Goal: Communication & Community: Answer question/provide support

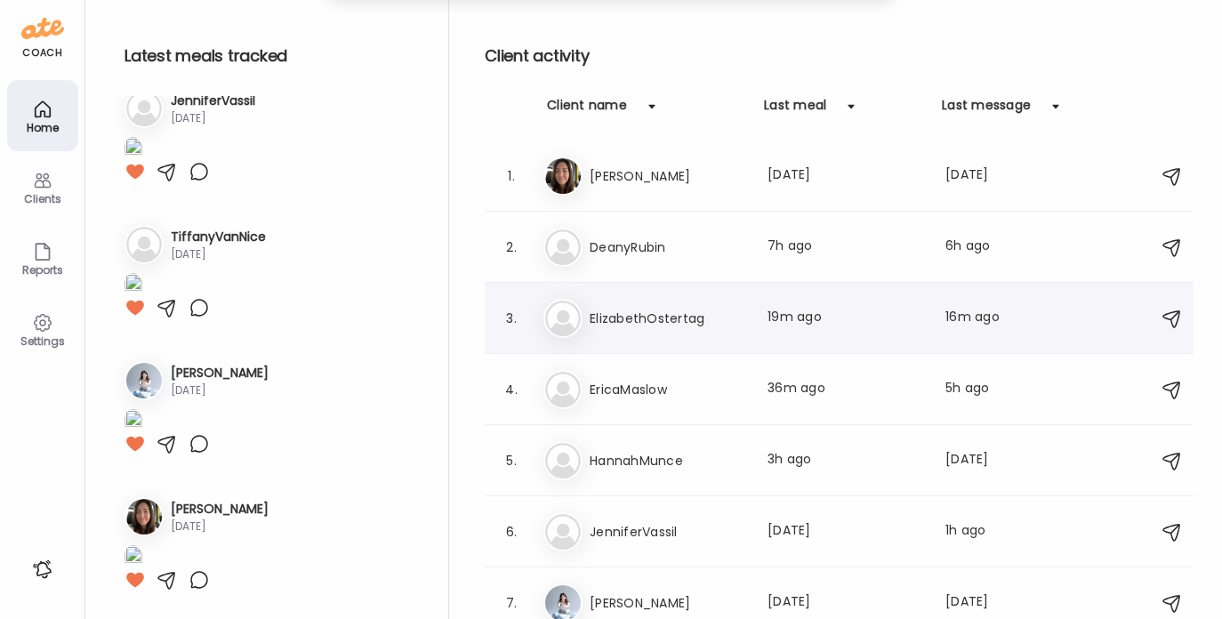
click at [648, 308] on h3 "ElizabethOstertag" at bounding box center [668, 318] width 157 height 21
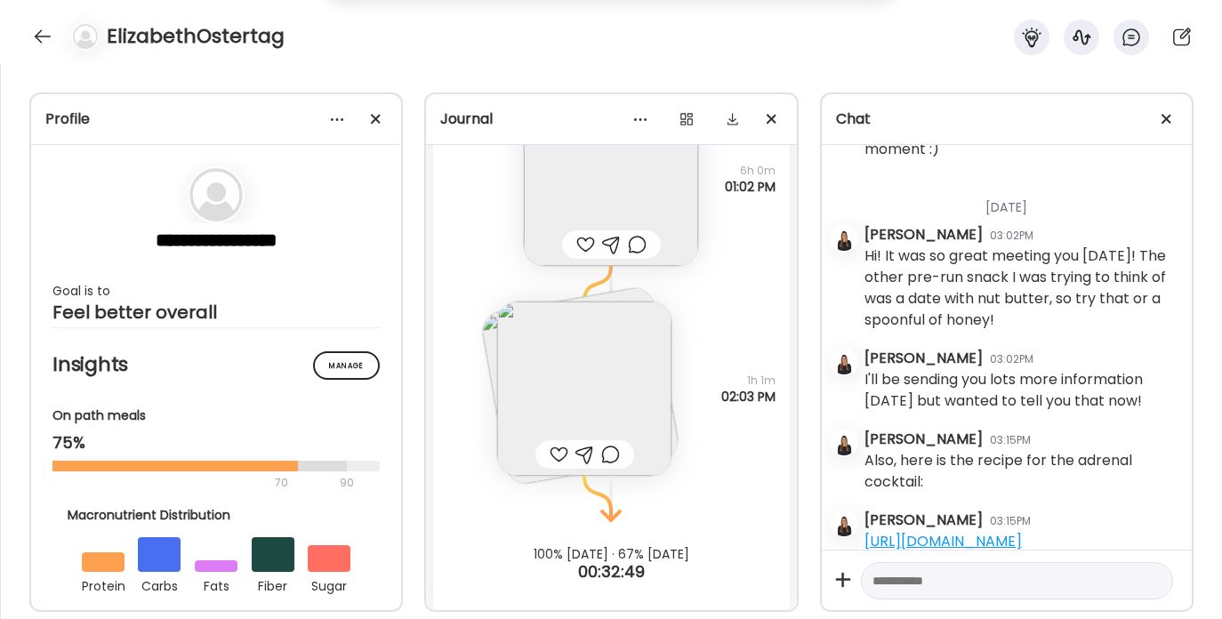
scroll to position [980, 0]
click at [593, 342] on img at bounding box center [584, 387] width 174 height 174
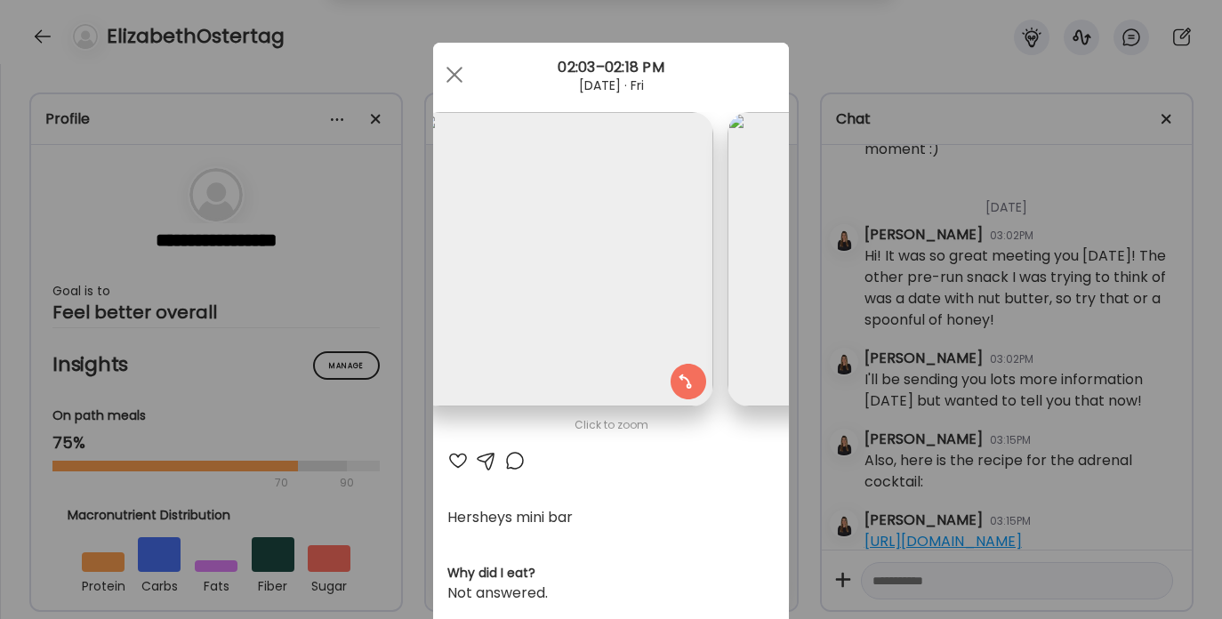
scroll to position [0, 0]
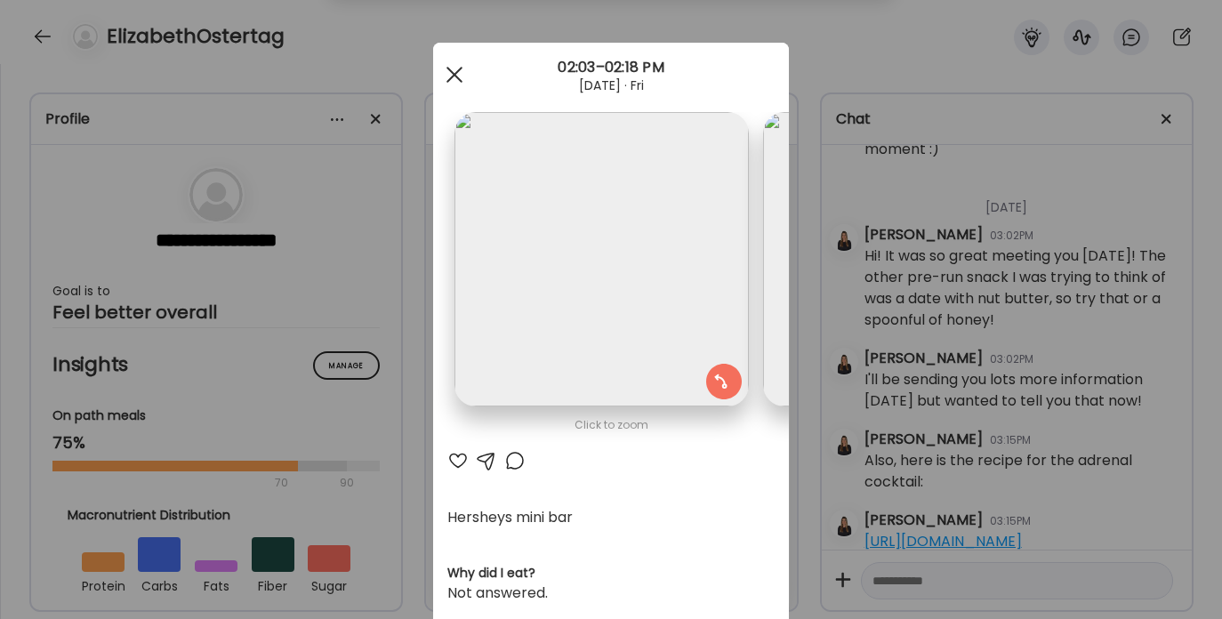
click at [455, 75] on span at bounding box center [455, 75] width 16 height 16
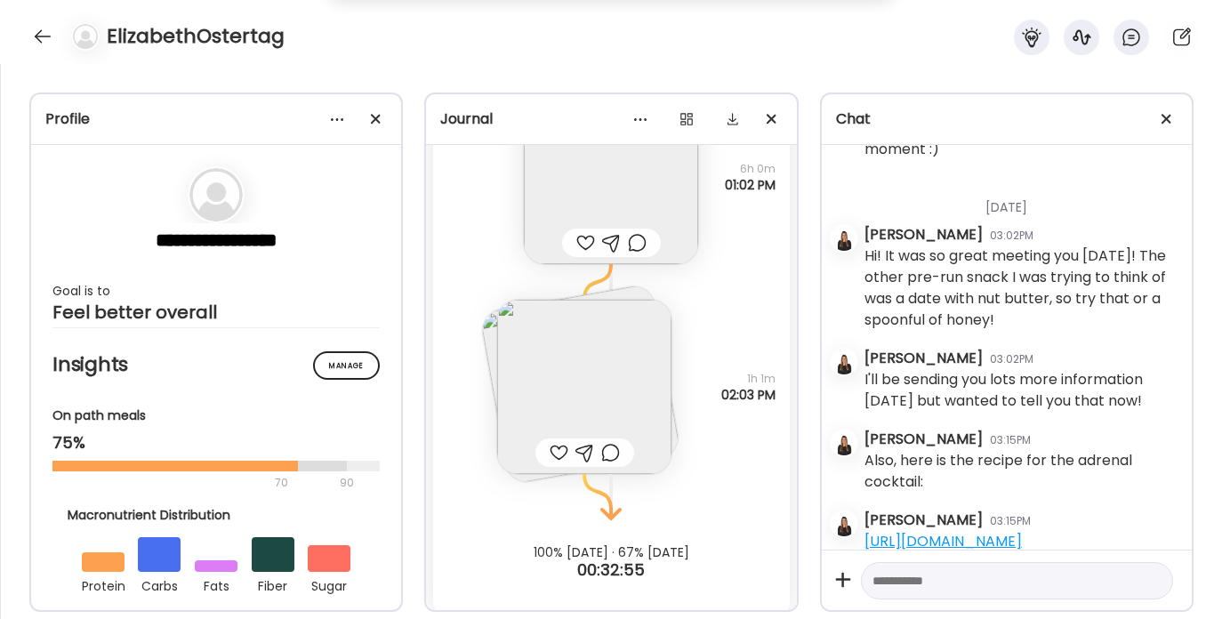
scroll to position [815, 0]
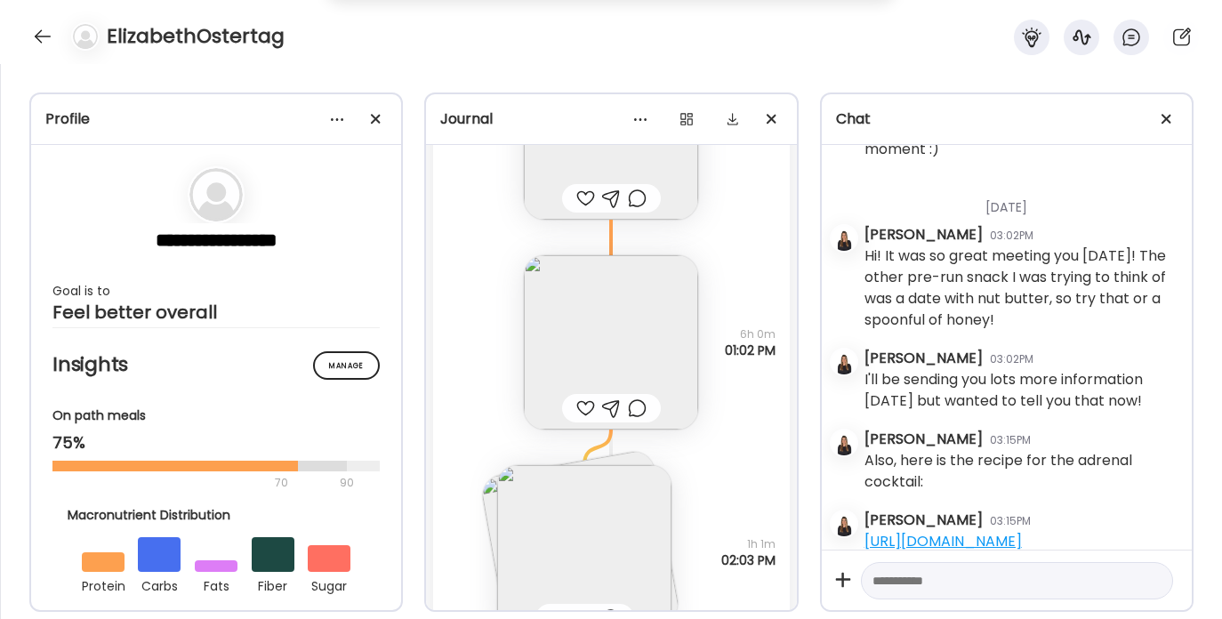
click at [625, 348] on img at bounding box center [611, 342] width 174 height 174
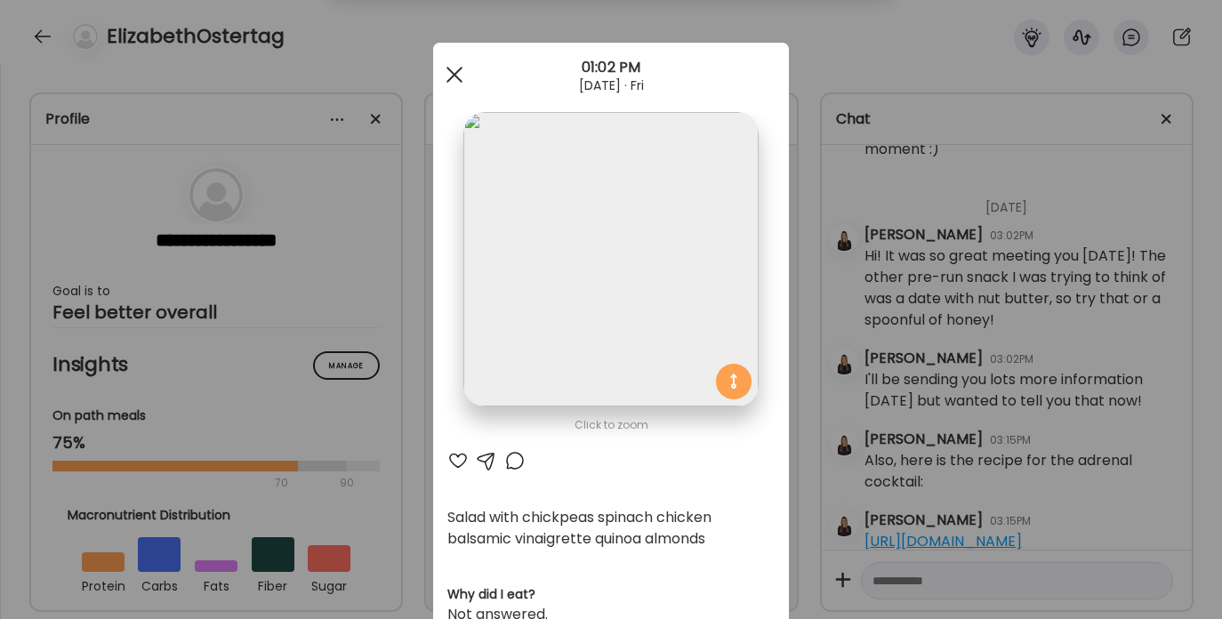
click at [458, 69] on span at bounding box center [455, 75] width 16 height 16
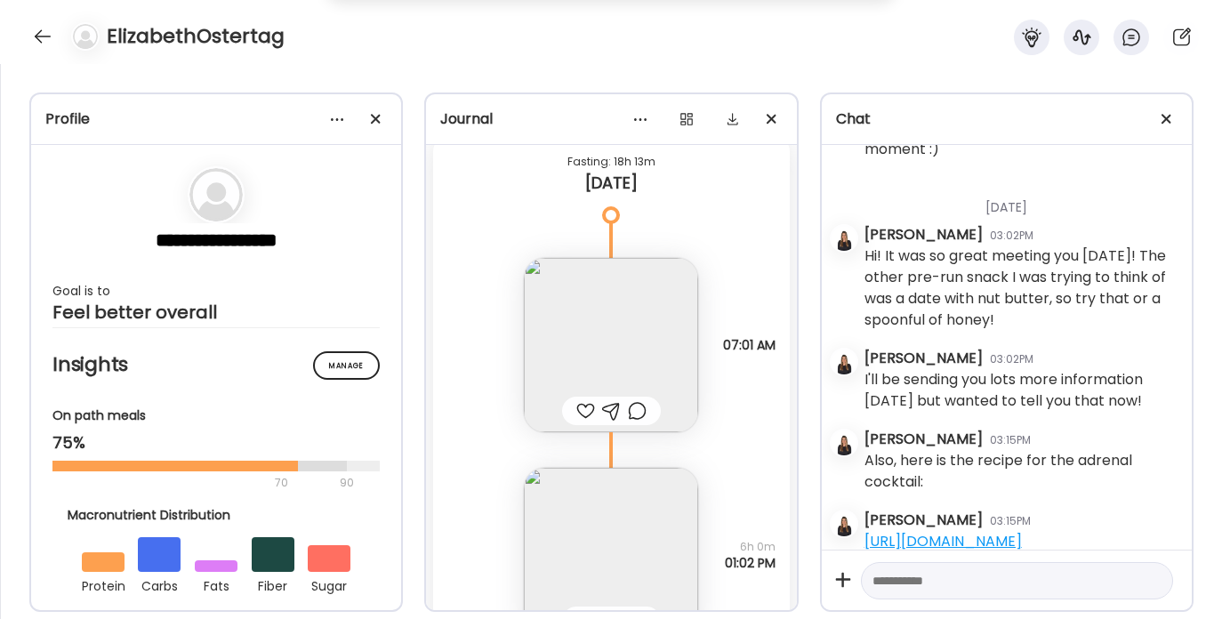
scroll to position [600, 0]
click at [608, 355] on img at bounding box center [611, 348] width 174 height 174
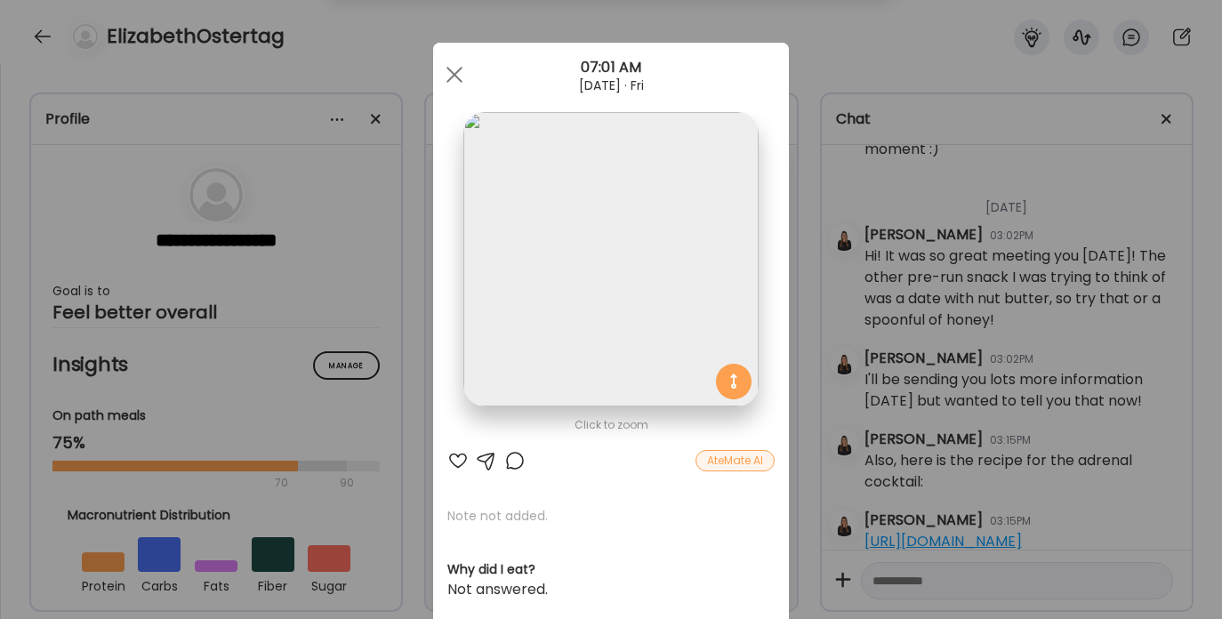
click at [459, 455] on div at bounding box center [457, 460] width 21 height 21
click at [479, 461] on div at bounding box center [486, 460] width 21 height 21
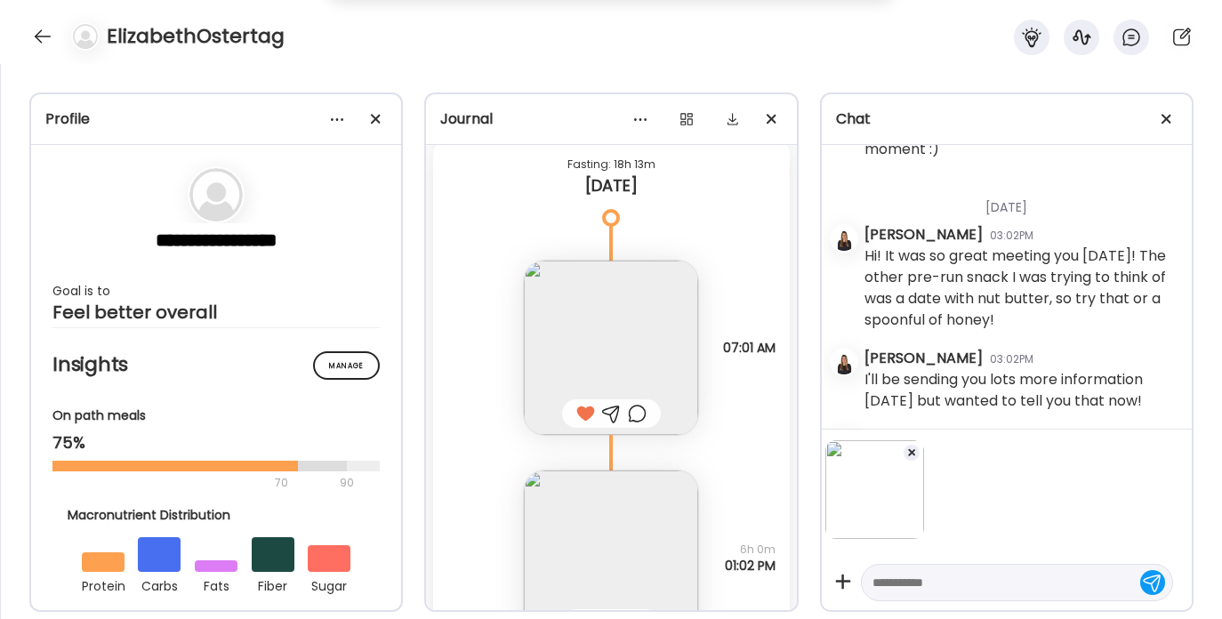
scroll to position [316, 0]
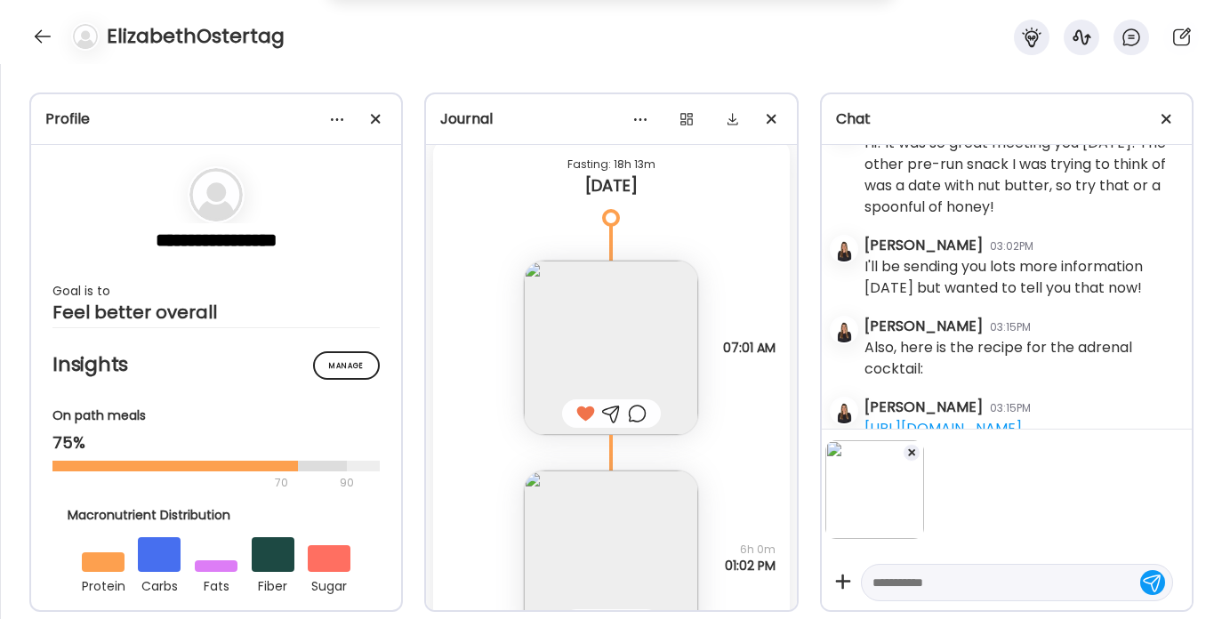
click at [903, 579] on textarea at bounding box center [1001, 582] width 257 height 21
type textarea "**********"
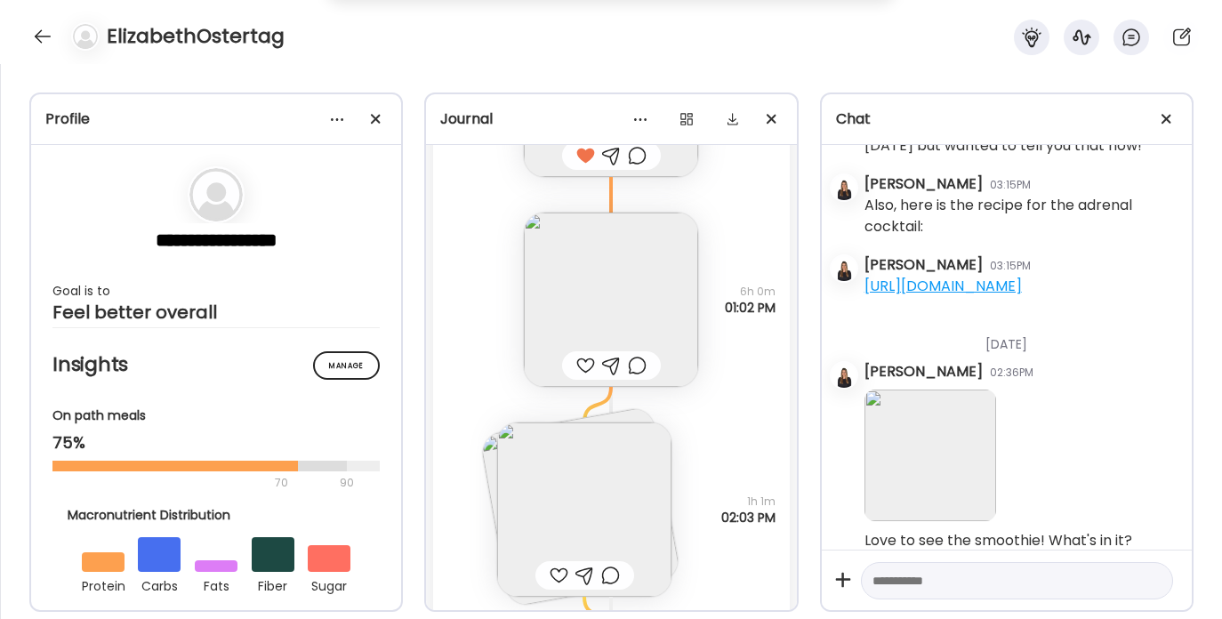
scroll to position [884, 0]
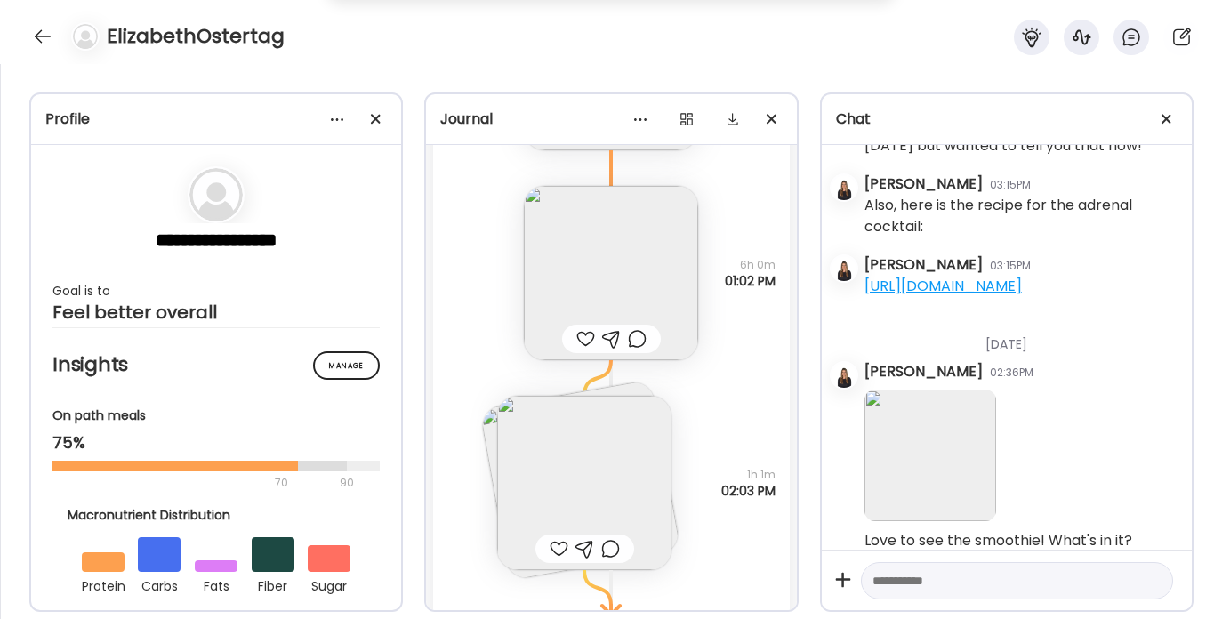
click at [613, 455] on img at bounding box center [584, 483] width 174 height 174
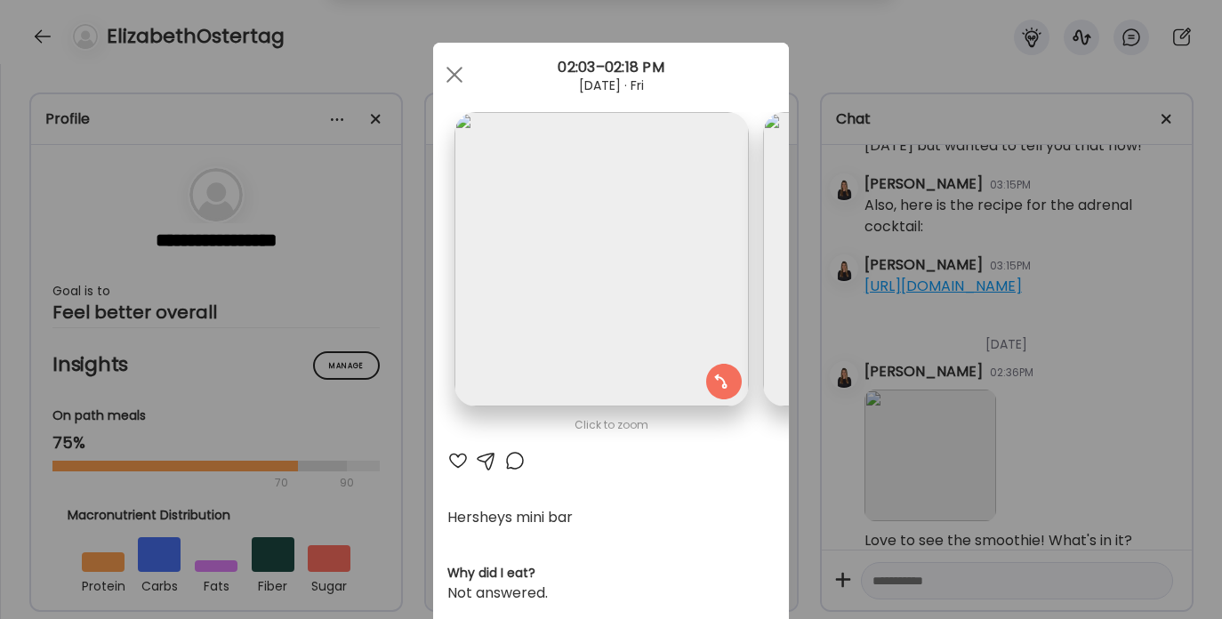
scroll to position [0, 290]
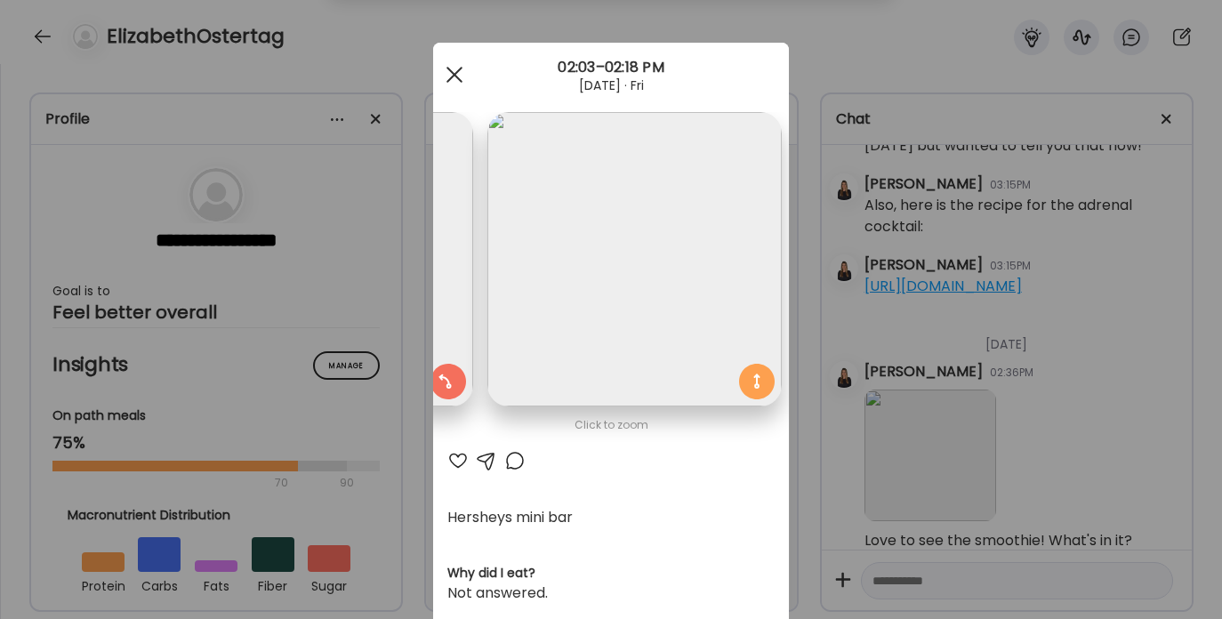
click at [456, 73] on span at bounding box center [455, 75] width 16 height 16
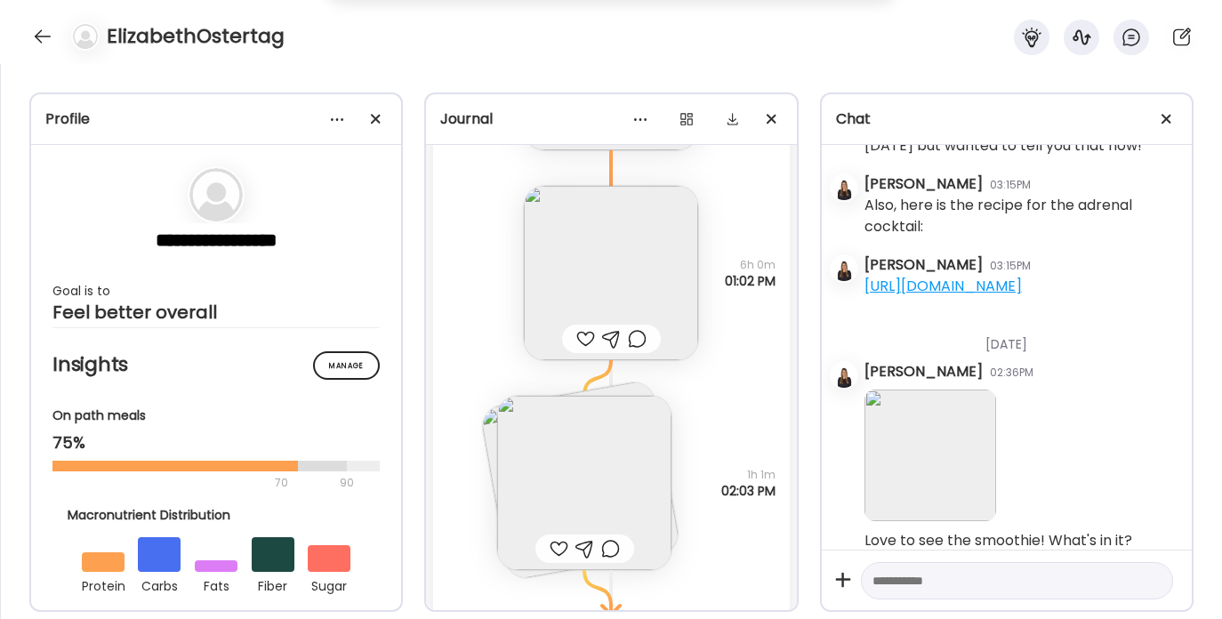
click at [609, 229] on img at bounding box center [611, 273] width 174 height 174
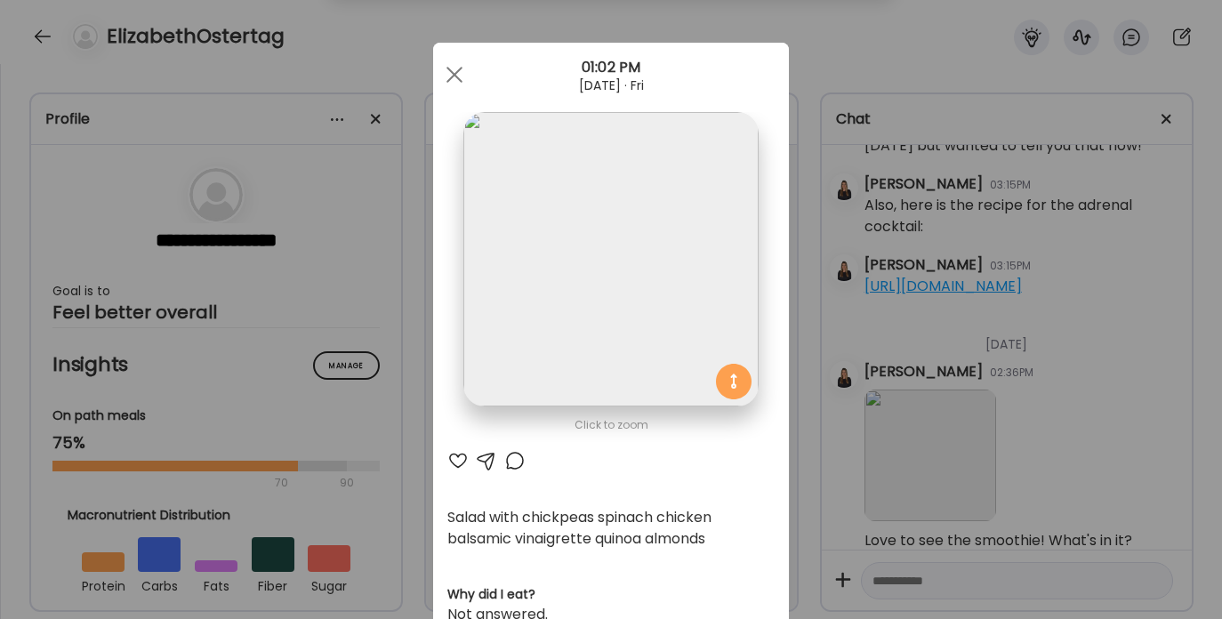
scroll to position [0, 0]
click at [456, 69] on div at bounding box center [455, 75] width 36 height 36
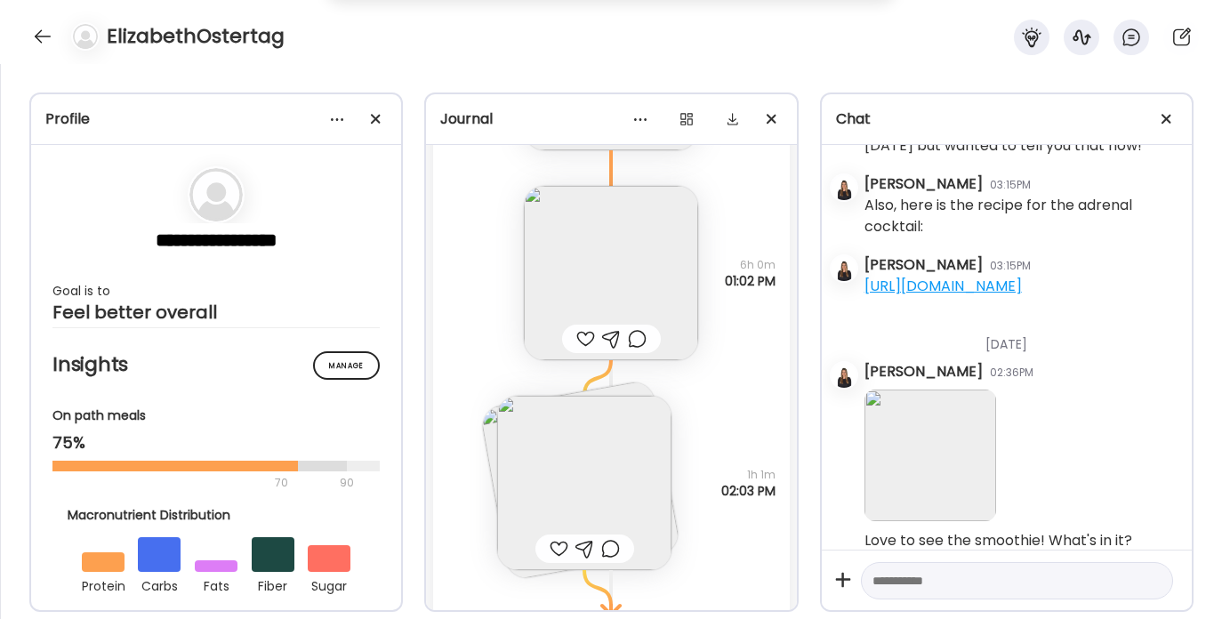
scroll to position [1113, 0]
click at [907, 590] on textarea at bounding box center [1001, 580] width 257 height 21
paste textarea "**********"
type textarea "**********"
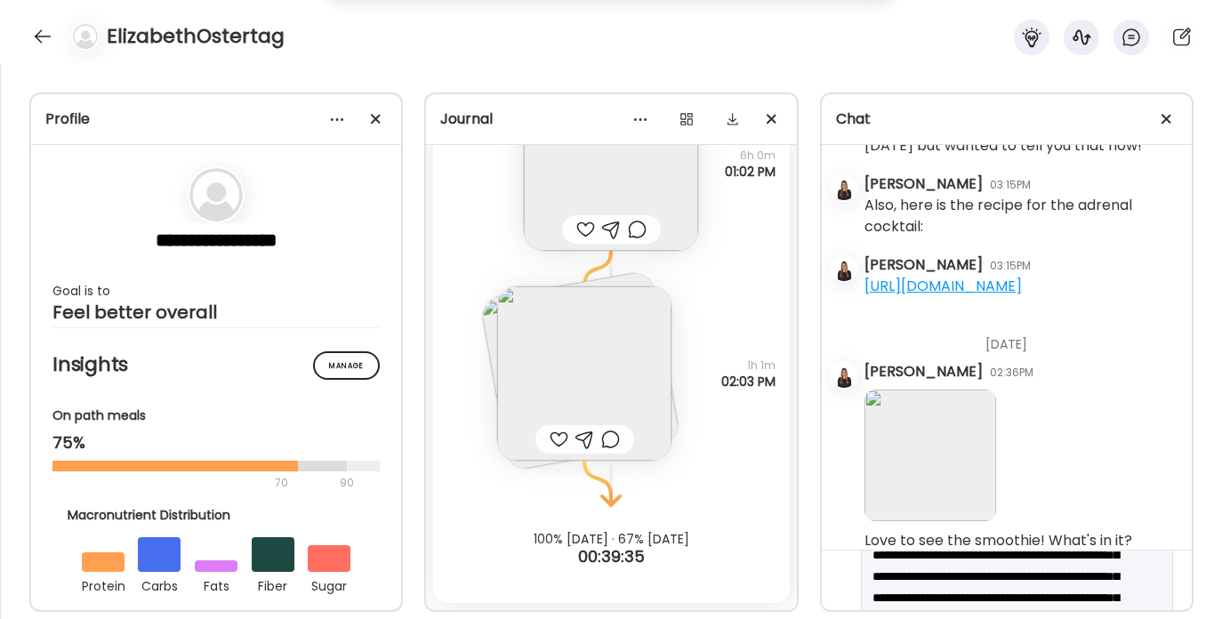
scroll to position [0, 0]
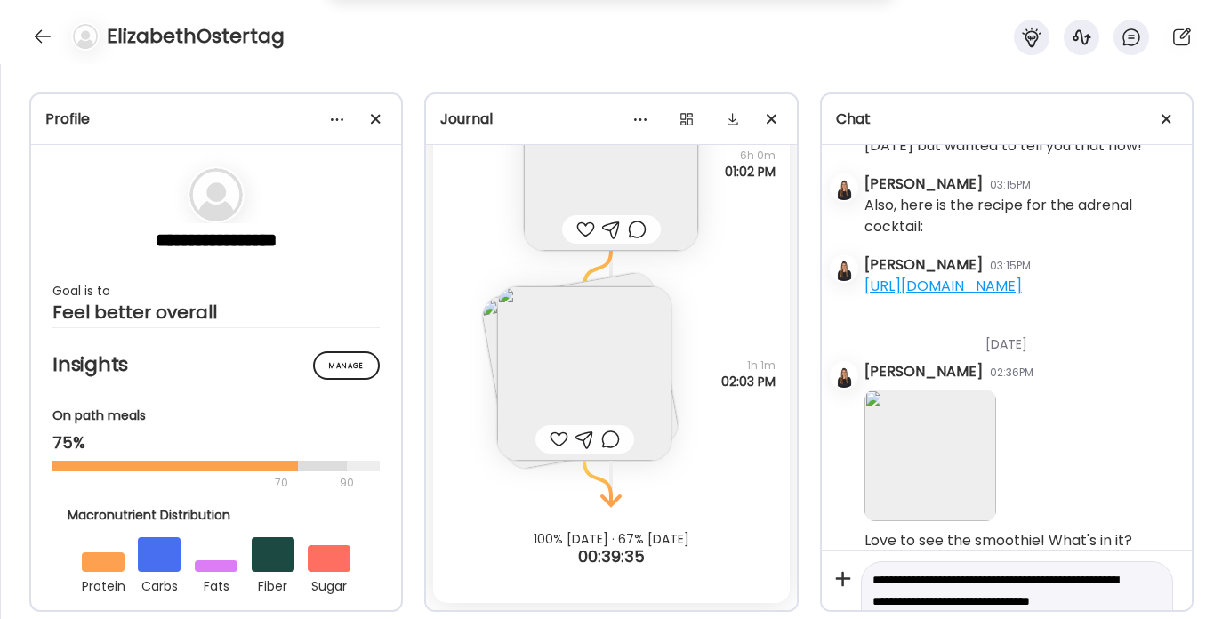
drag, startPoint x: 956, startPoint y: 581, endPoint x: 834, endPoint y: 485, distance: 155.9
click at [834, 485] on div "[DATE] - [DATE] [PERSON_NAME] 09:53AM Hi [PERSON_NAME]! So glad we’re connected…" at bounding box center [1007, 403] width 370 height 516
click at [613, 229] on div at bounding box center [611, 229] width 19 height 21
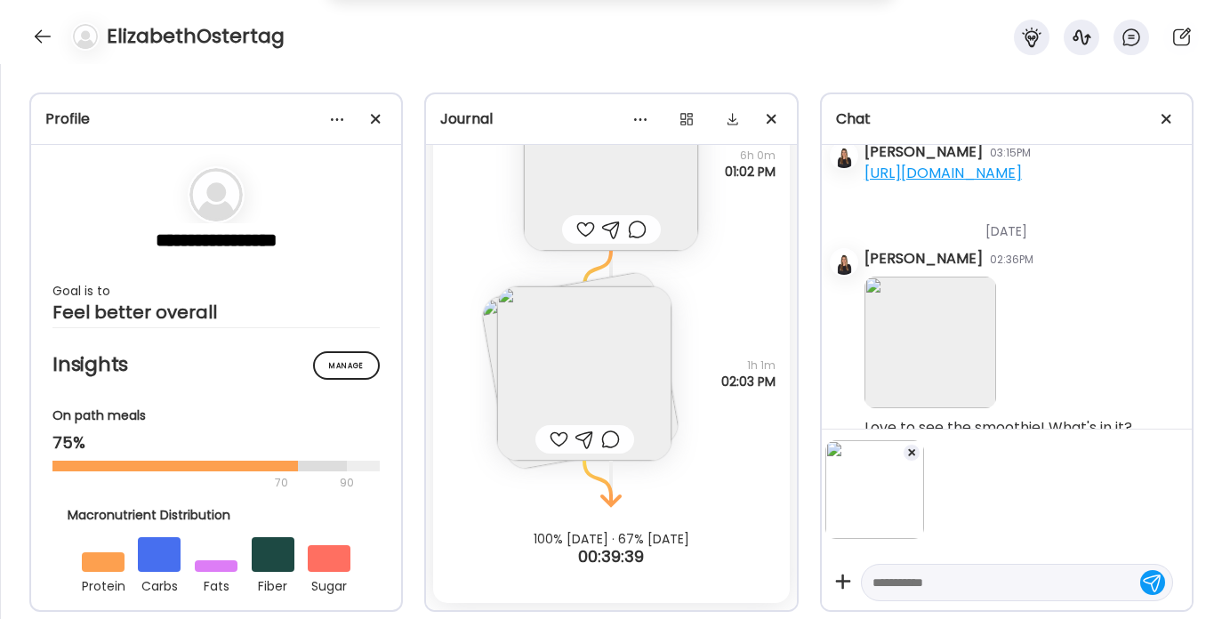
click at [939, 576] on textarea at bounding box center [1001, 582] width 257 height 21
paste textarea "**********"
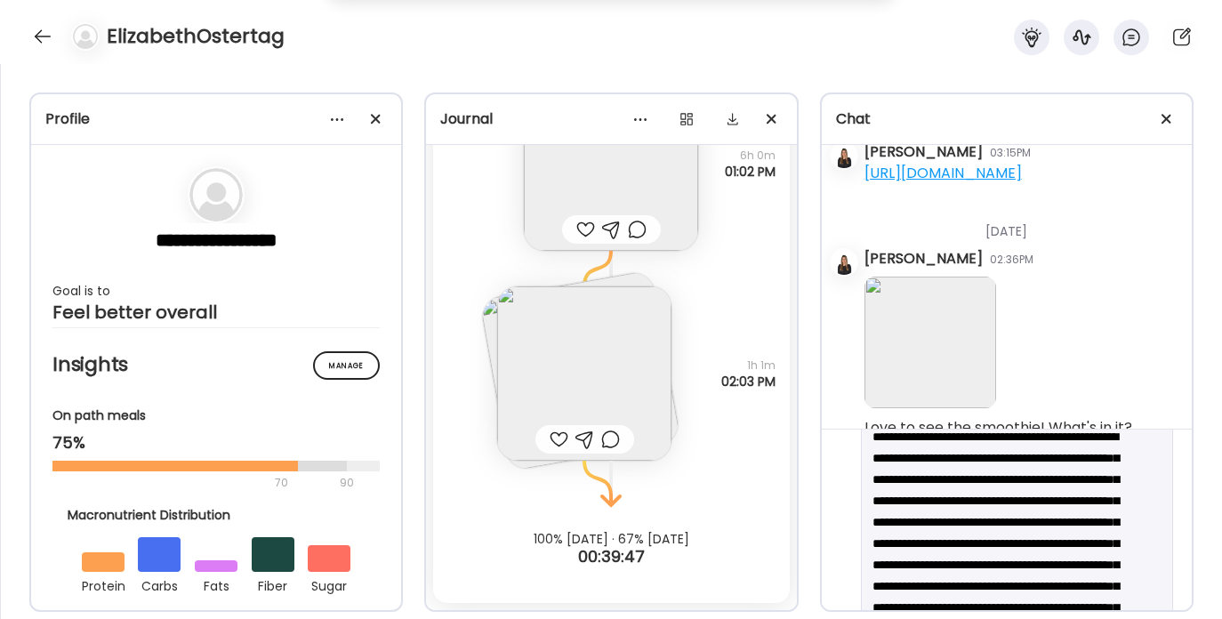
scroll to position [191, 0]
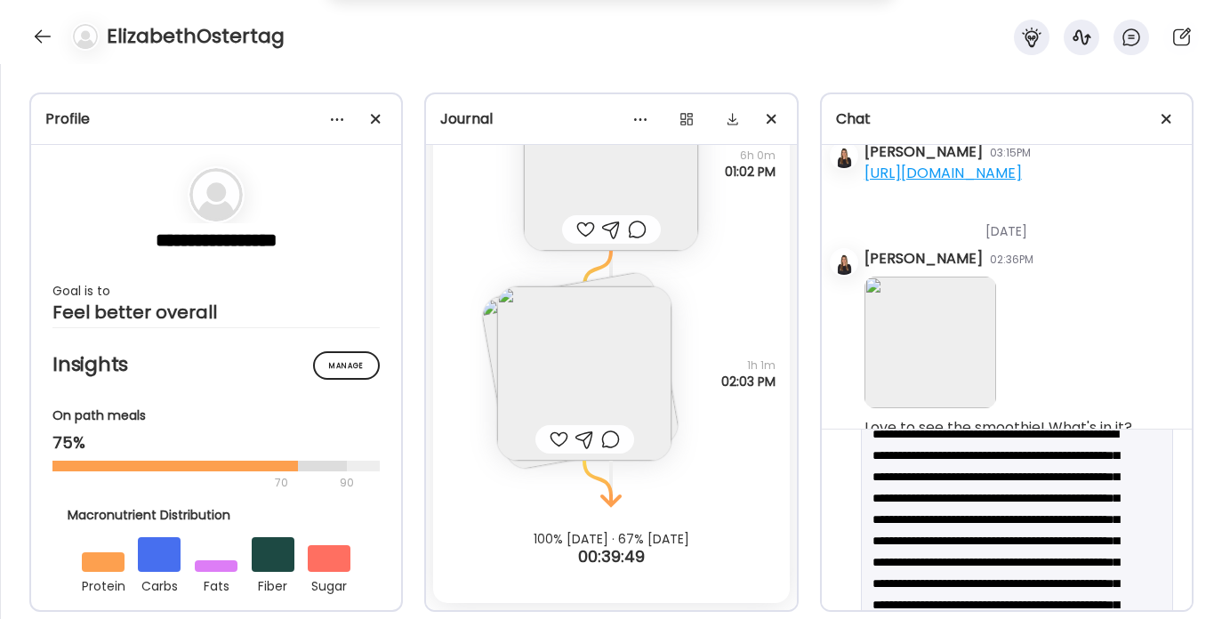
click at [1045, 539] on textarea "**********" at bounding box center [1001, 594] width 257 height 427
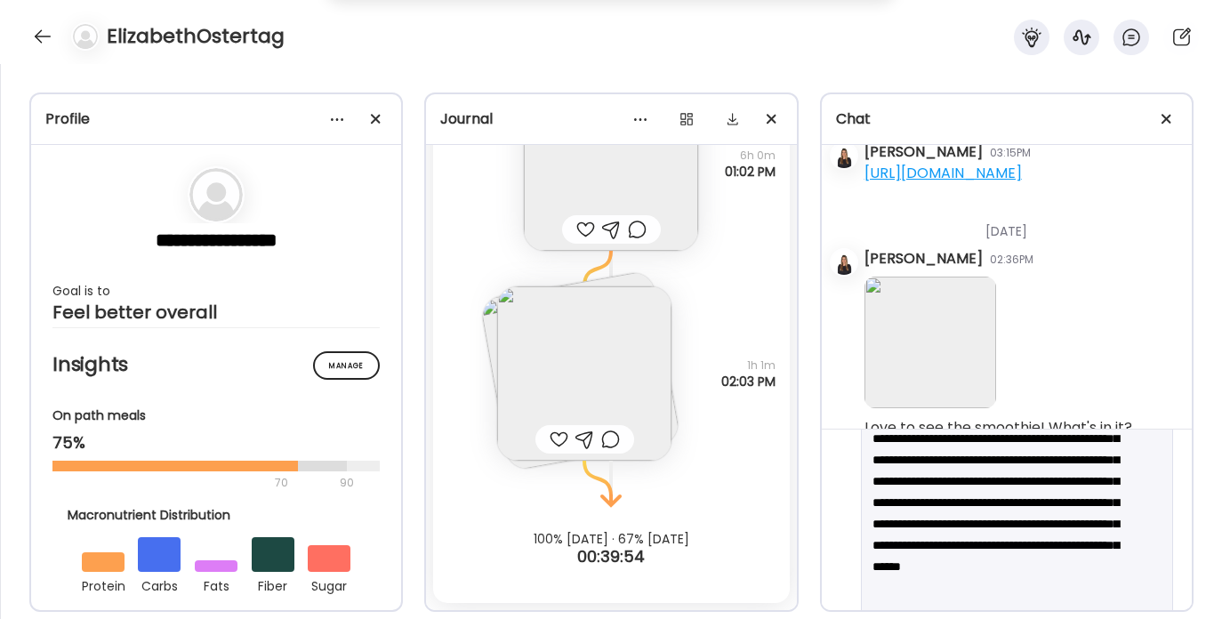
scroll to position [315, 0]
click at [599, 172] on img at bounding box center [611, 164] width 174 height 174
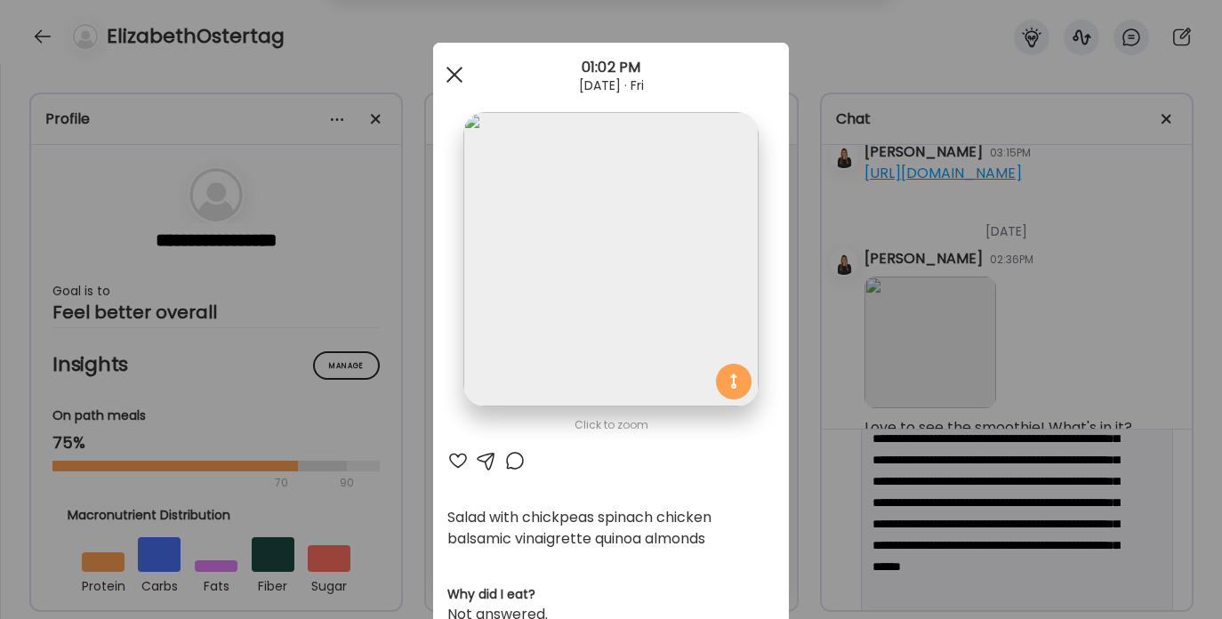
type textarea "**********"
click at [451, 71] on span at bounding box center [455, 75] width 16 height 16
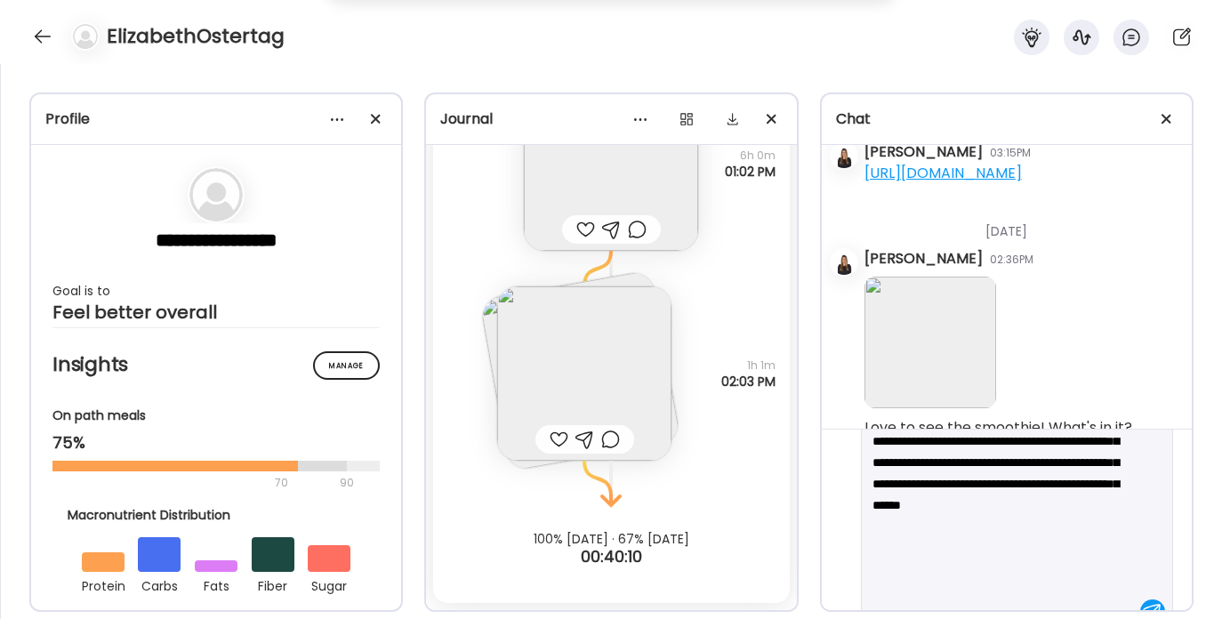
scroll to position [407, 0]
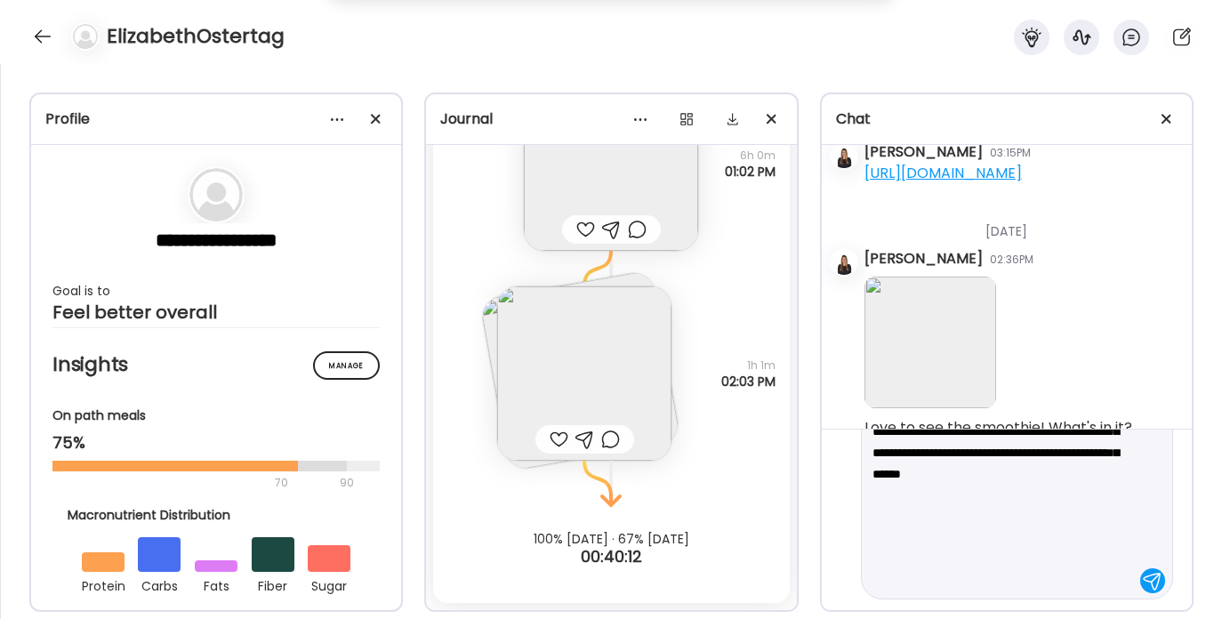
click at [1064, 579] on textarea "**********" at bounding box center [1001, 378] width 257 height 427
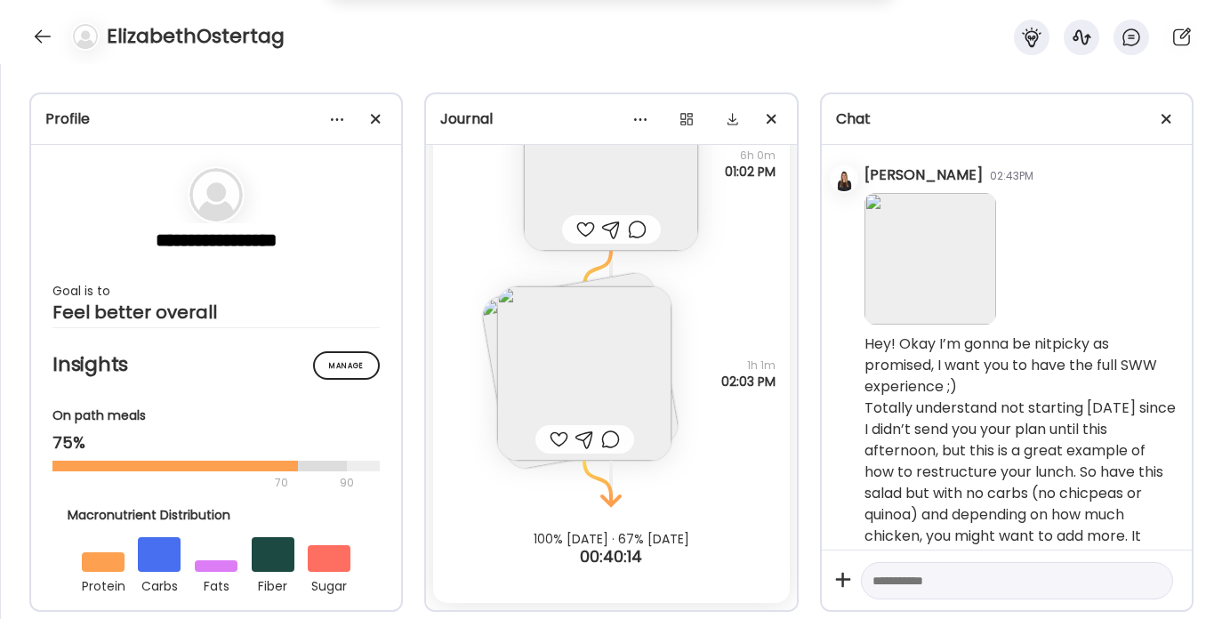
scroll to position [863, 0]
click at [600, 351] on img at bounding box center [584, 373] width 174 height 174
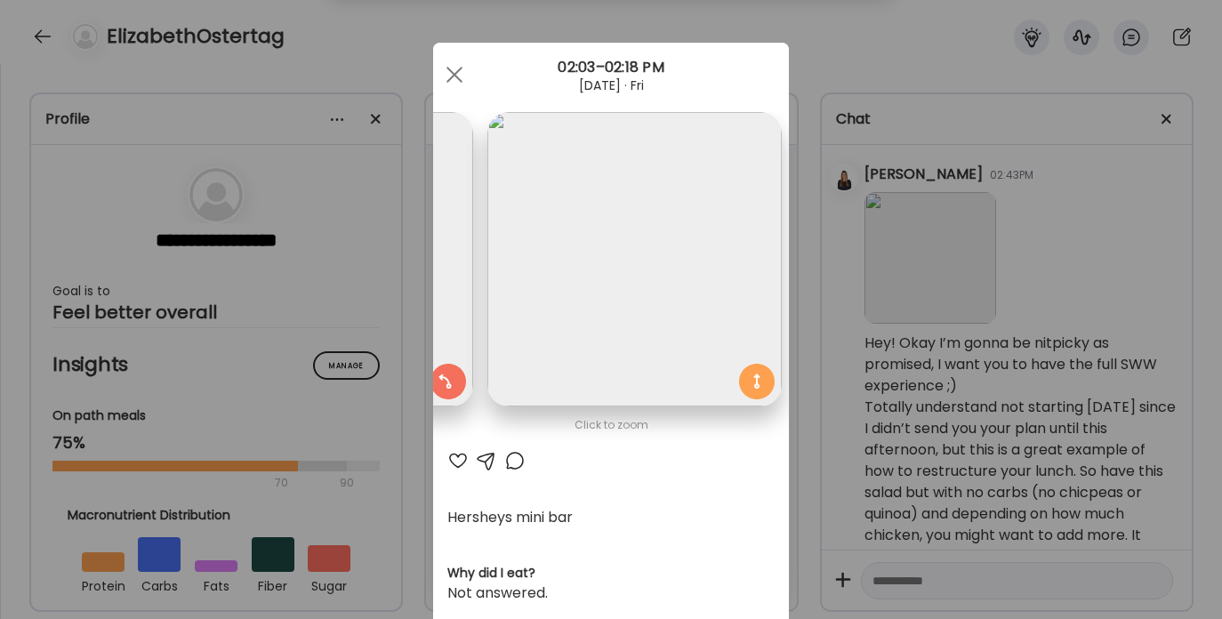
click at [452, 270] on img at bounding box center [326, 259] width 294 height 294
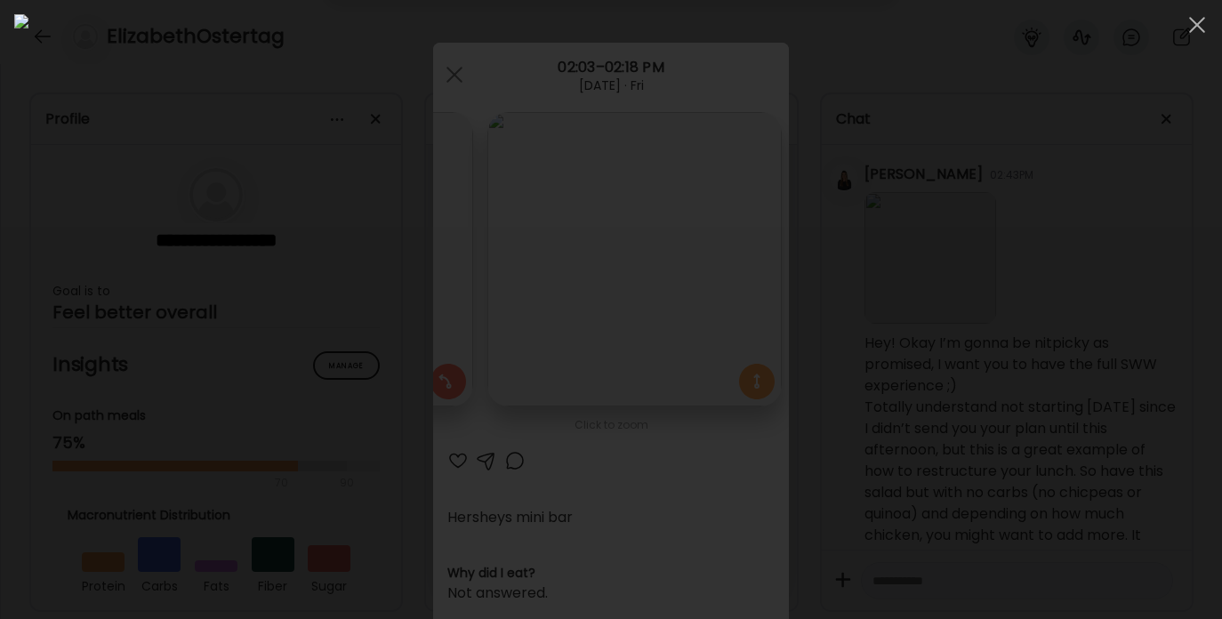
click at [985, 163] on div at bounding box center [611, 309] width 1194 height 591
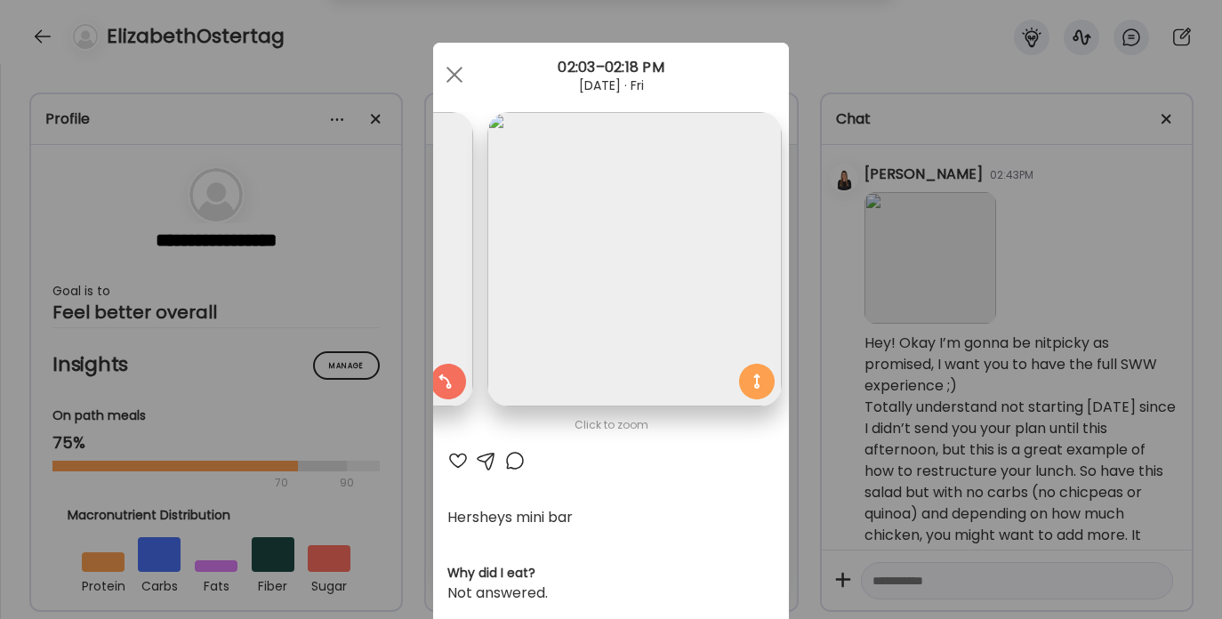
click at [490, 454] on div at bounding box center [486, 460] width 21 height 21
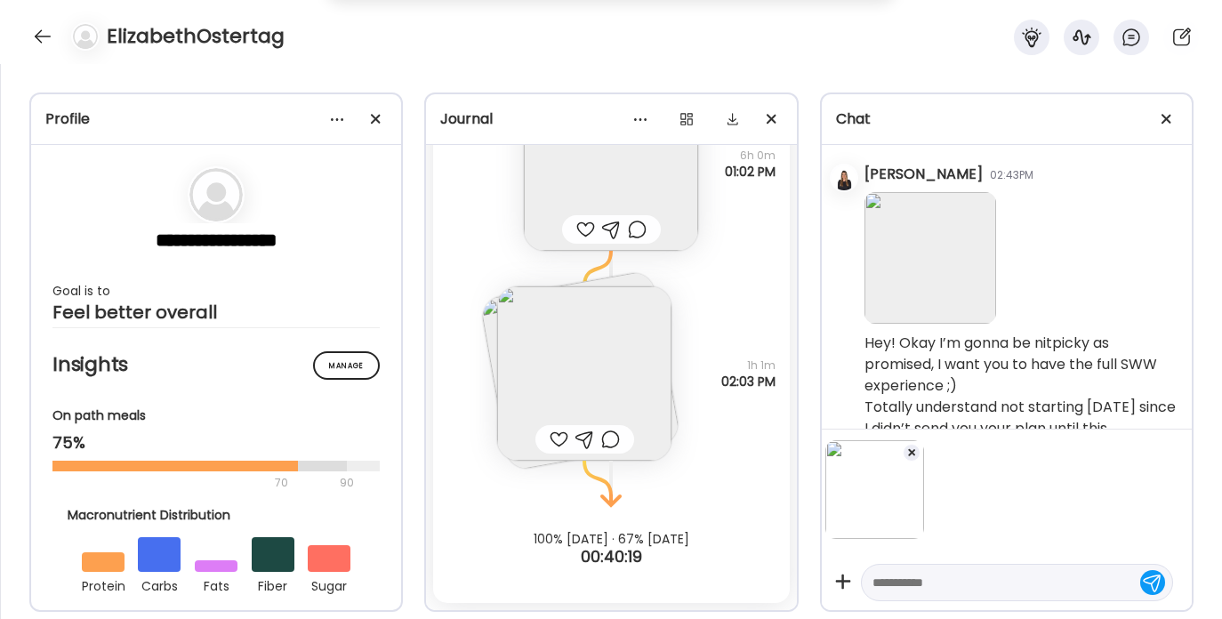
scroll to position [976, 0]
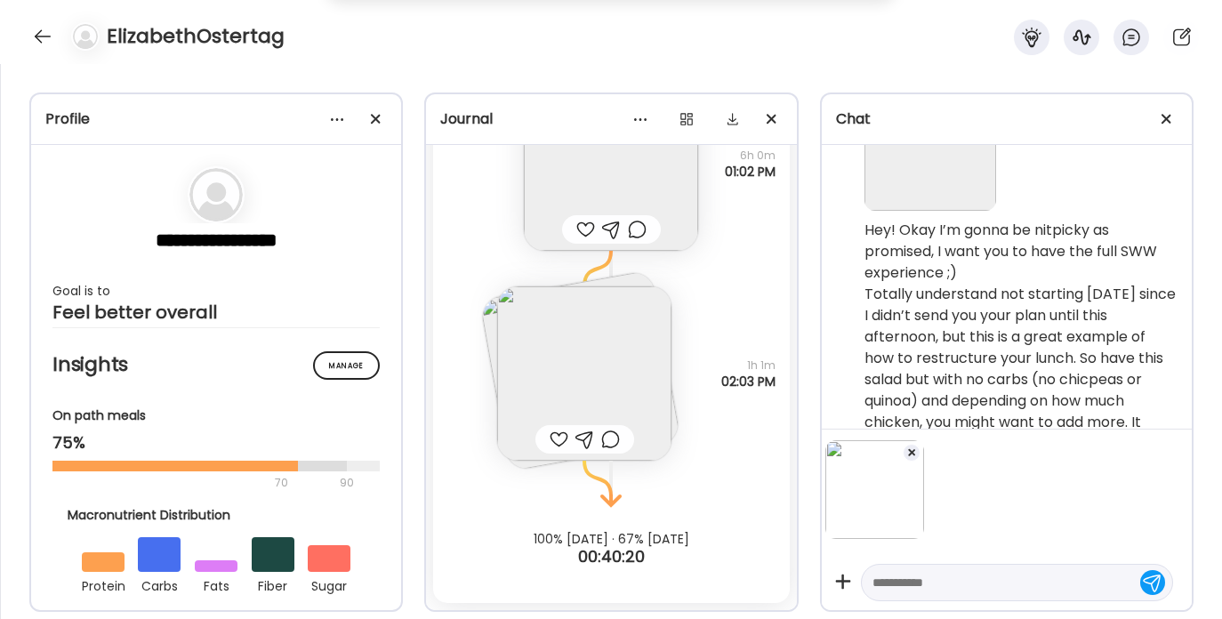
click at [943, 578] on textarea at bounding box center [1001, 582] width 257 height 21
type textarea "*"
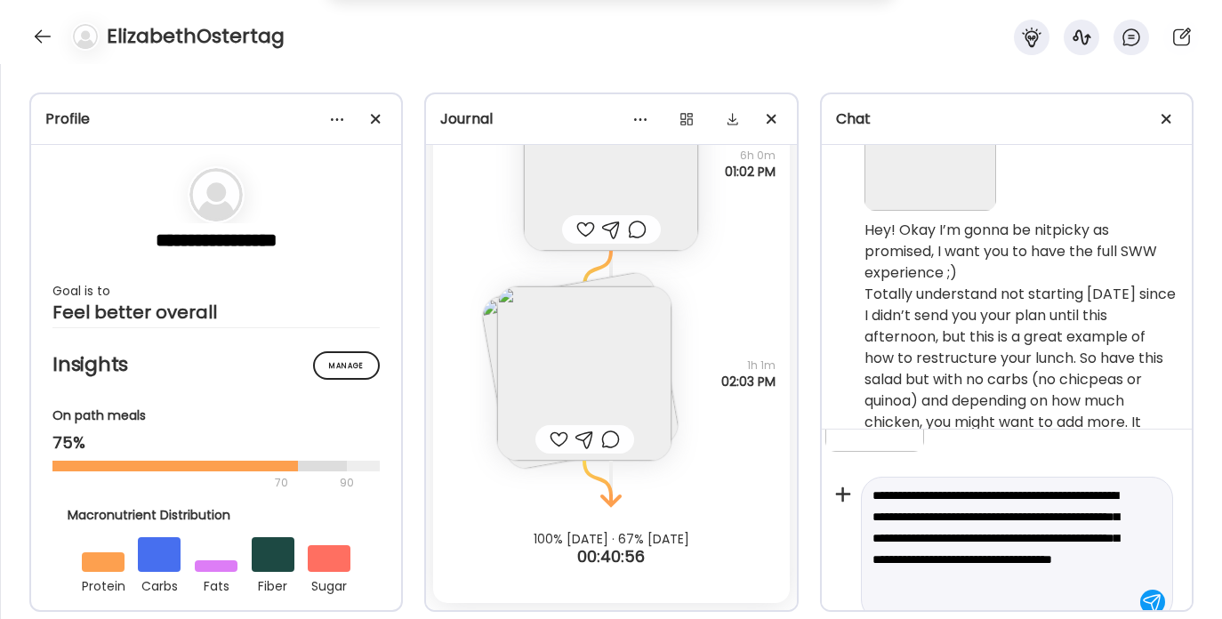
scroll to position [109, 0]
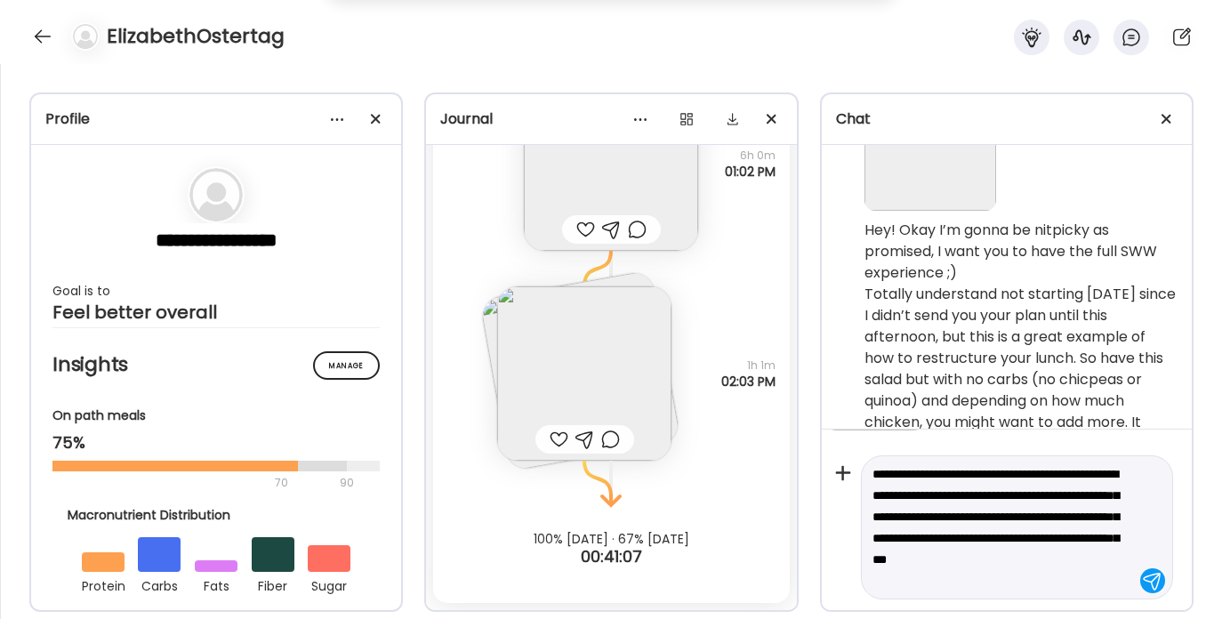
click at [962, 533] on textarea "**********" at bounding box center [1001, 527] width 257 height 128
type textarea "**********"
click at [983, 585] on textarea "**********" at bounding box center [1001, 527] width 257 height 128
click at [1109, 582] on textarea "**********" at bounding box center [1001, 527] width 257 height 128
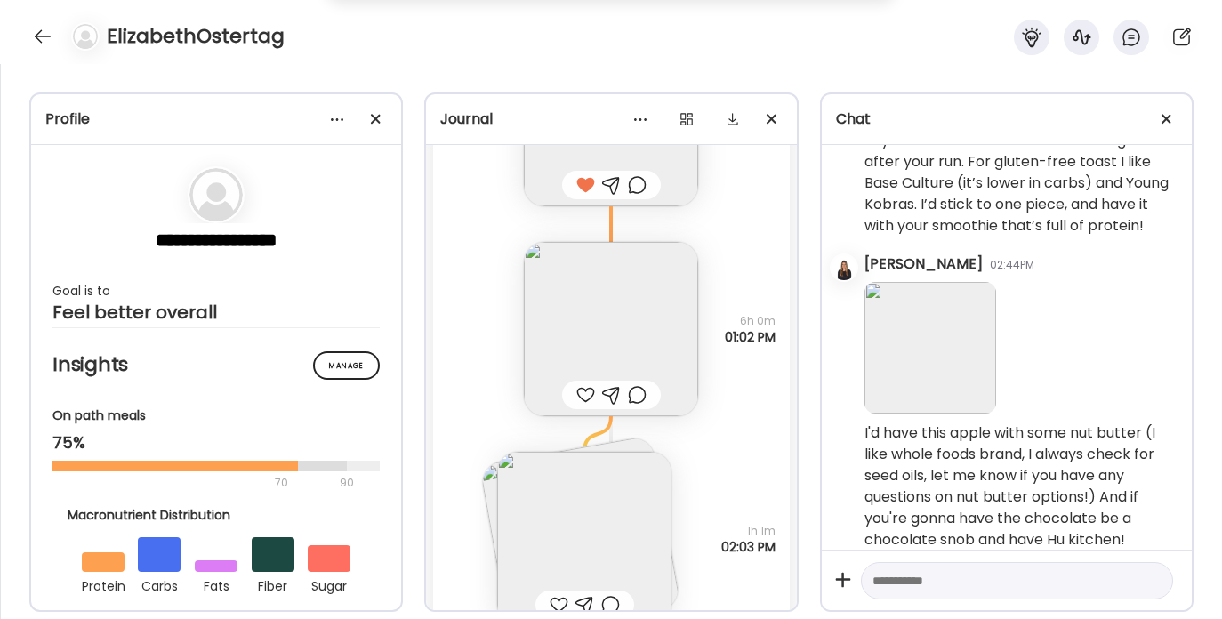
scroll to position [827, 0]
click at [49, 33] on div at bounding box center [42, 36] width 28 height 28
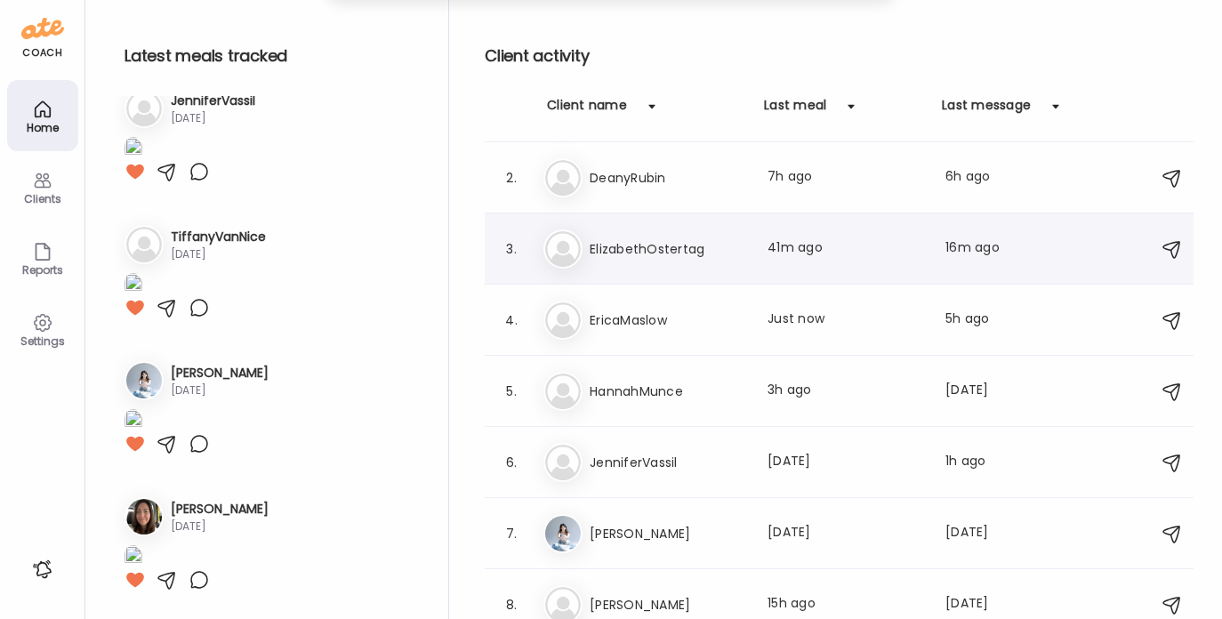
scroll to position [224, 0]
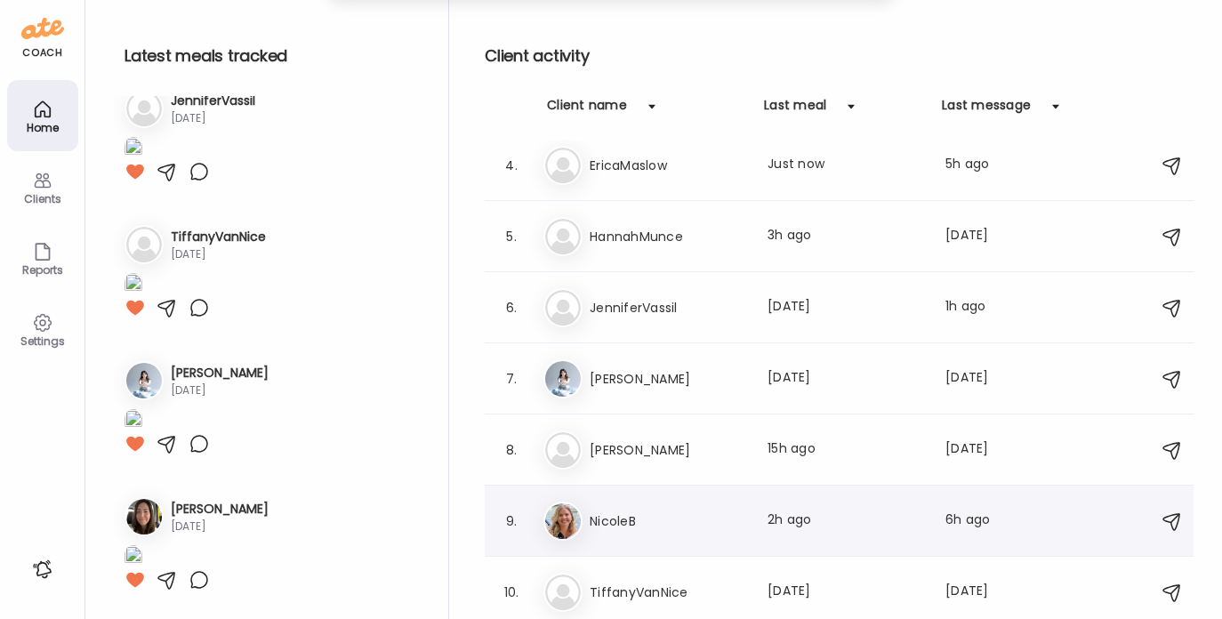
click at [623, 521] on h3 "NicoleB" at bounding box center [668, 521] width 157 height 21
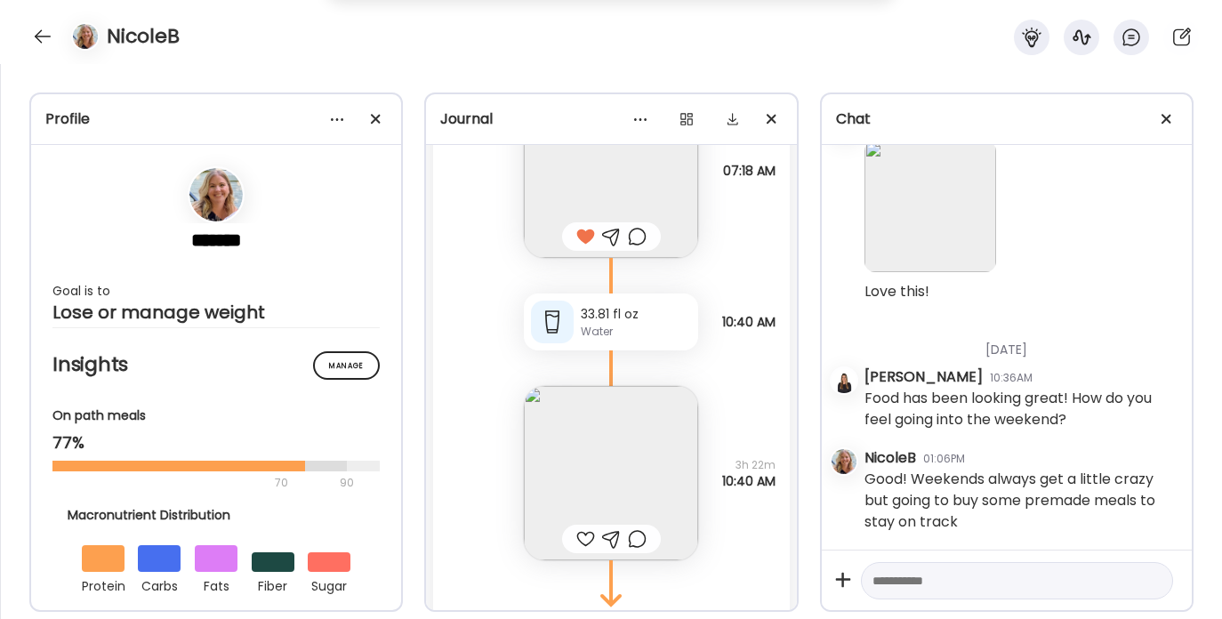
scroll to position [12231, 0]
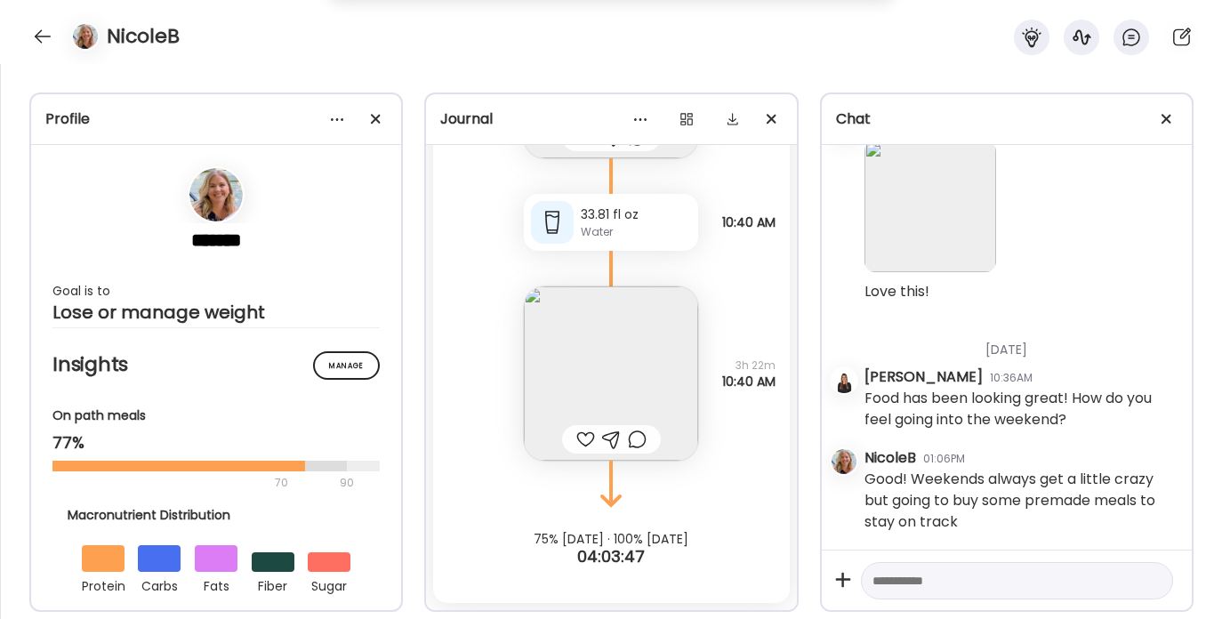
click at [601, 359] on img at bounding box center [611, 373] width 174 height 174
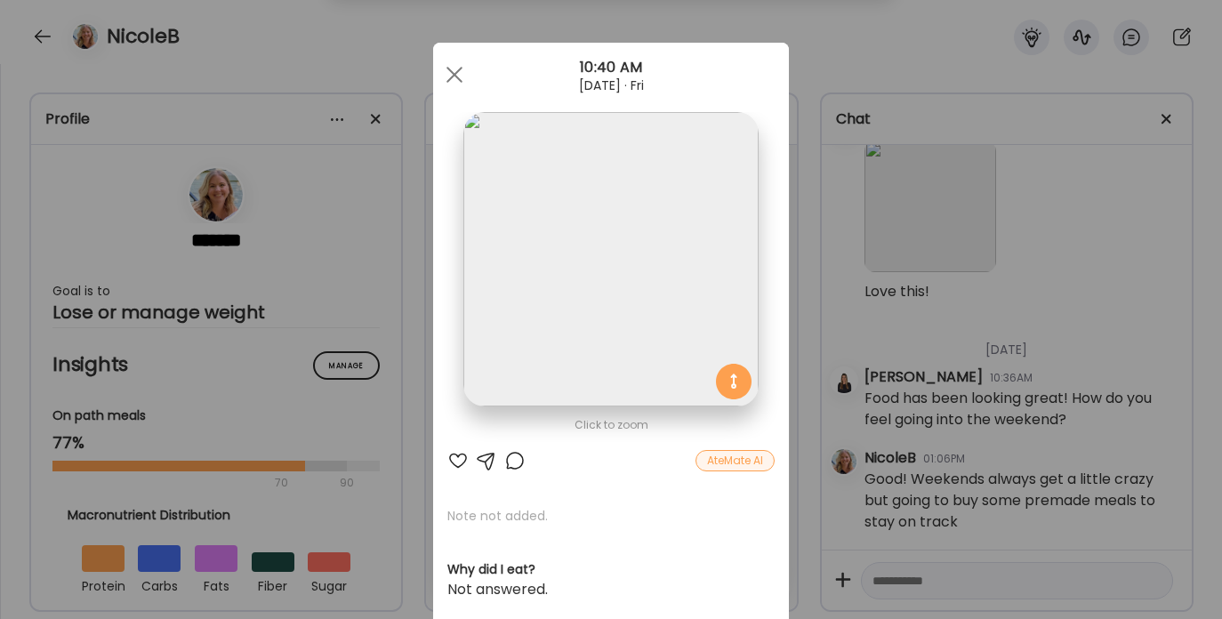
click at [463, 458] on div at bounding box center [457, 460] width 21 height 21
click at [461, 74] on div at bounding box center [455, 75] width 36 height 36
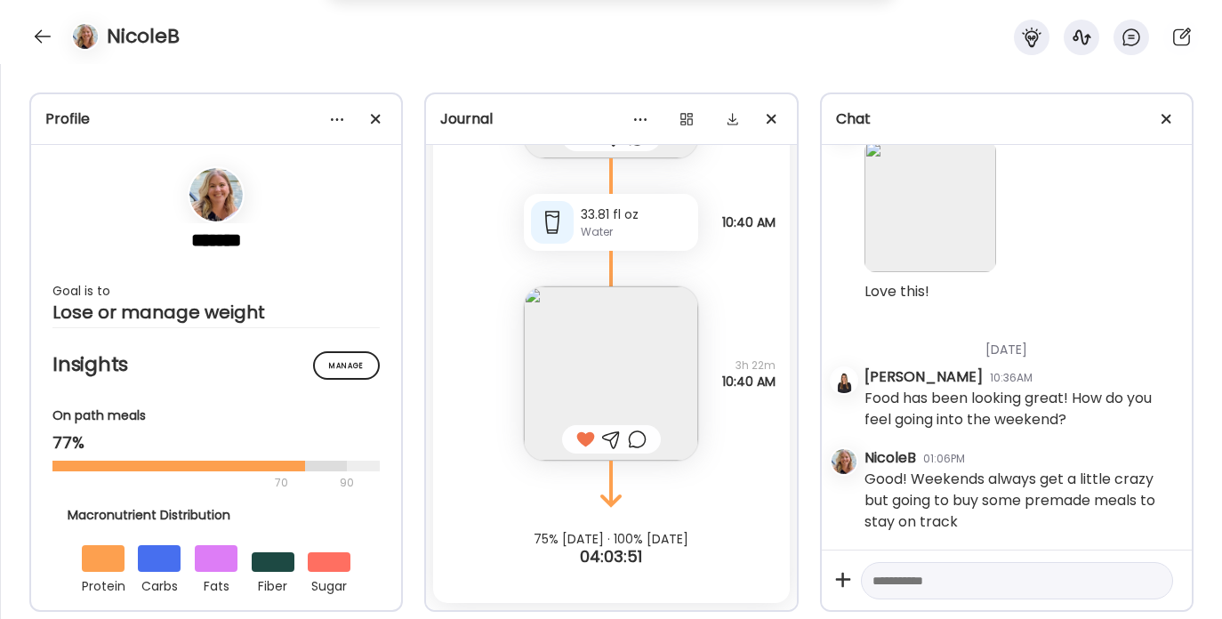
click at [936, 590] on textarea at bounding box center [1001, 580] width 257 height 21
type textarea "**********"
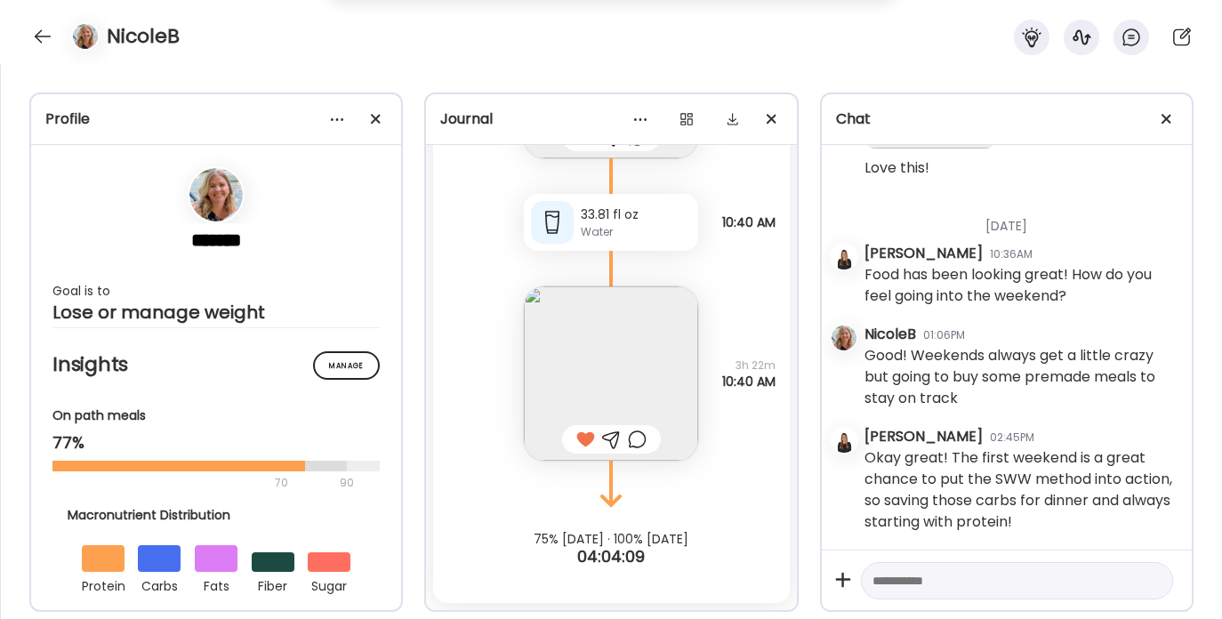
scroll to position [4153, 0]
click at [36, 32] on div at bounding box center [42, 36] width 28 height 28
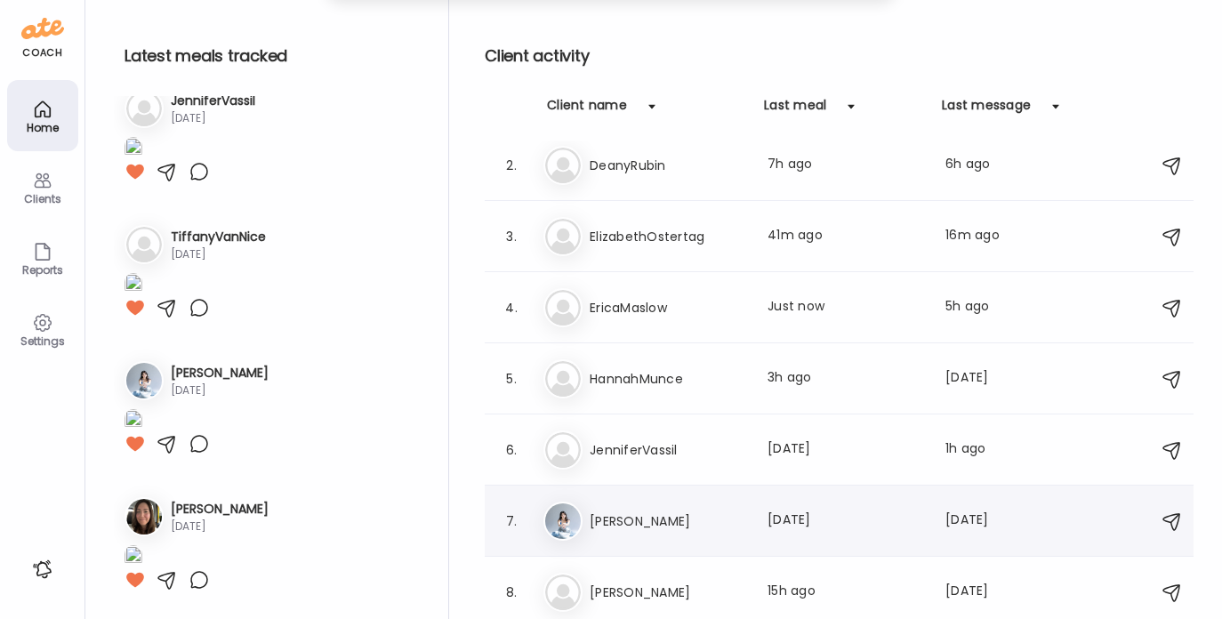
scroll to position [0, 0]
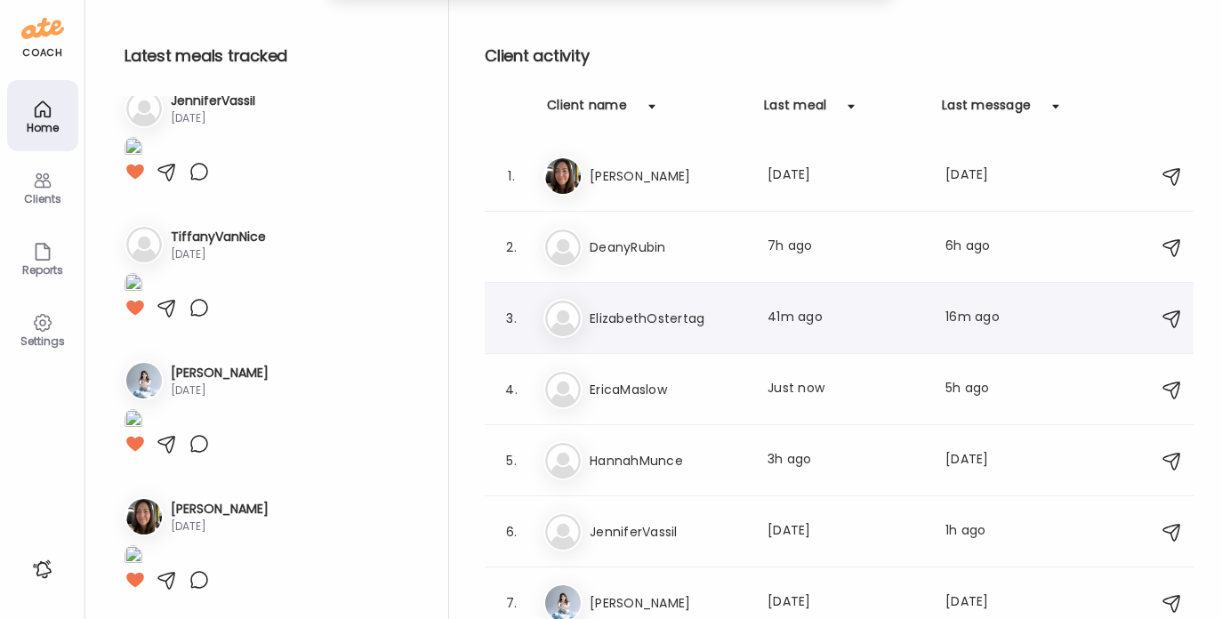
click at [701, 314] on h3 "ElizabethOstertag" at bounding box center [668, 318] width 157 height 21
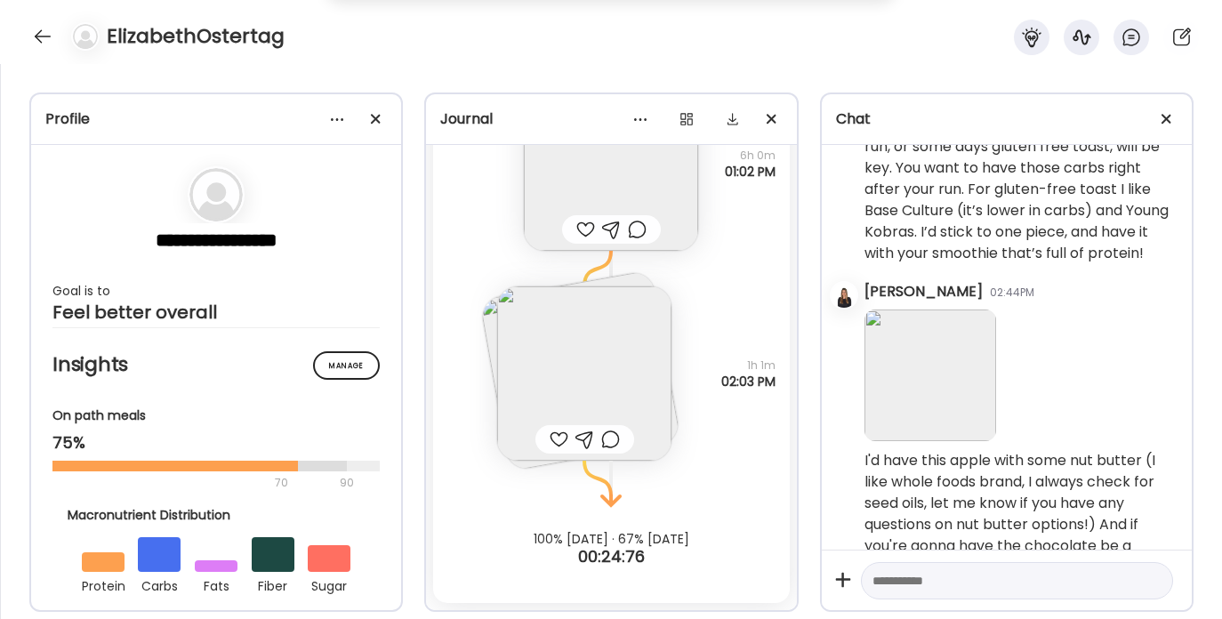
scroll to position [1365, 0]
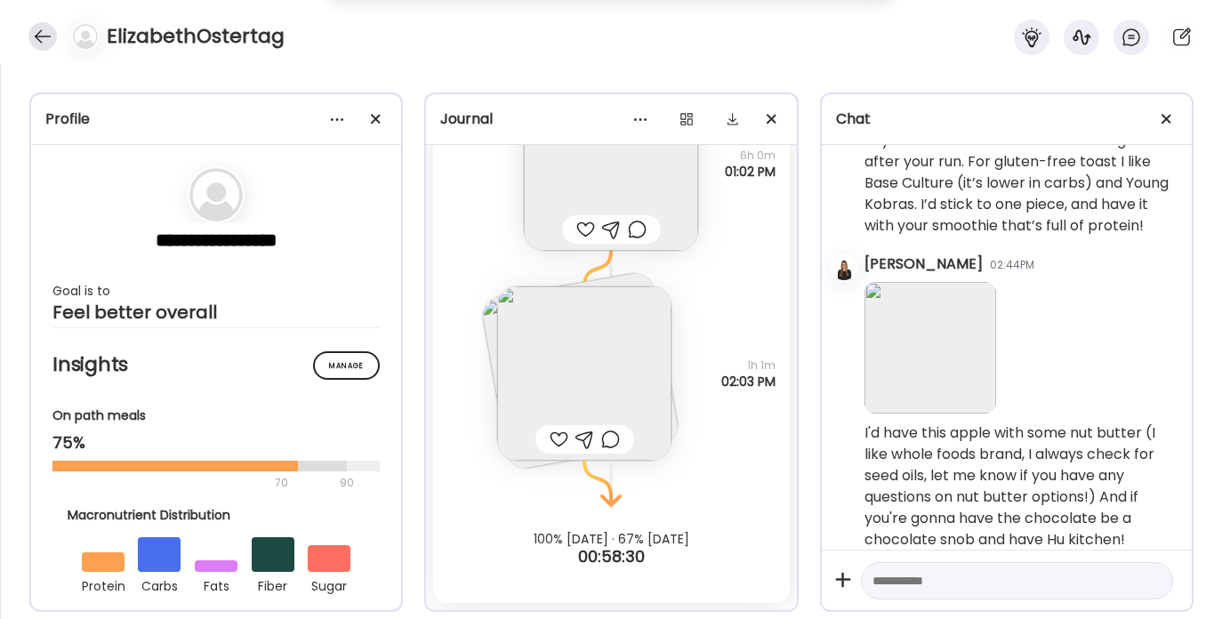
click at [49, 34] on div at bounding box center [42, 36] width 28 height 28
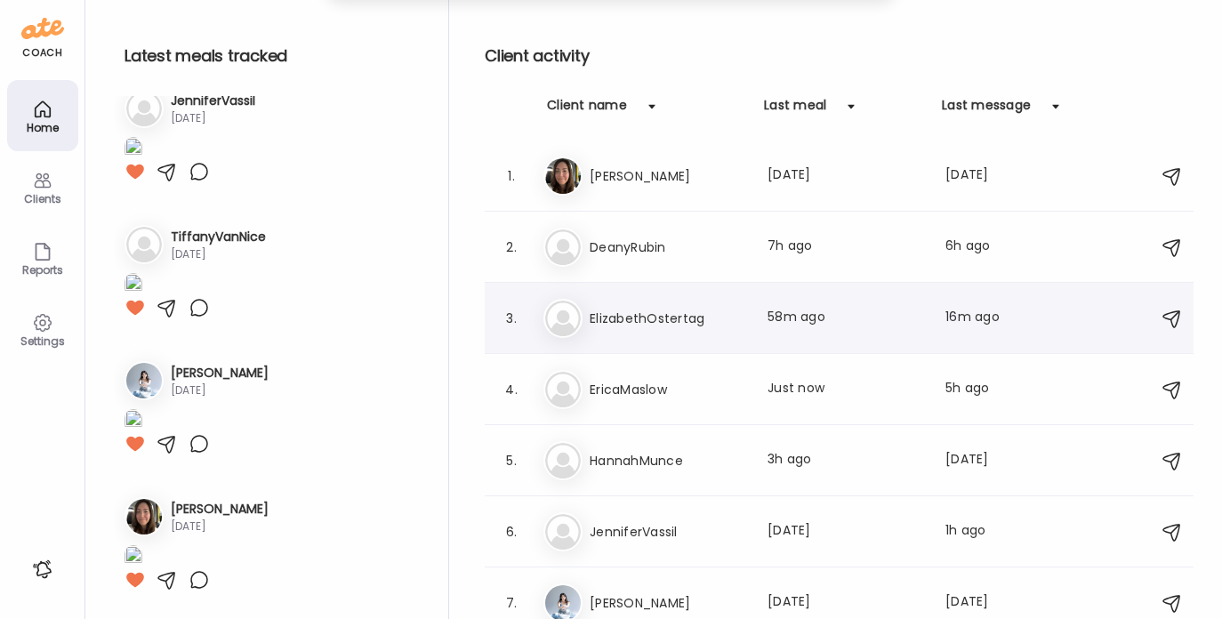
scroll to position [1096, 0]
click at [627, 245] on h3 "DeanyRubin" at bounding box center [668, 247] width 157 height 21
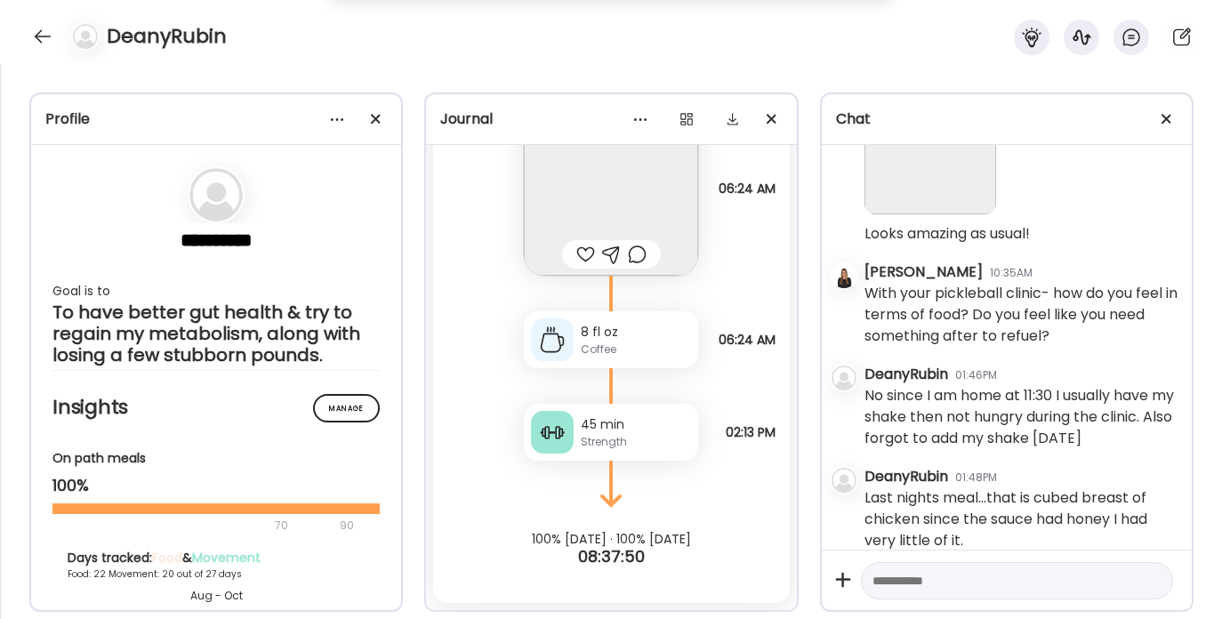
scroll to position [7949, 0]
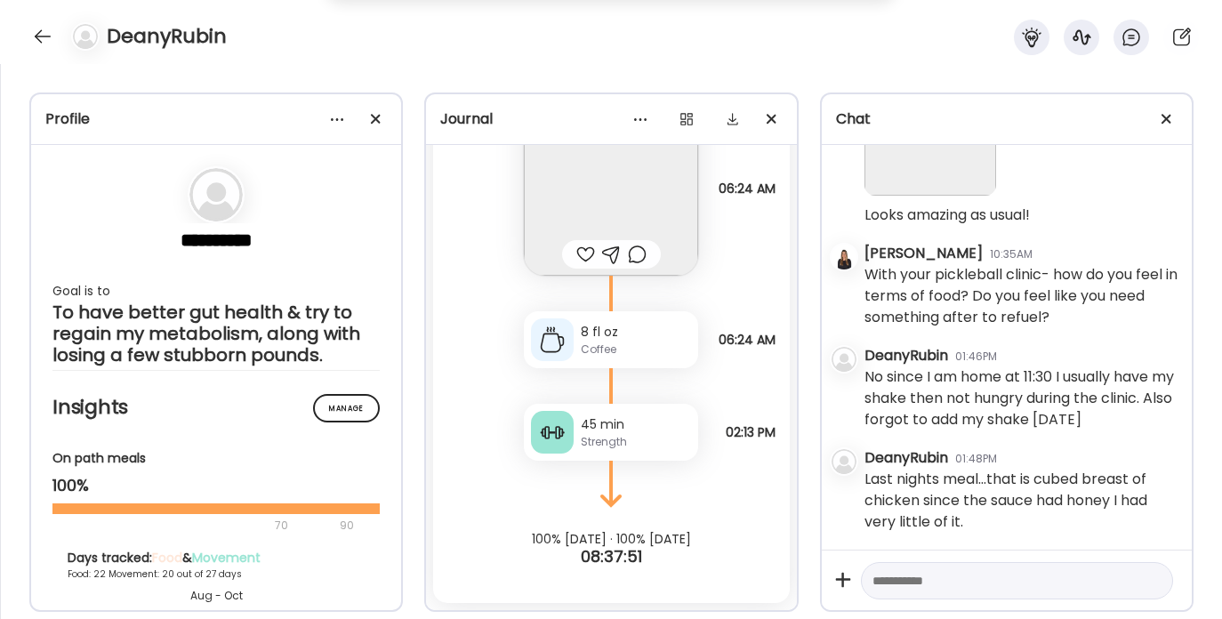
click at [932, 580] on textarea at bounding box center [1001, 580] width 257 height 21
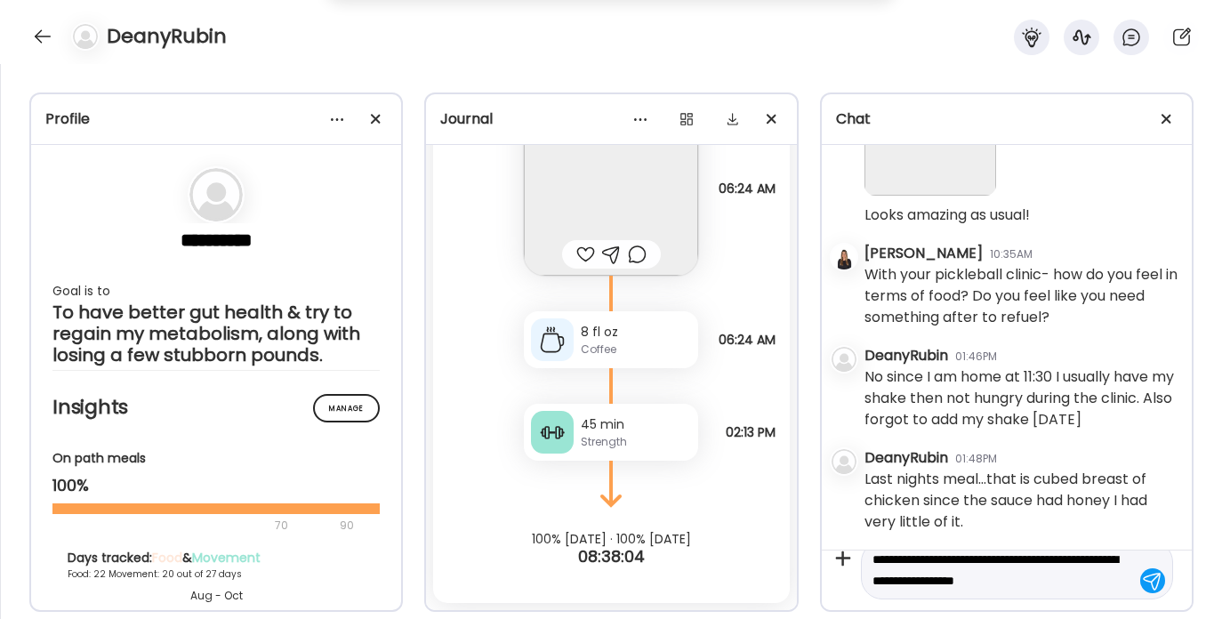
type textarea "**********"
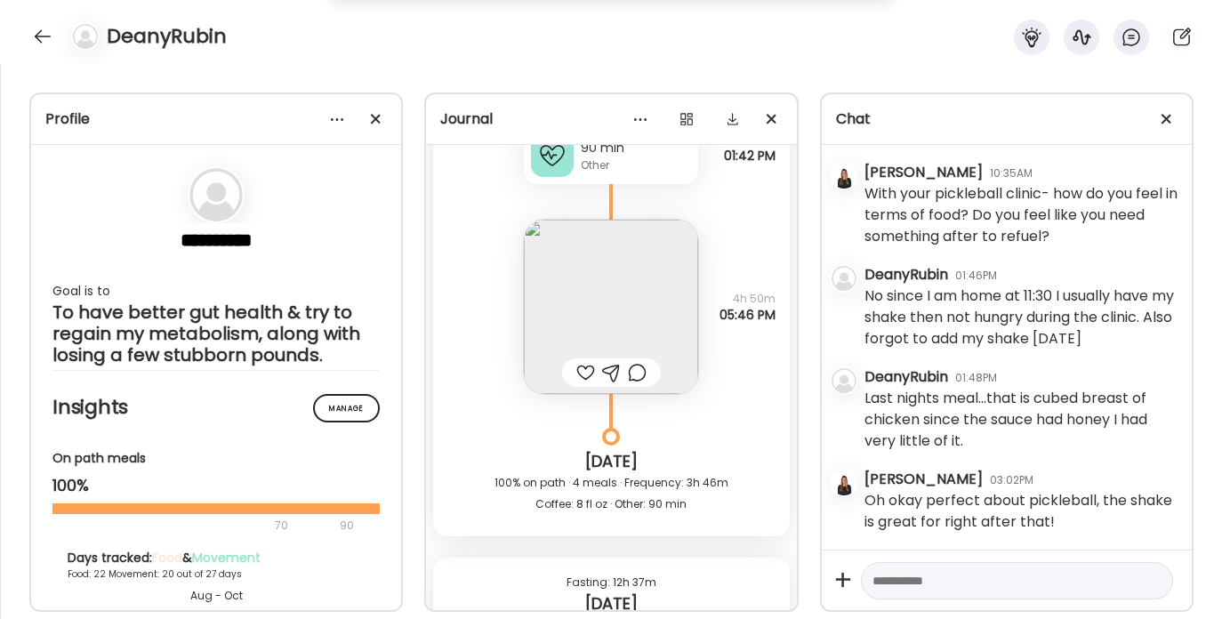
scroll to position [21290, 0]
click at [561, 294] on img at bounding box center [611, 310] width 174 height 174
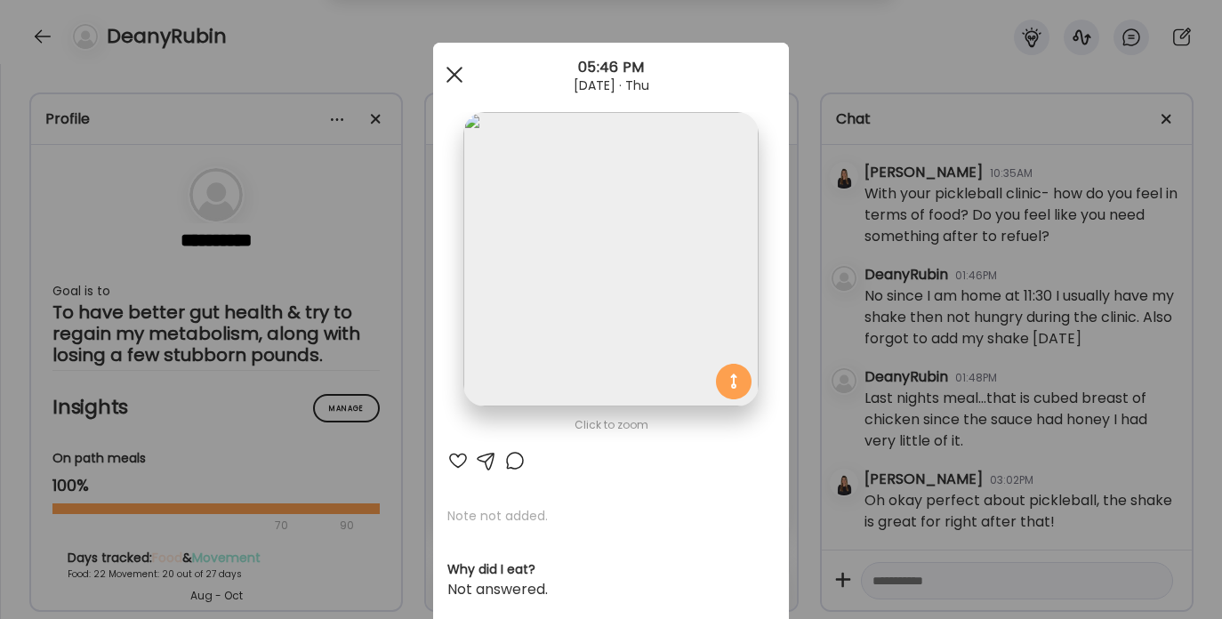
click at [453, 77] on span at bounding box center [455, 75] width 16 height 16
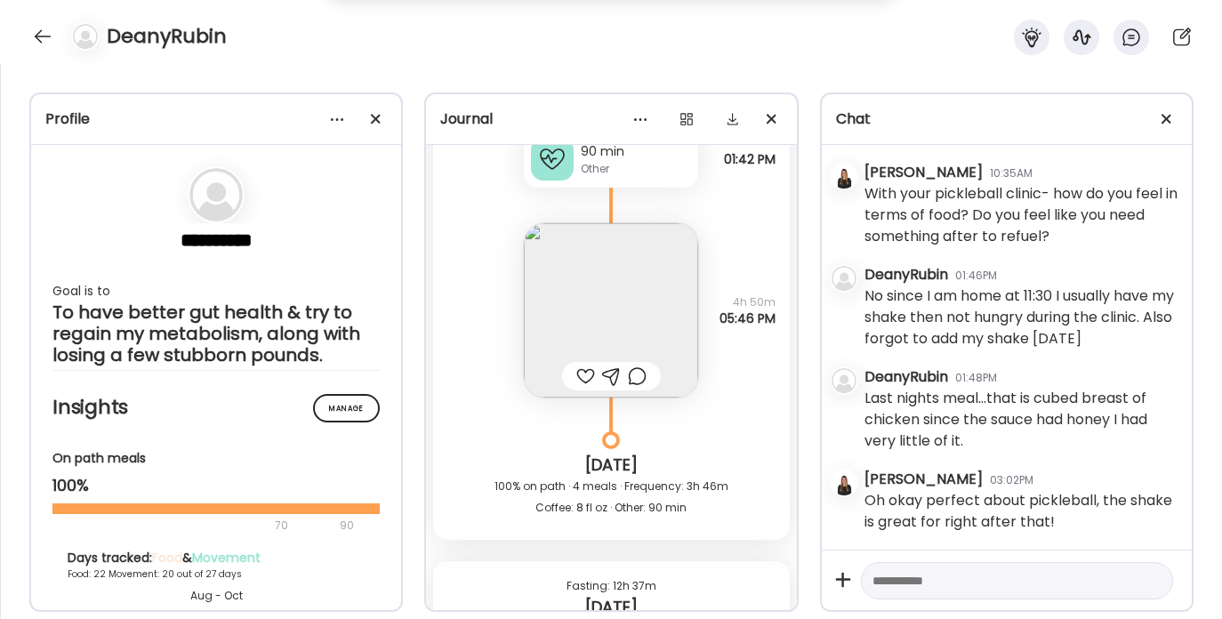
click at [904, 584] on textarea at bounding box center [1001, 580] width 257 height 21
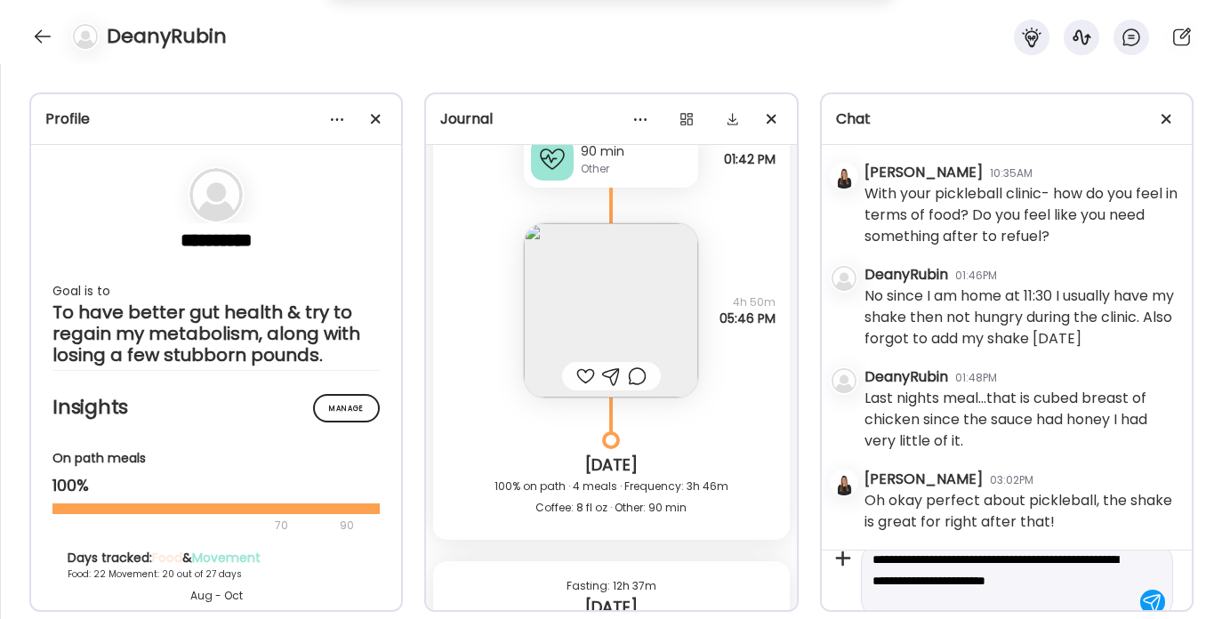
scroll to position [42, 0]
click at [964, 557] on textarea "**********" at bounding box center [1001, 560] width 257 height 64
click at [928, 581] on textarea "**********" at bounding box center [1001, 560] width 257 height 64
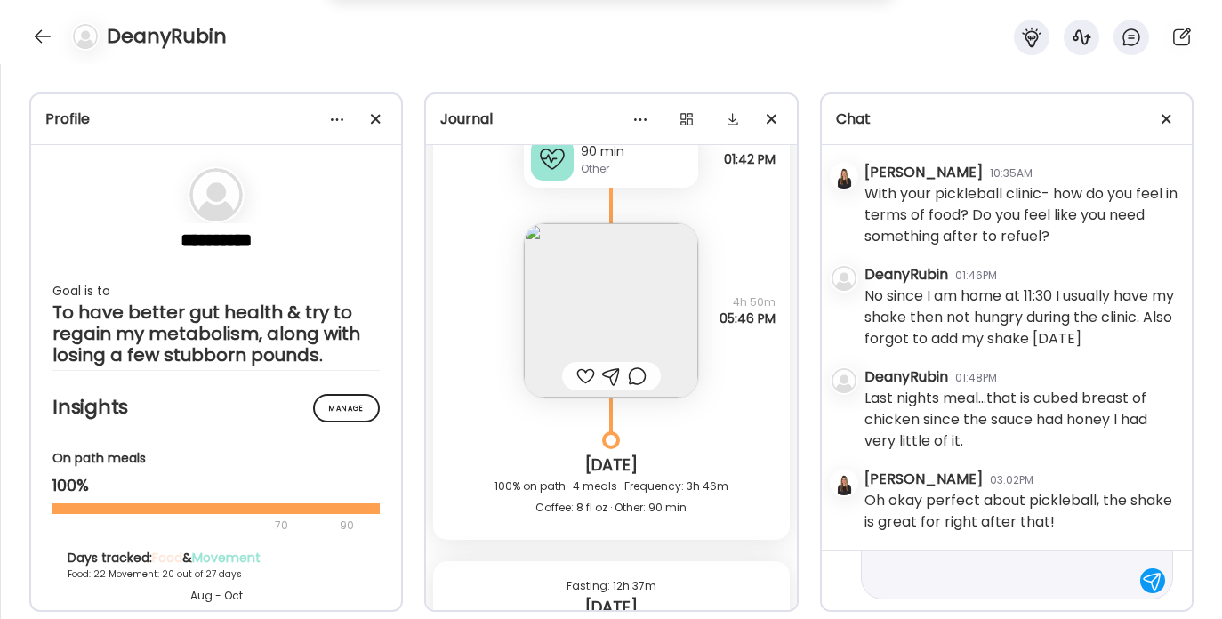
type textarea "**********"
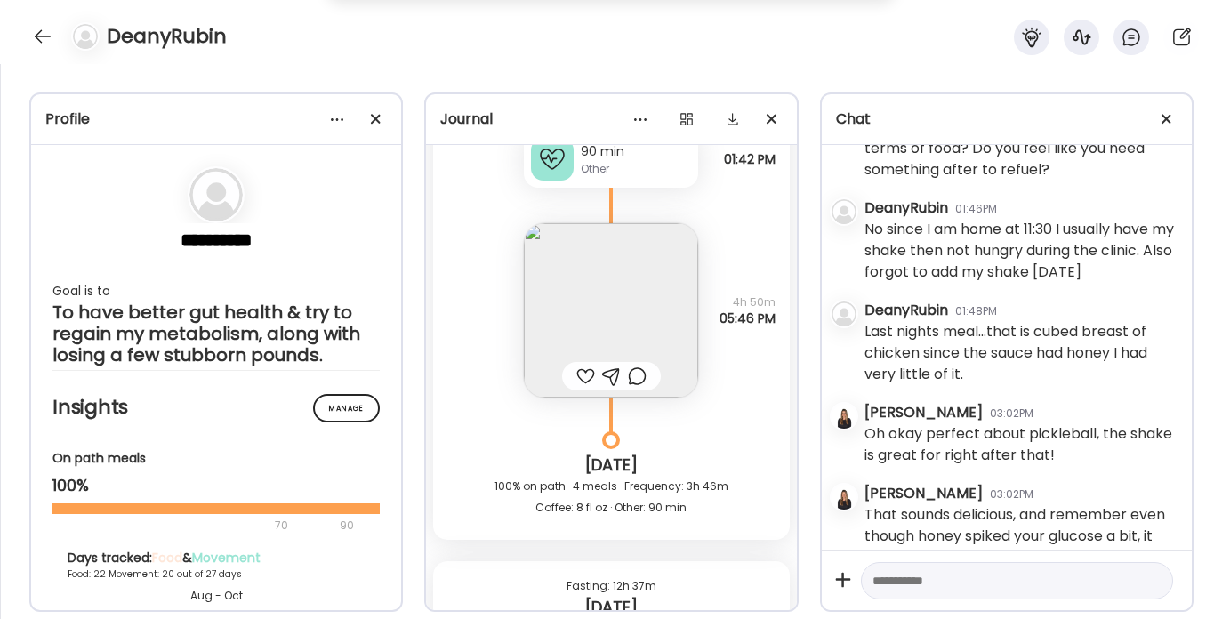
scroll to position [8154, 0]
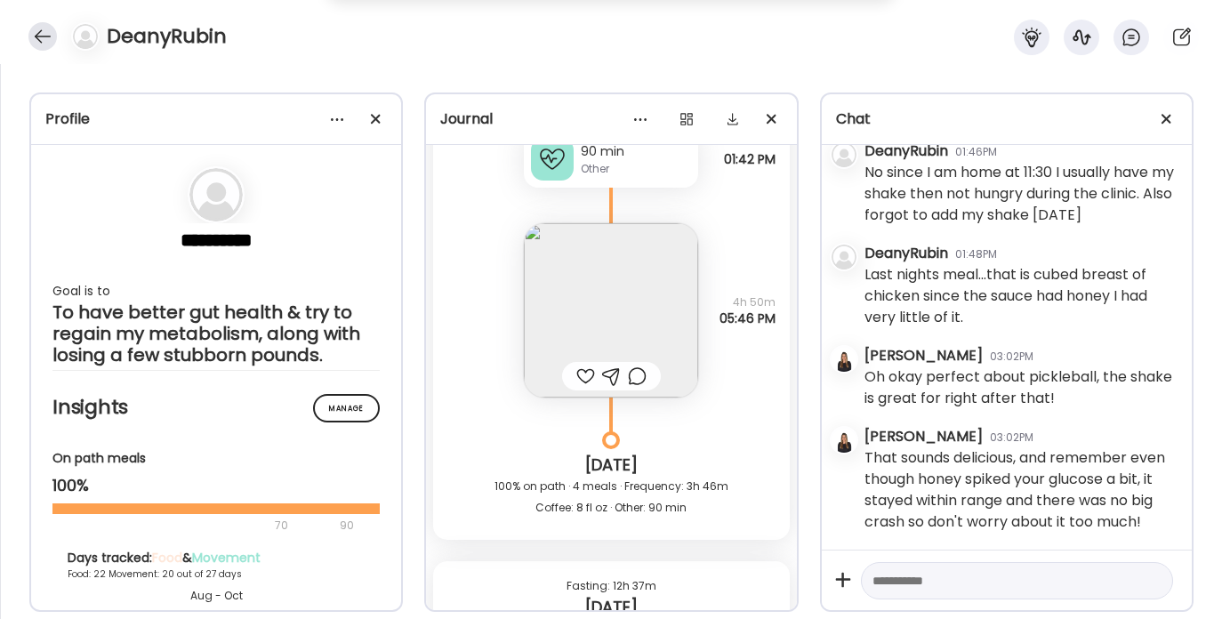
click at [38, 37] on div at bounding box center [42, 36] width 28 height 28
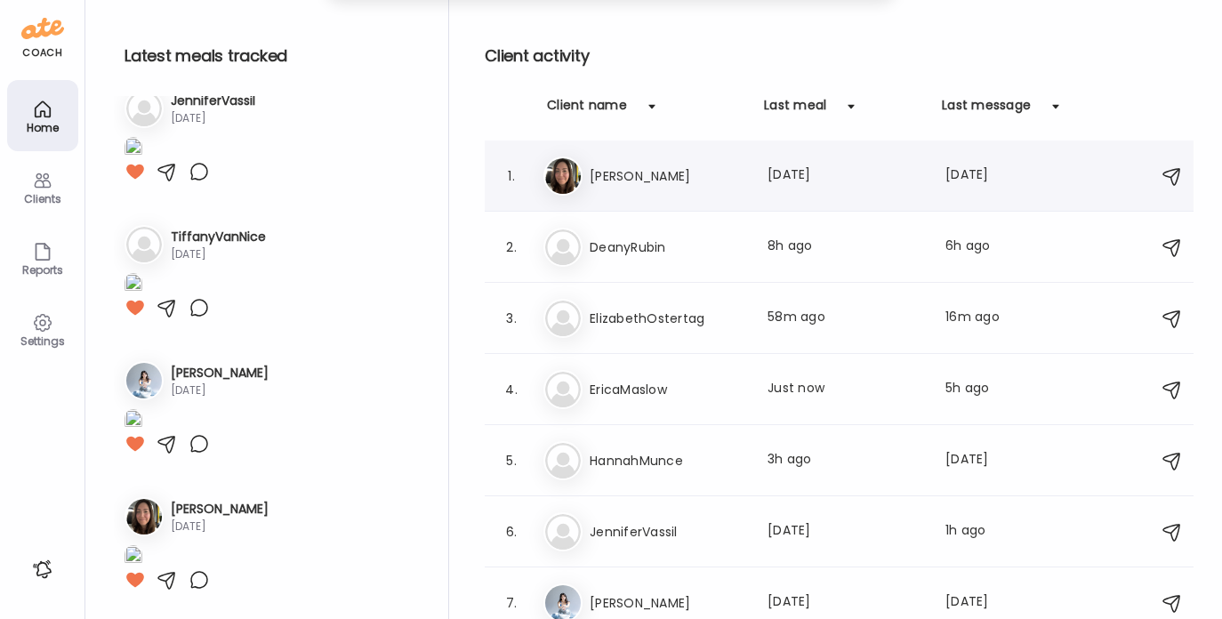
scroll to position [1096, 0]
click at [662, 394] on h3 "EricaMaslow" at bounding box center [668, 389] width 157 height 21
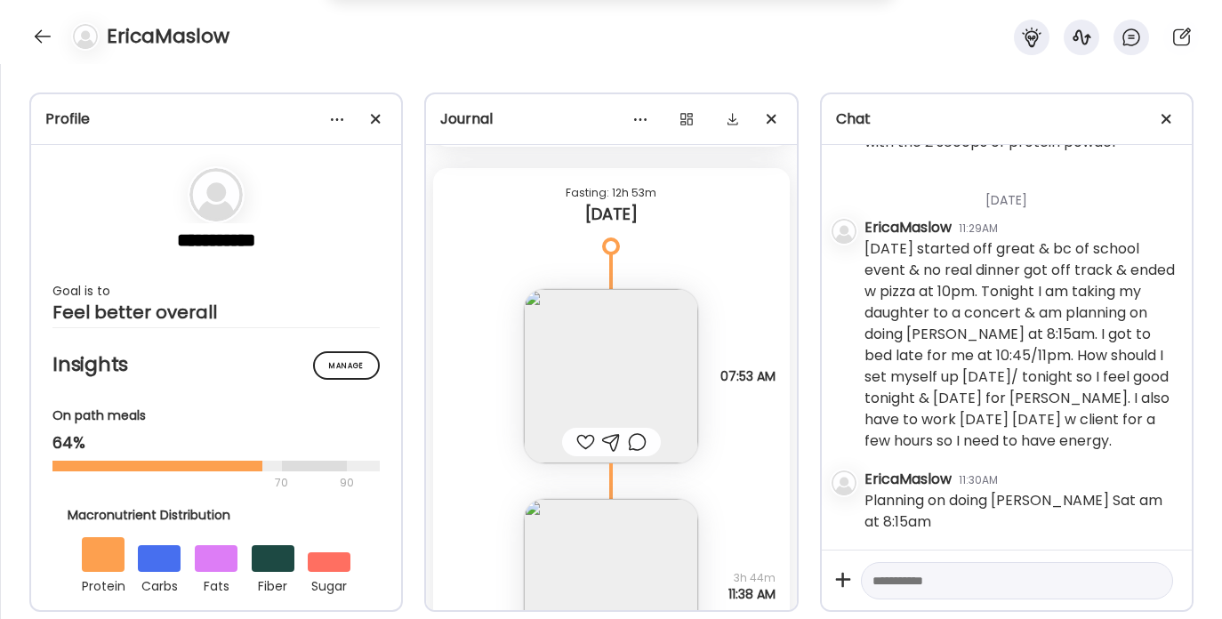
scroll to position [9456, 0]
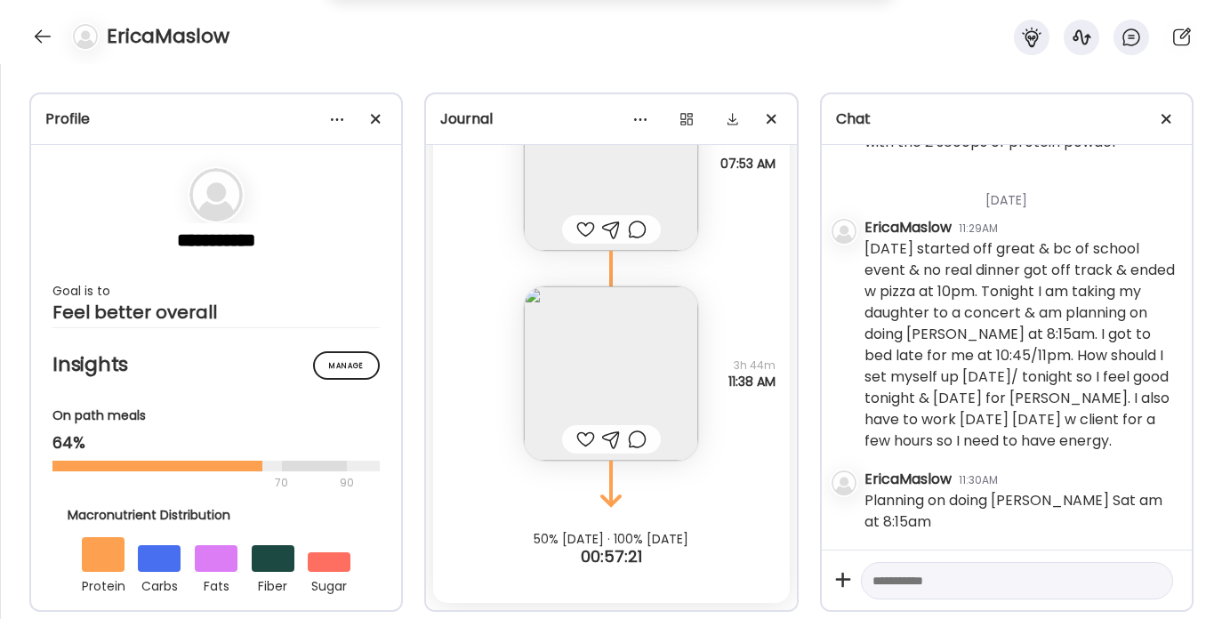
click at [912, 578] on textarea at bounding box center [1001, 580] width 257 height 21
paste textarea "**********"
type textarea "**********"
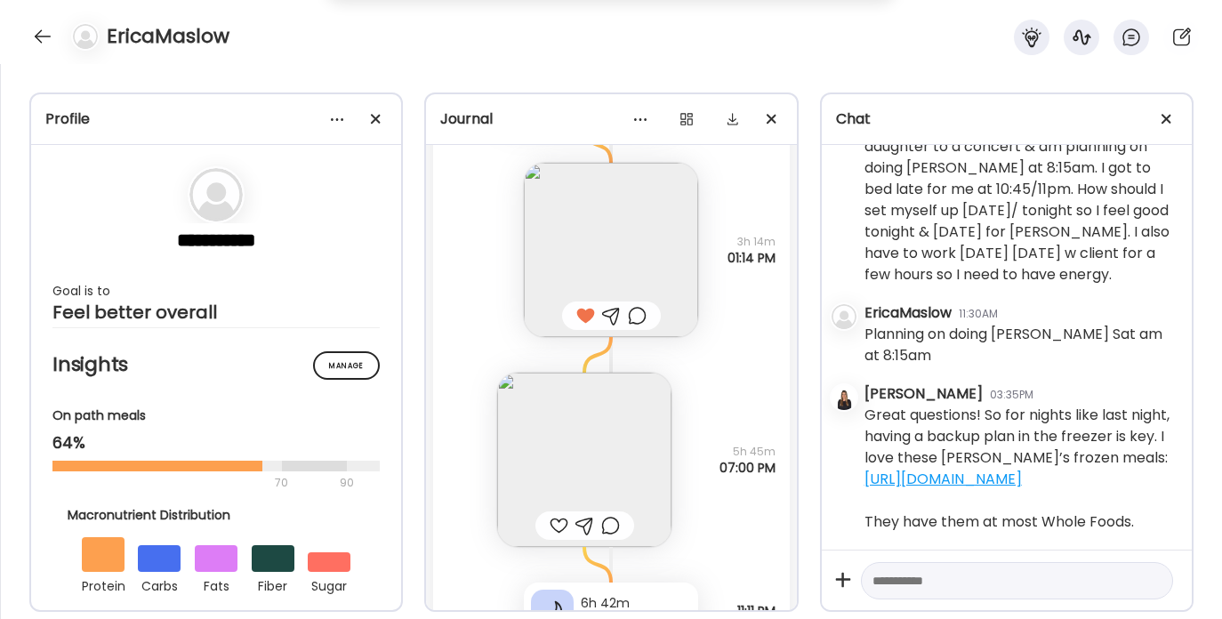
scroll to position [8607, 0]
click at [586, 442] on img at bounding box center [584, 461] width 174 height 174
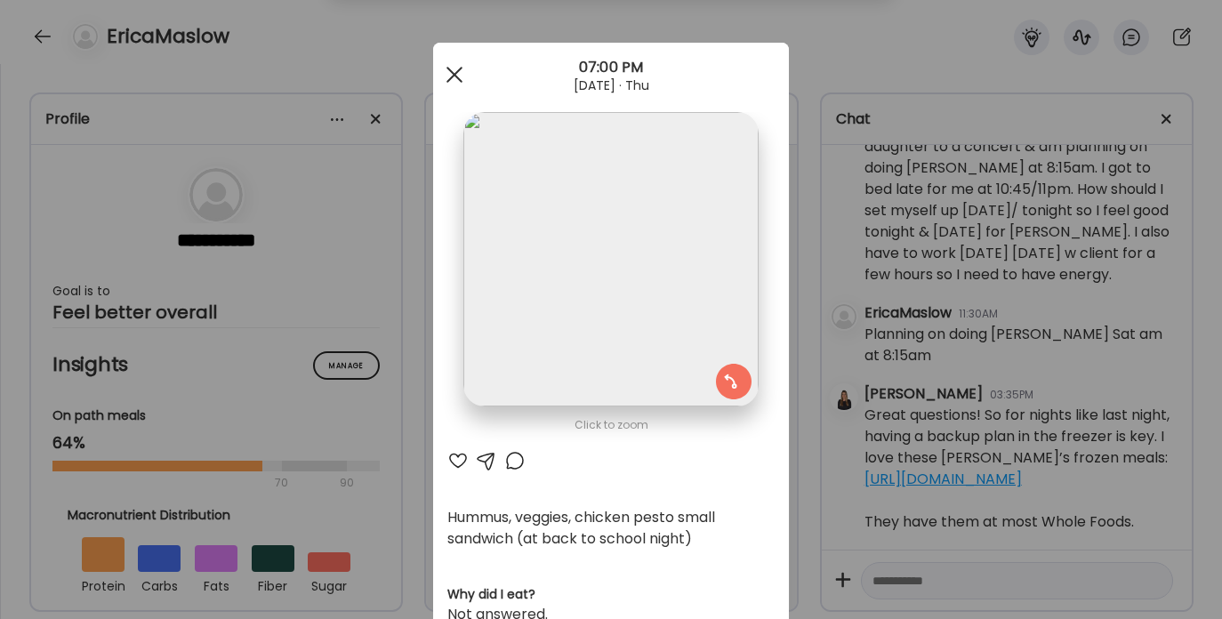
click at [449, 74] on div at bounding box center [455, 75] width 36 height 36
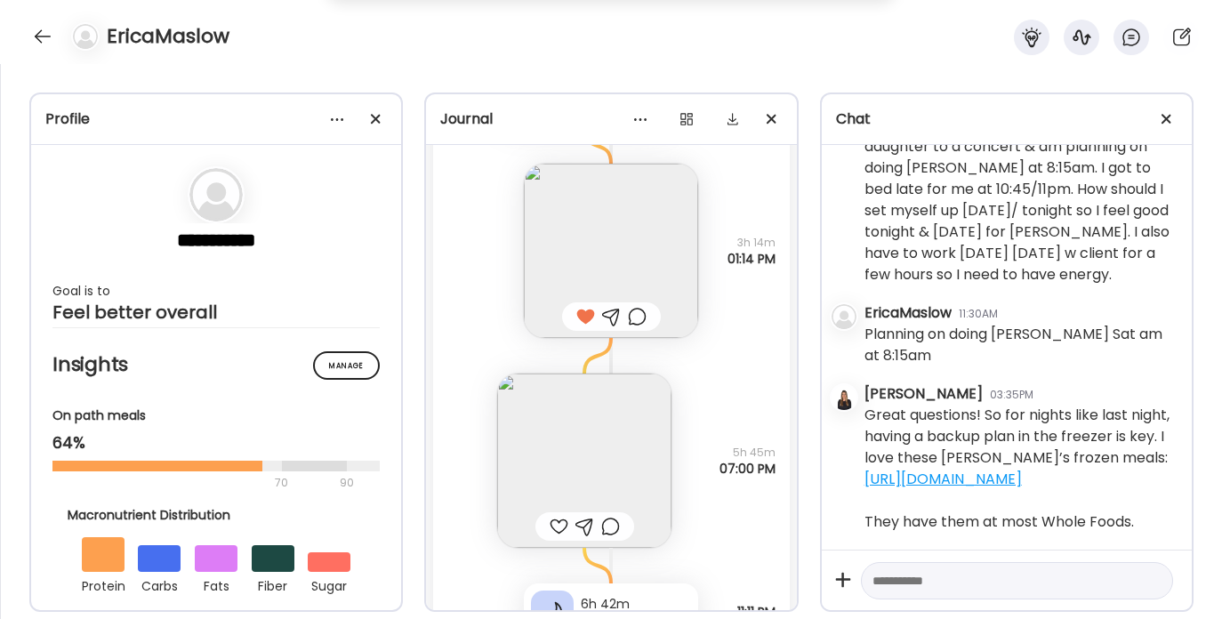
click at [955, 575] on textarea at bounding box center [1001, 580] width 257 height 21
paste textarea "**********"
type textarea "**********"
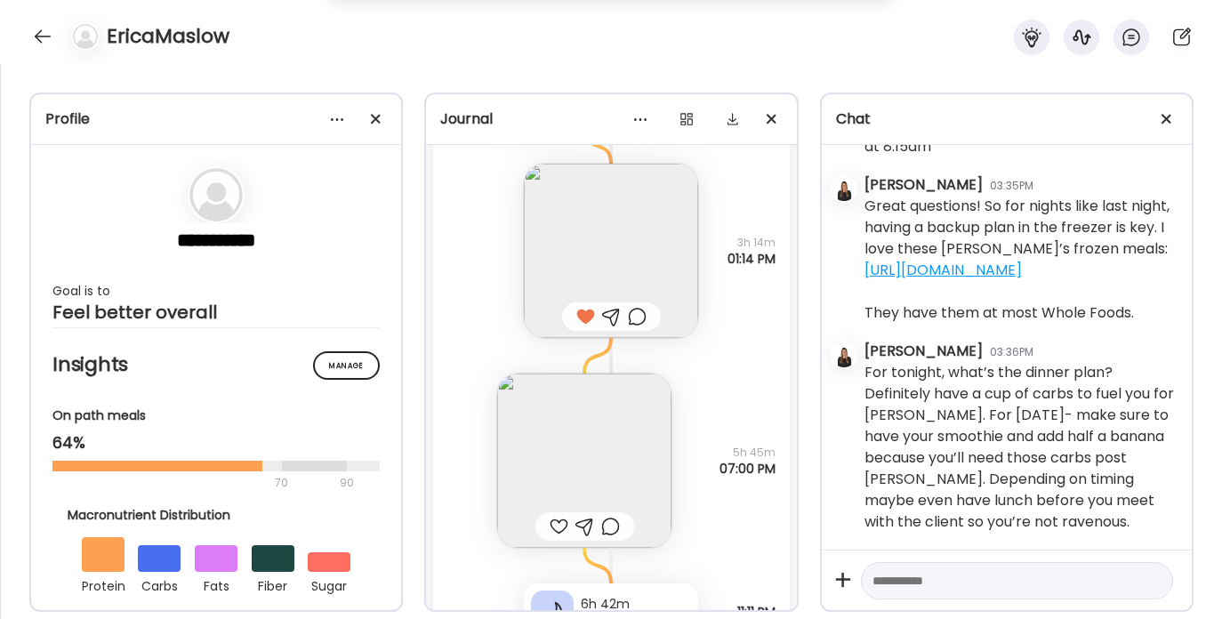
scroll to position [4373, 0]
click at [568, 228] on img at bounding box center [611, 251] width 174 height 174
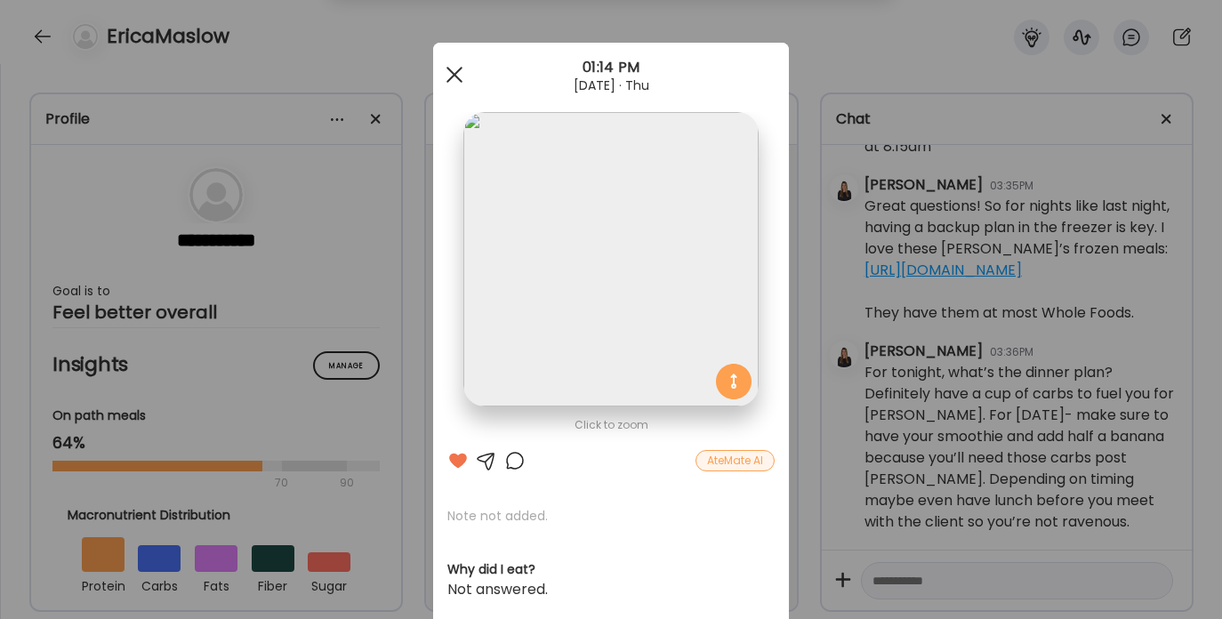
click at [455, 79] on div at bounding box center [455, 75] width 36 height 36
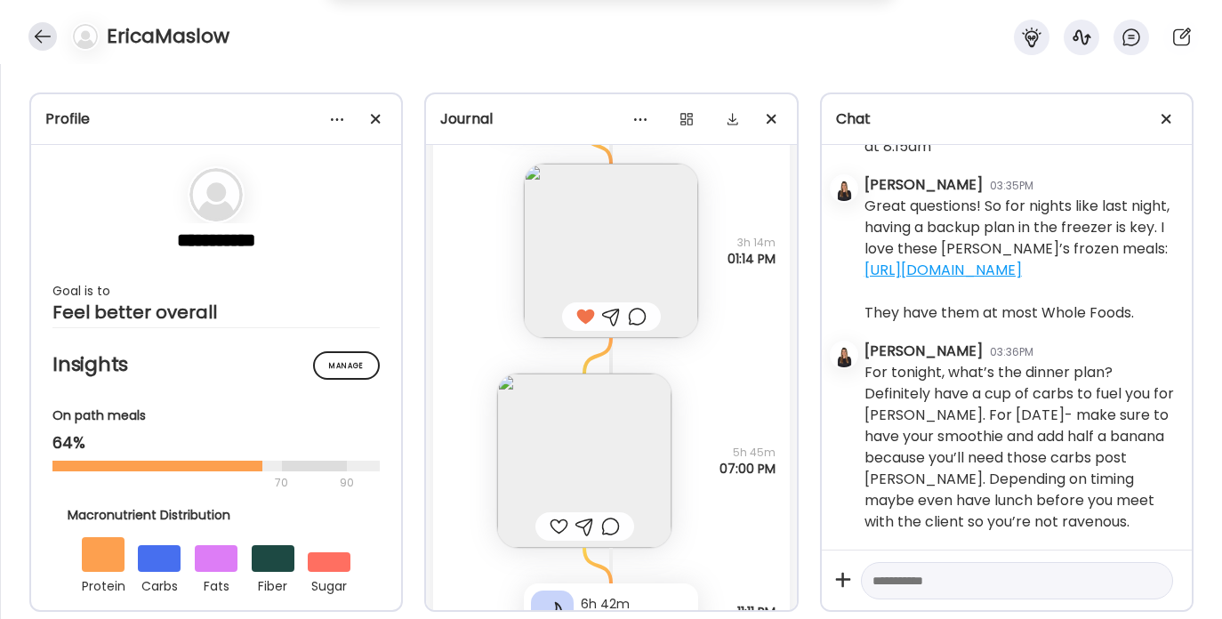
click at [40, 34] on div at bounding box center [42, 36] width 28 height 28
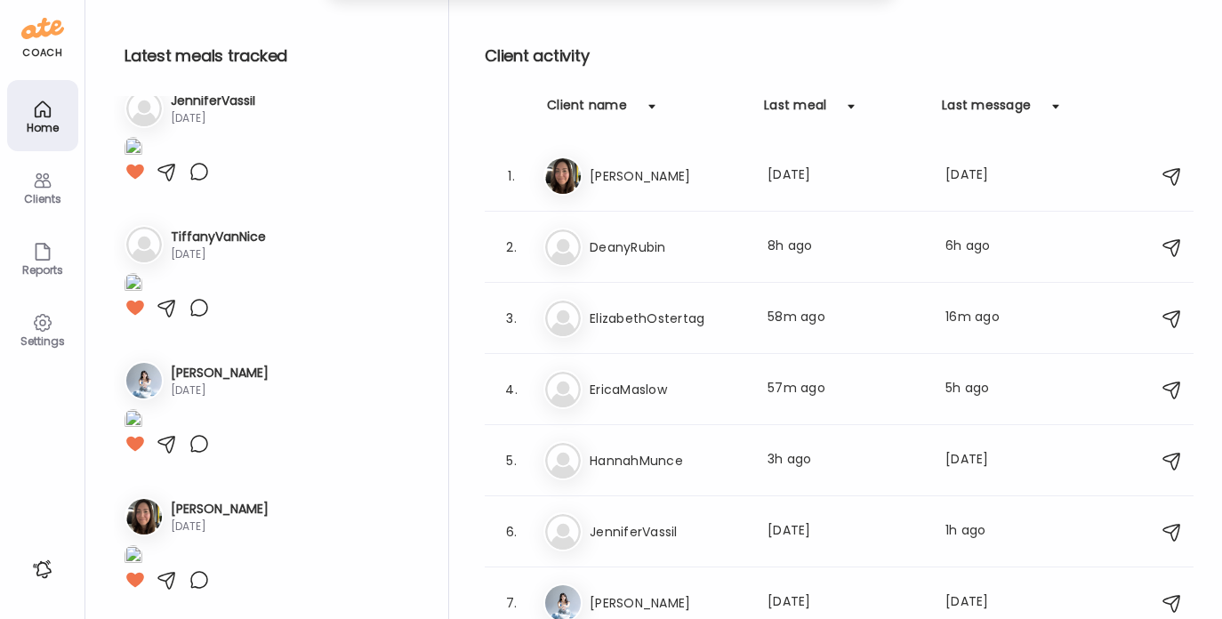
scroll to position [1096, 0]
click at [628, 244] on h3 "DeanyRubin" at bounding box center [668, 247] width 157 height 21
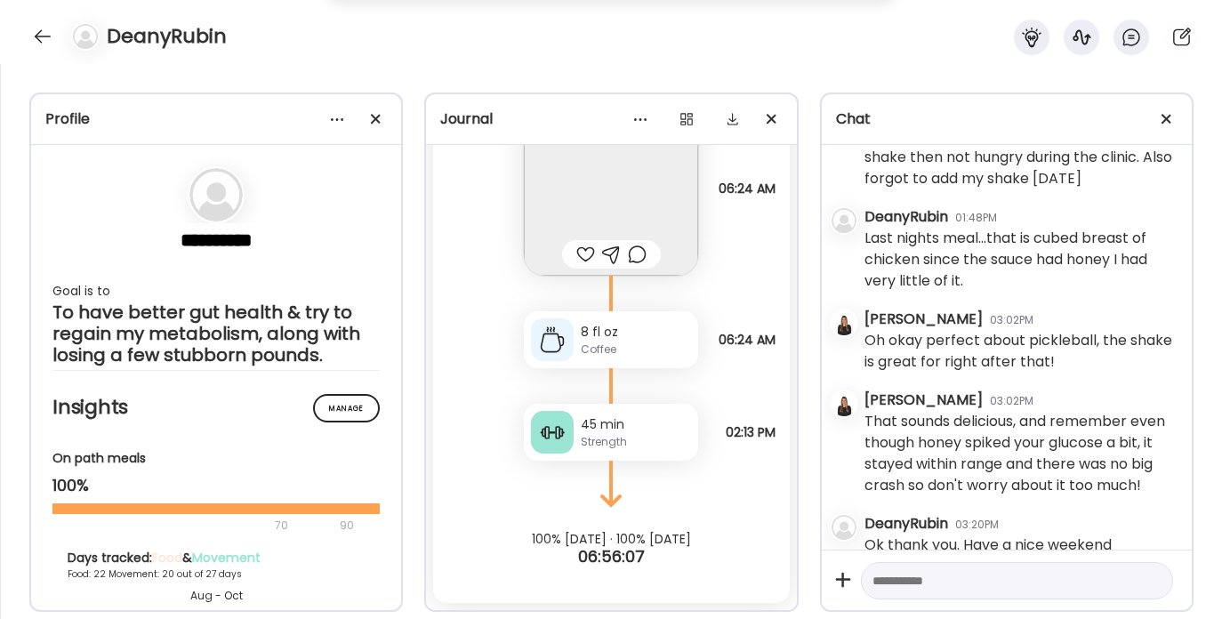
scroll to position [8214, 0]
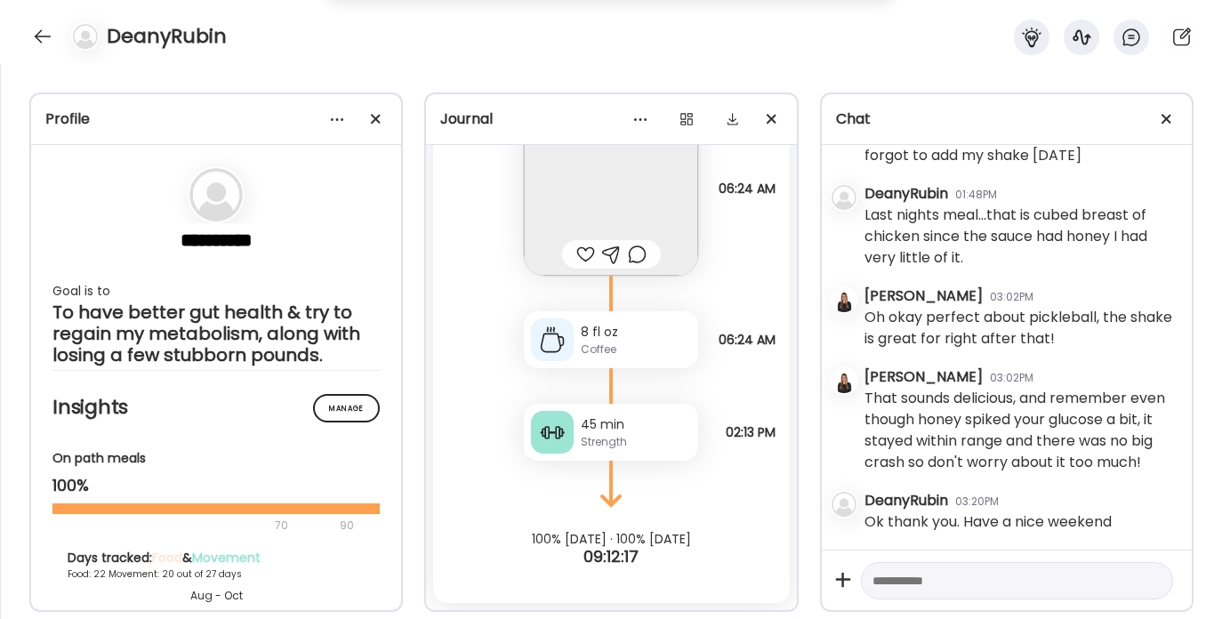
click at [910, 584] on textarea at bounding box center [1001, 580] width 257 height 21
type textarea "**********"
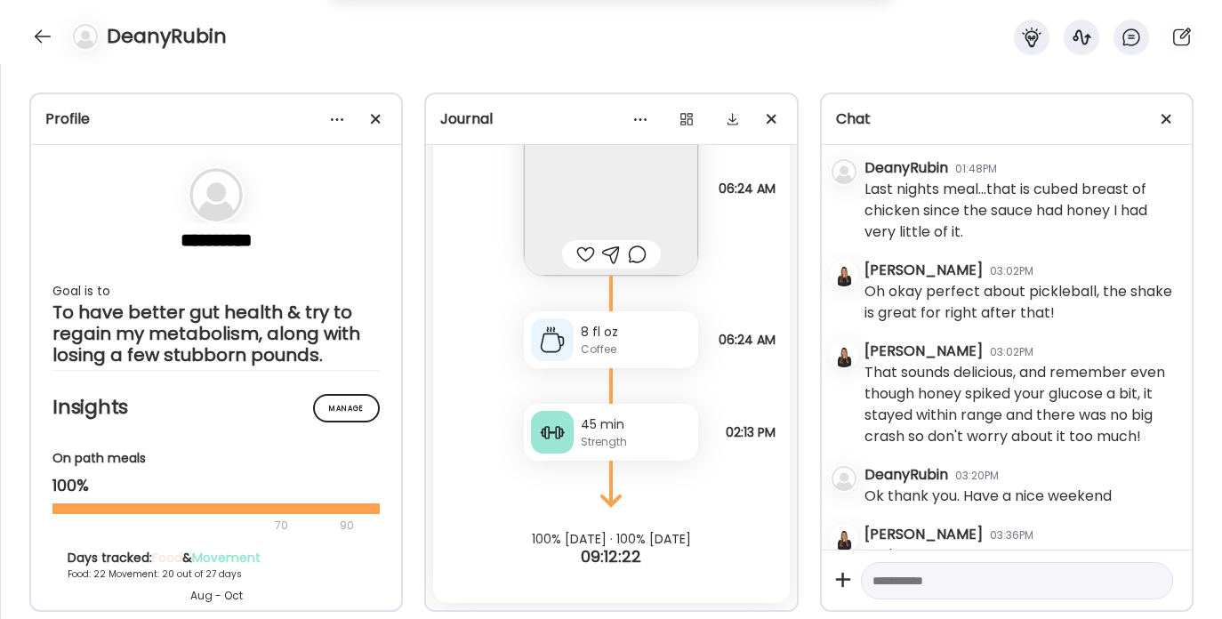
scroll to position [8274, 0]
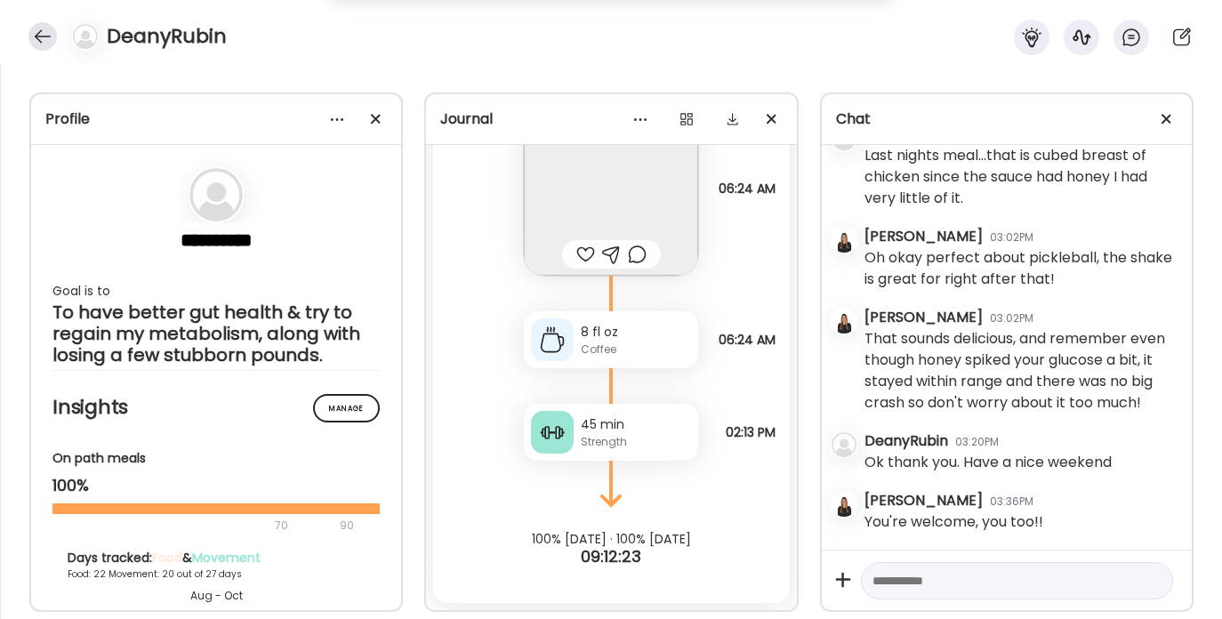
click at [33, 36] on div at bounding box center [42, 36] width 28 height 28
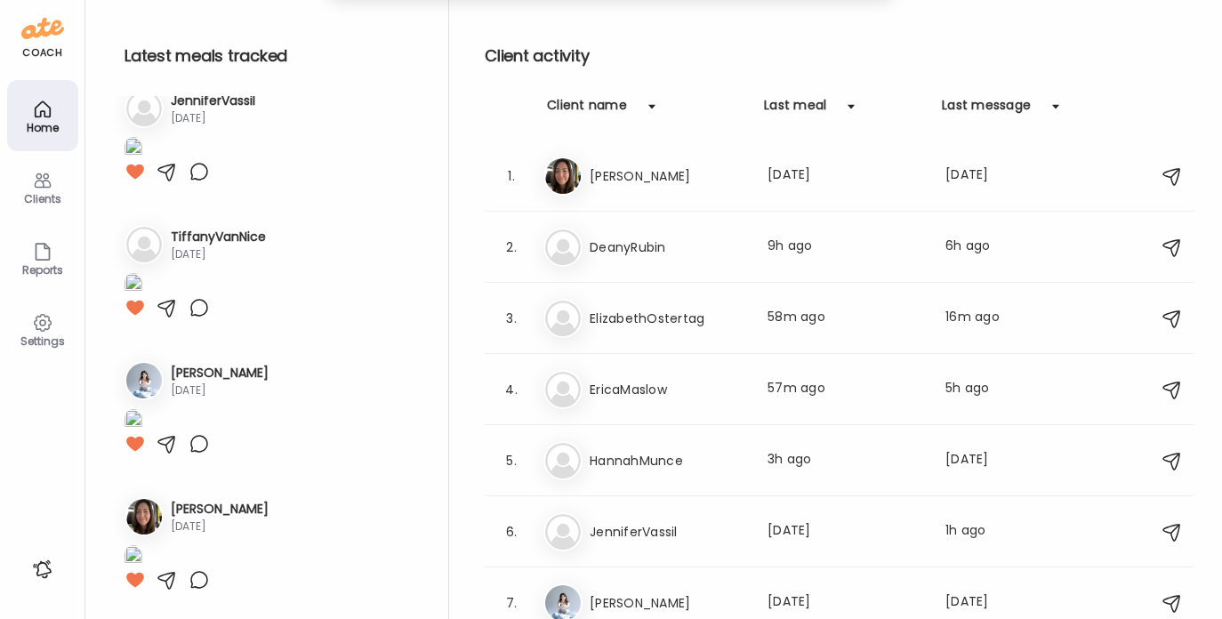
scroll to position [1096, 0]
click at [637, 308] on h3 "ElizabethOstertag" at bounding box center [668, 318] width 157 height 21
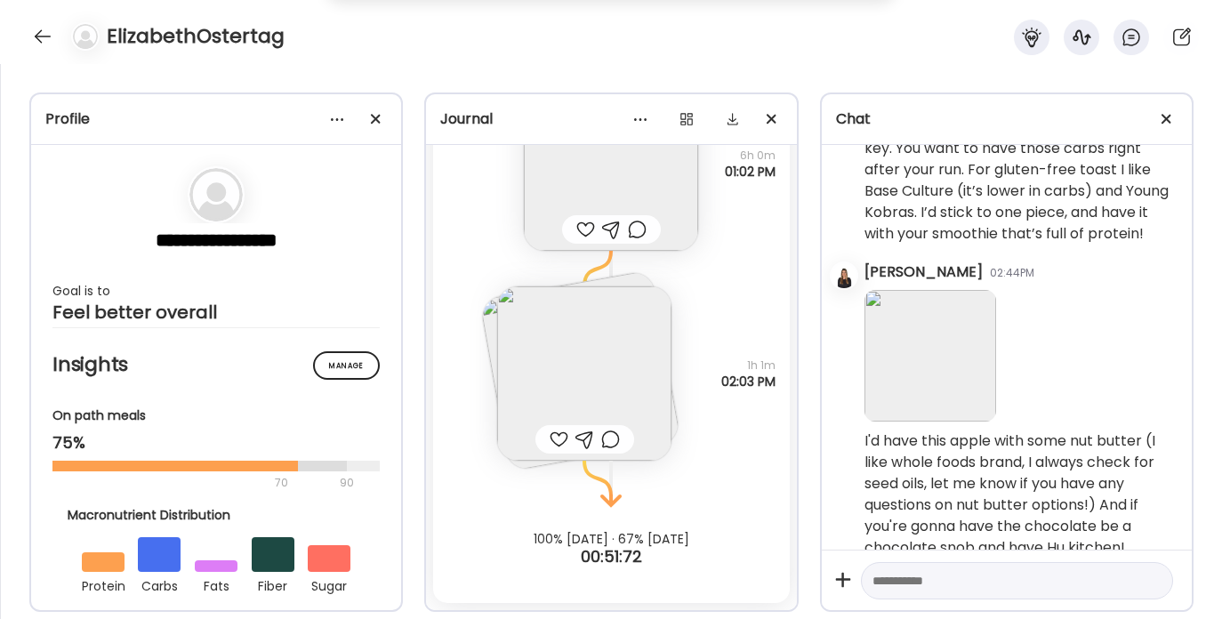
scroll to position [1365, 0]
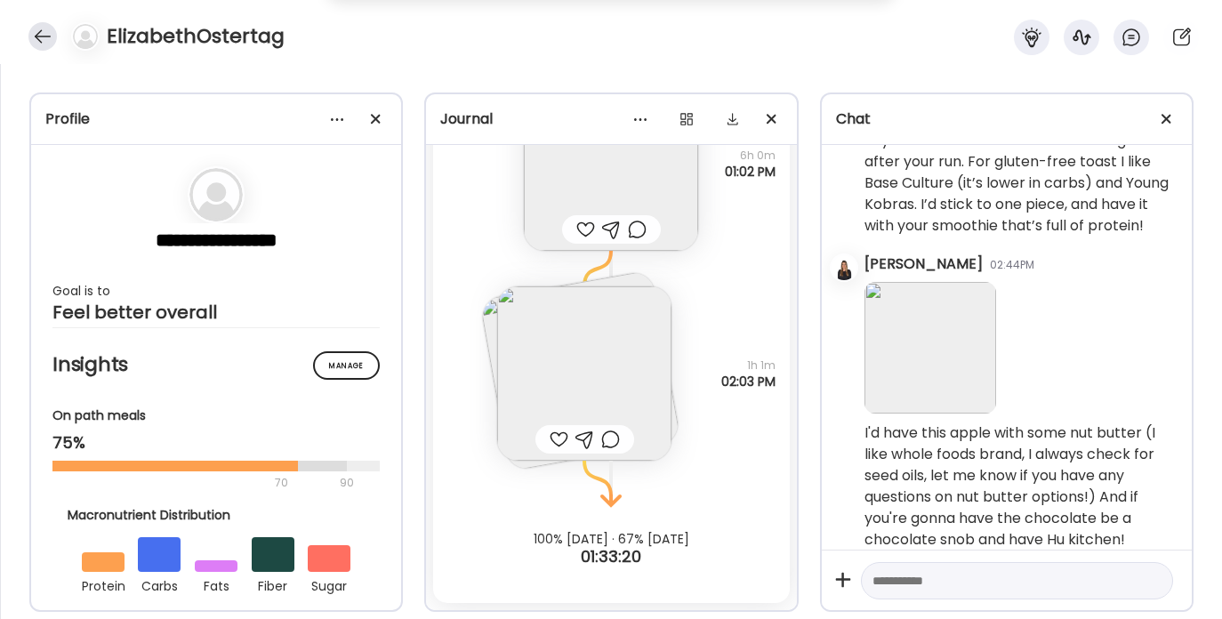
click at [39, 31] on div at bounding box center [42, 36] width 28 height 28
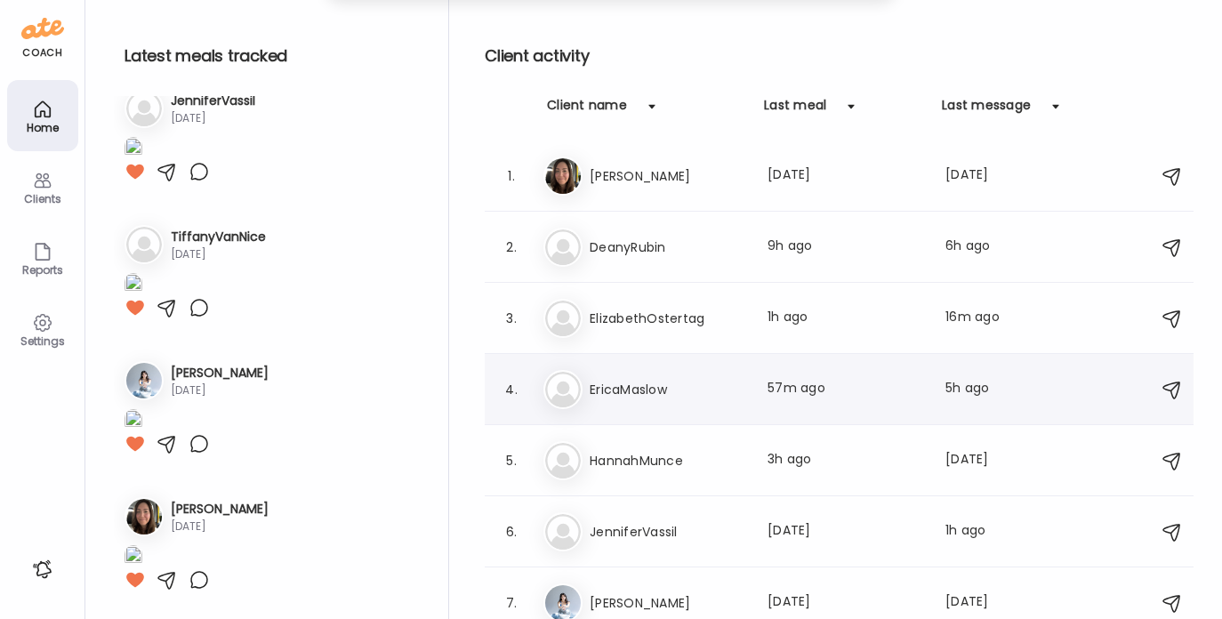
scroll to position [1096, 0]
click at [640, 392] on h3 "EricaMaslow" at bounding box center [668, 389] width 157 height 21
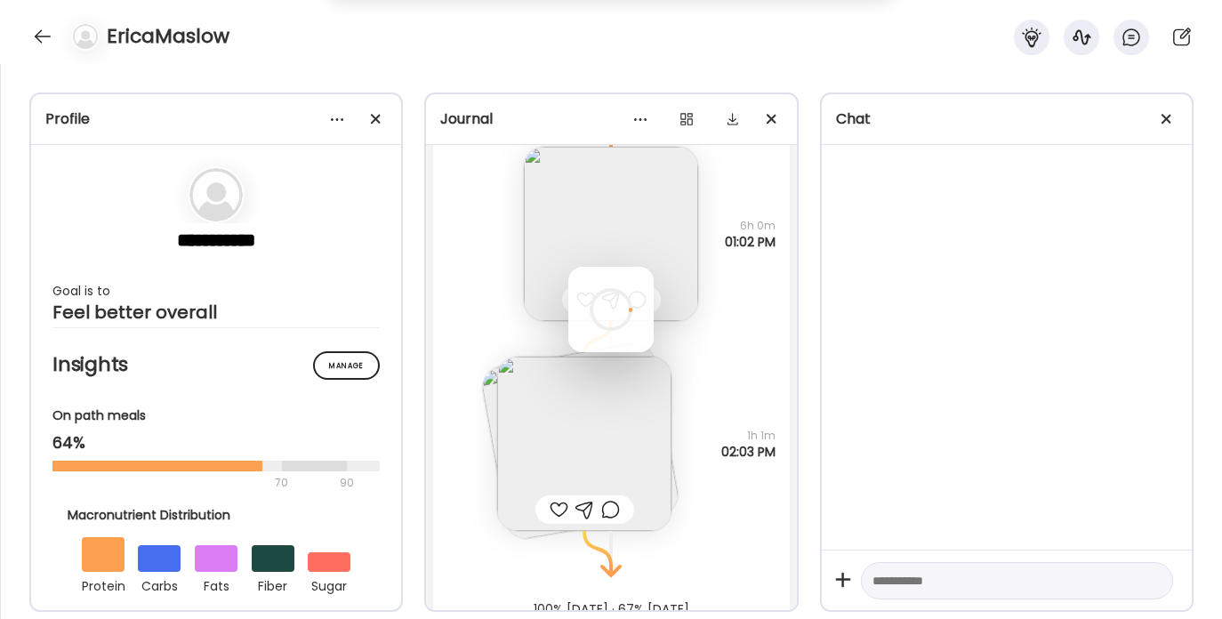
scroll to position [0, 0]
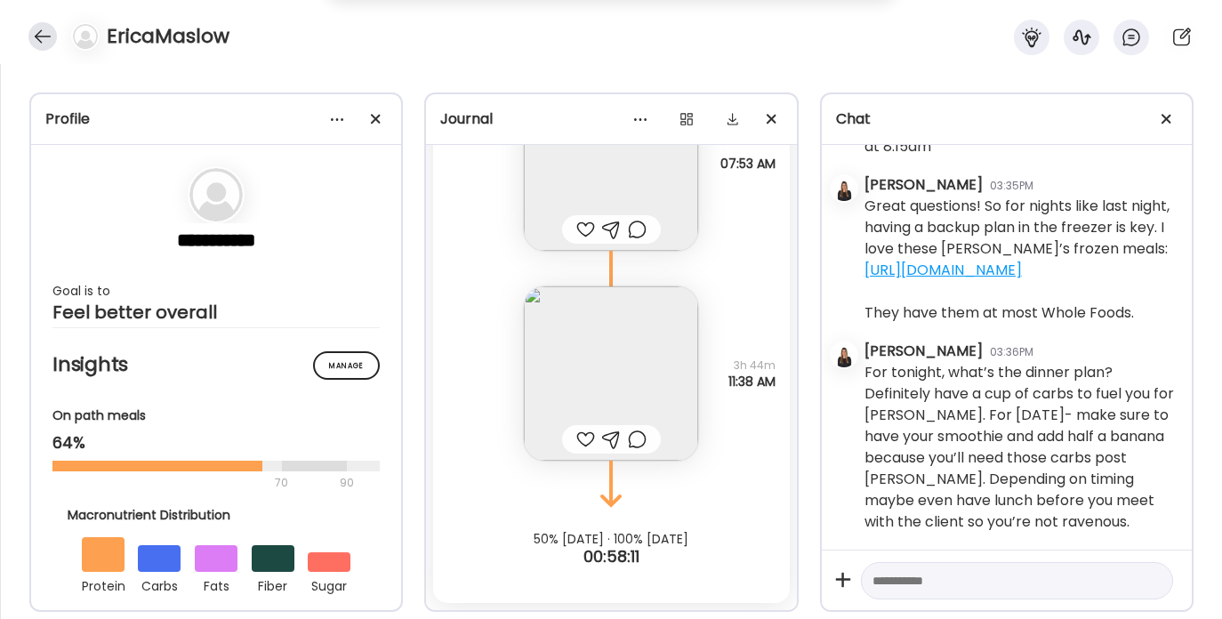
click at [42, 33] on div at bounding box center [42, 36] width 28 height 28
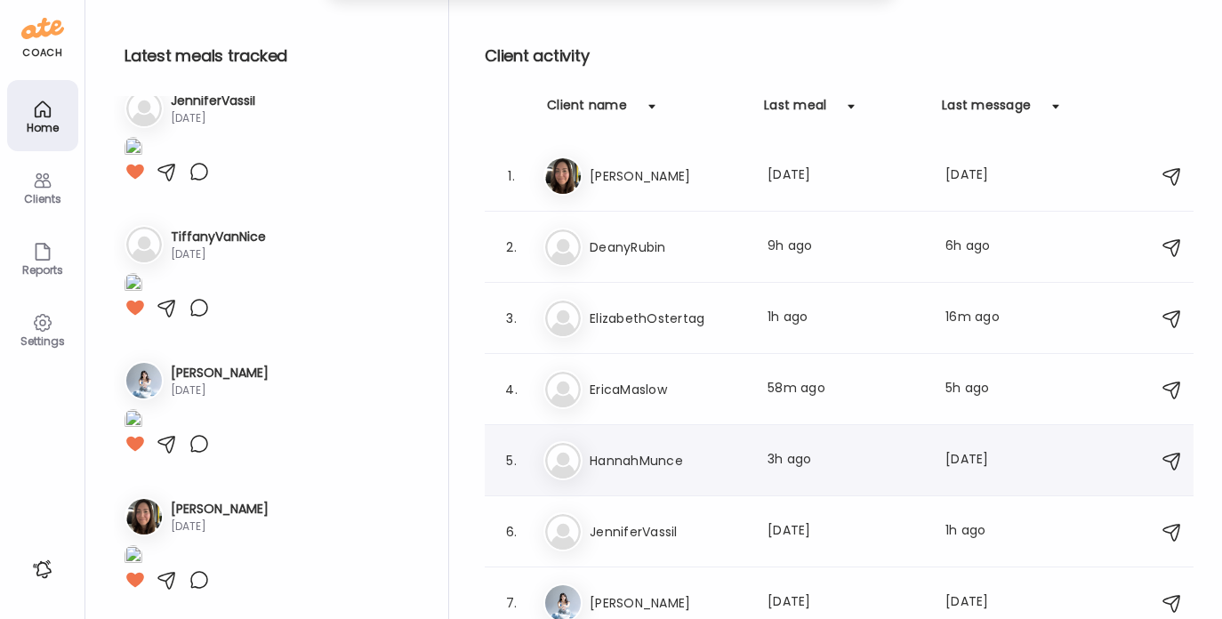
click at [635, 471] on h3 "HannahMunce" at bounding box center [668, 460] width 157 height 21
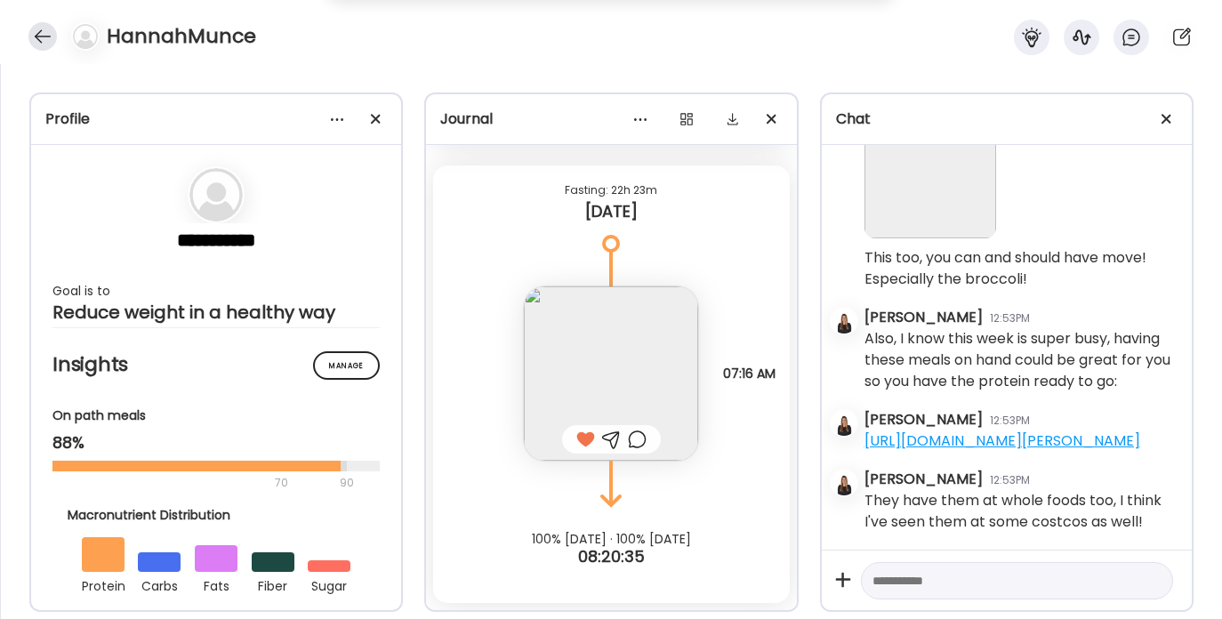
click at [43, 30] on div at bounding box center [42, 36] width 28 height 28
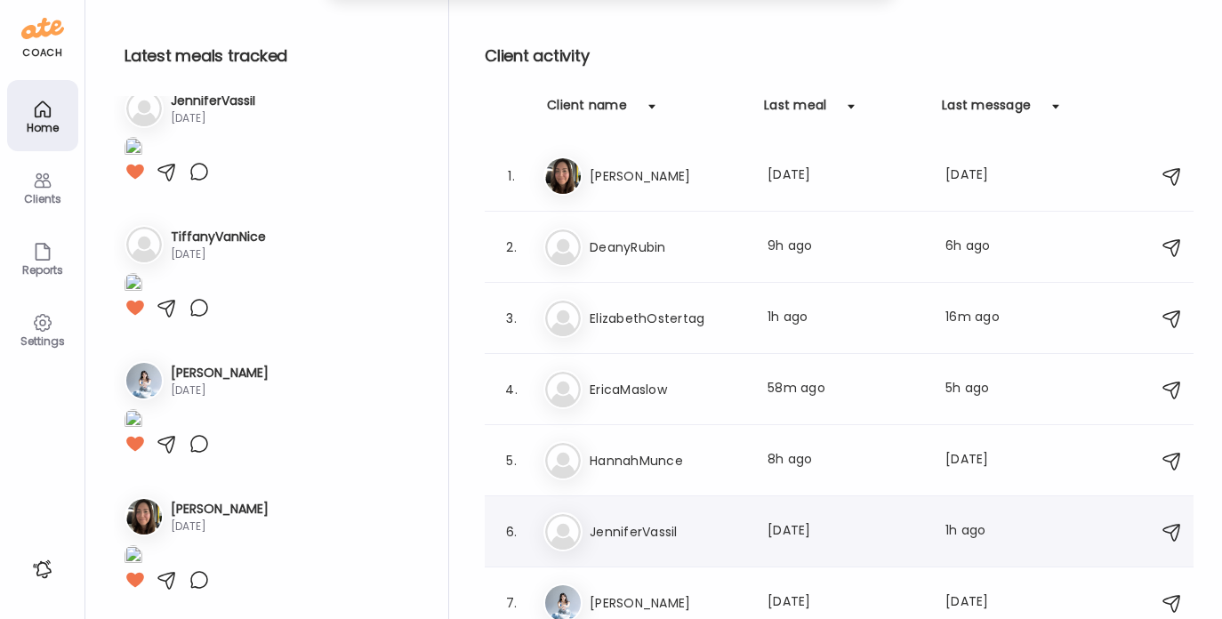
click at [616, 544] on div "Je [PERSON_NAME] Last meal: [DATE] Last message: 1h ago One more question as I …" at bounding box center [842, 531] width 597 height 39
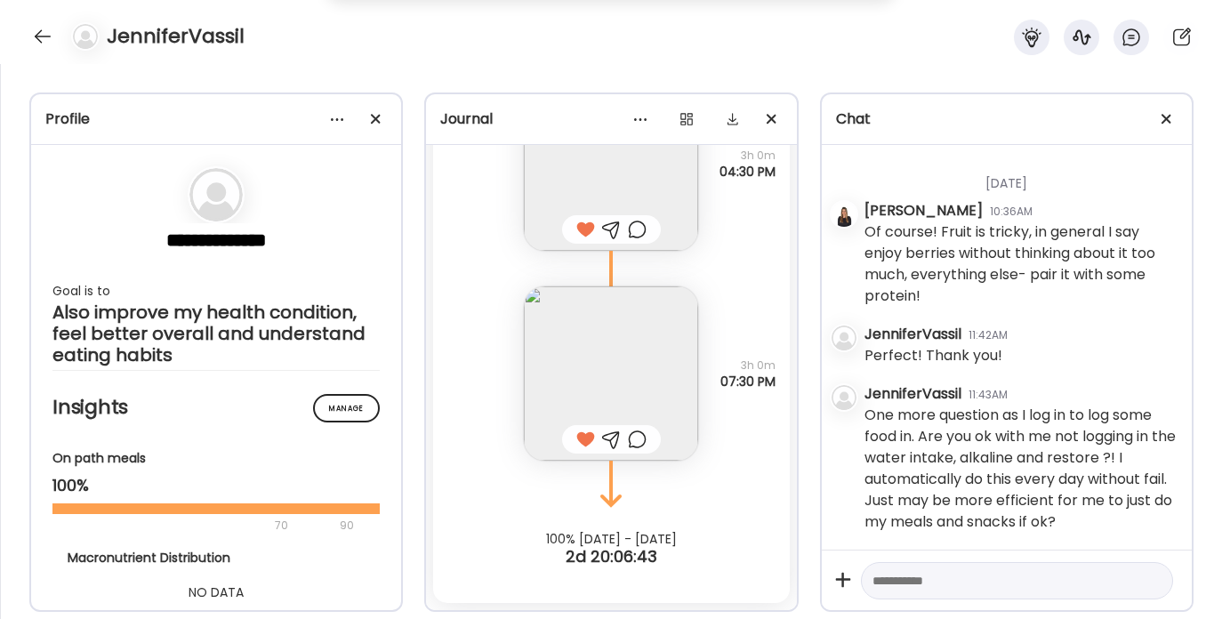
click at [935, 571] on textarea at bounding box center [1001, 580] width 257 height 21
type textarea "**********"
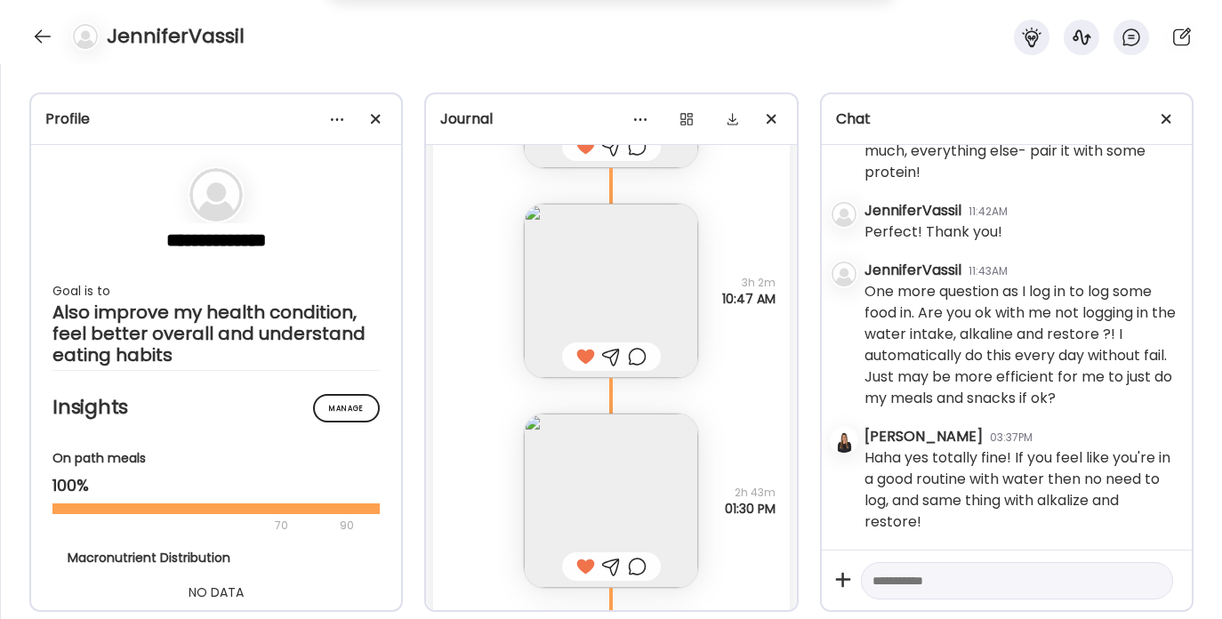
click at [605, 489] on img at bounding box center [611, 501] width 174 height 174
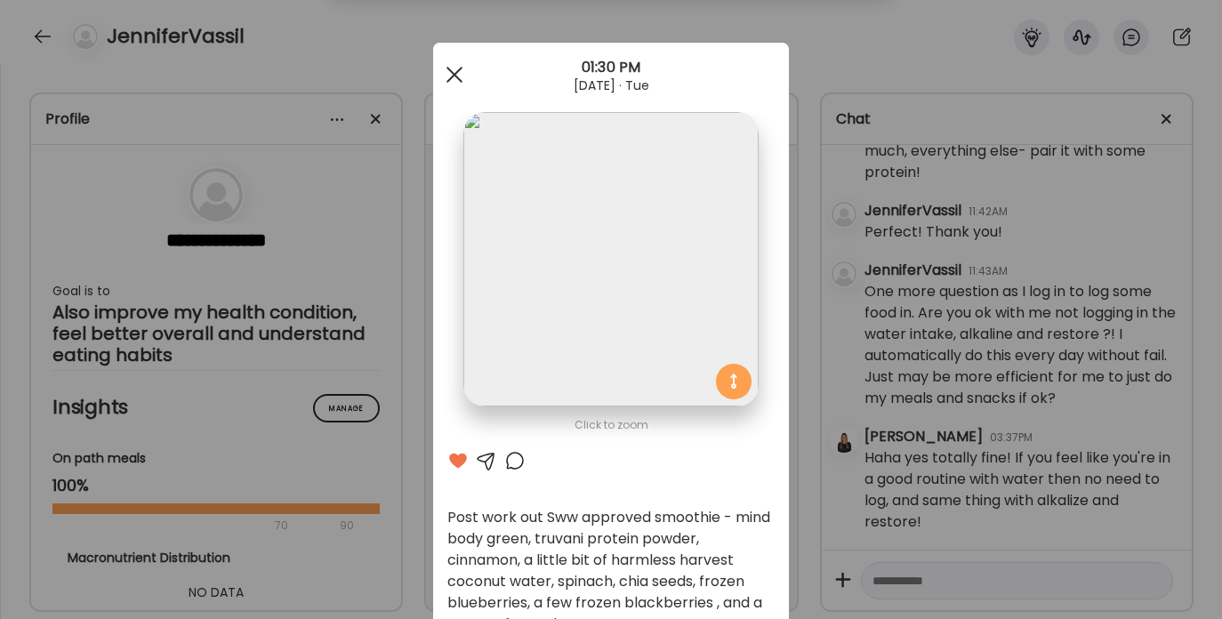
click at [450, 64] on div at bounding box center [455, 75] width 36 height 36
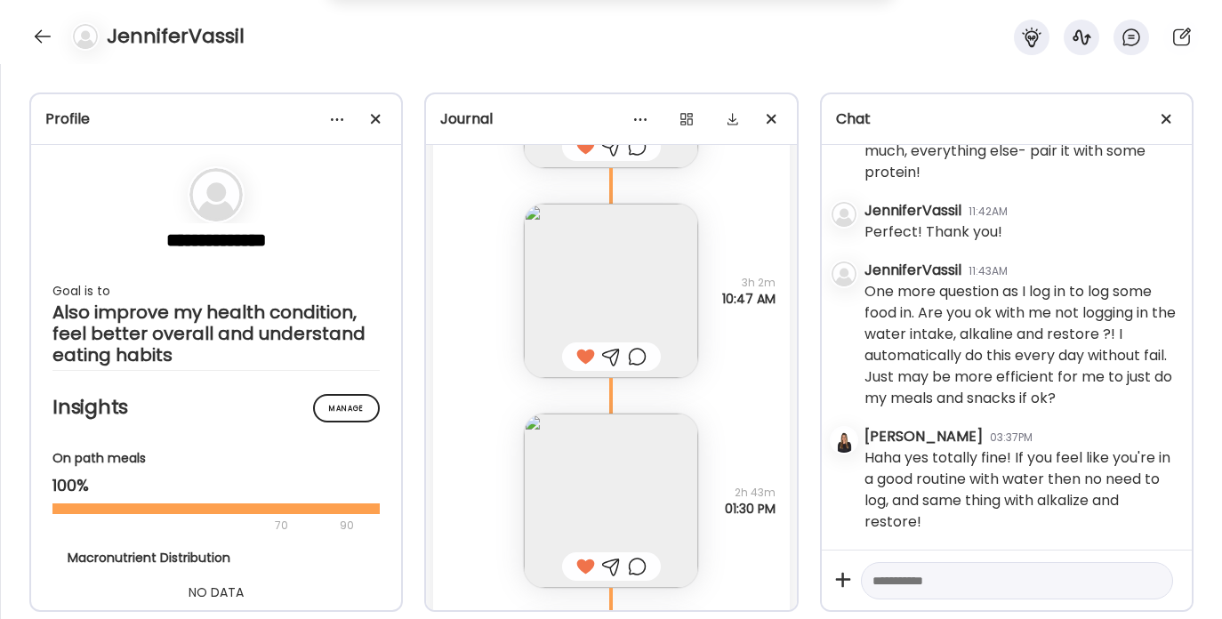
click at [21, 22] on div "JenniferVassil" at bounding box center [611, 32] width 1222 height 64
click at [40, 36] on div at bounding box center [42, 36] width 28 height 28
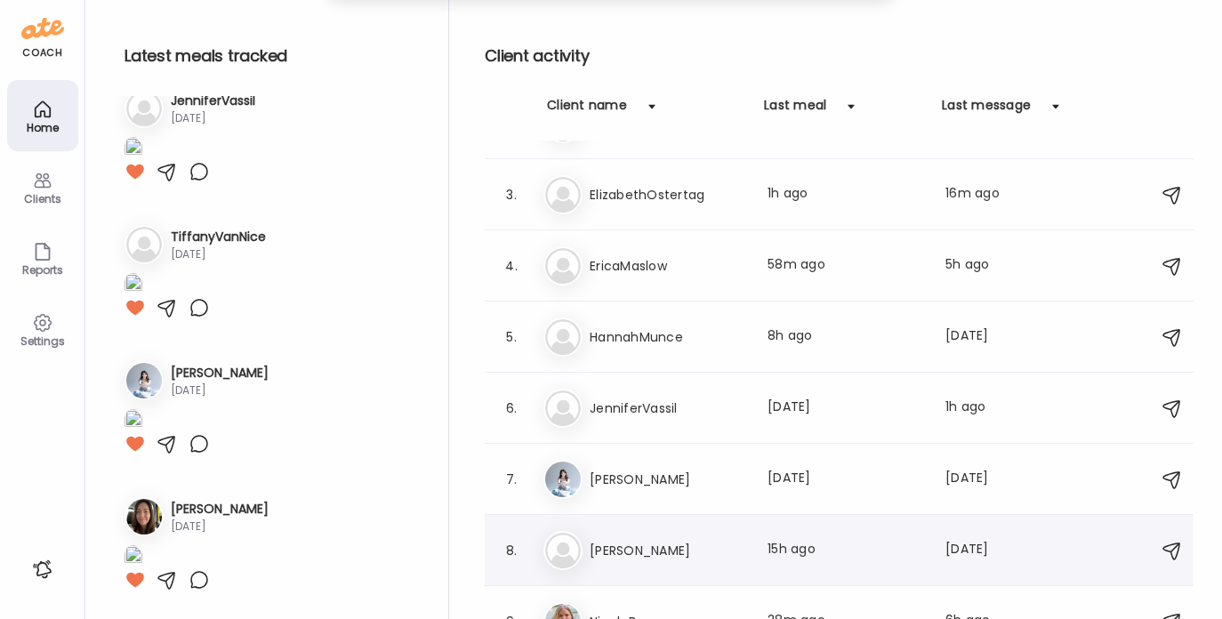
click at [621, 537] on div "Ma [PERSON_NAME] Last meal: 15h ago Last message: [DATE] You: Perfect!" at bounding box center [842, 550] width 597 height 39
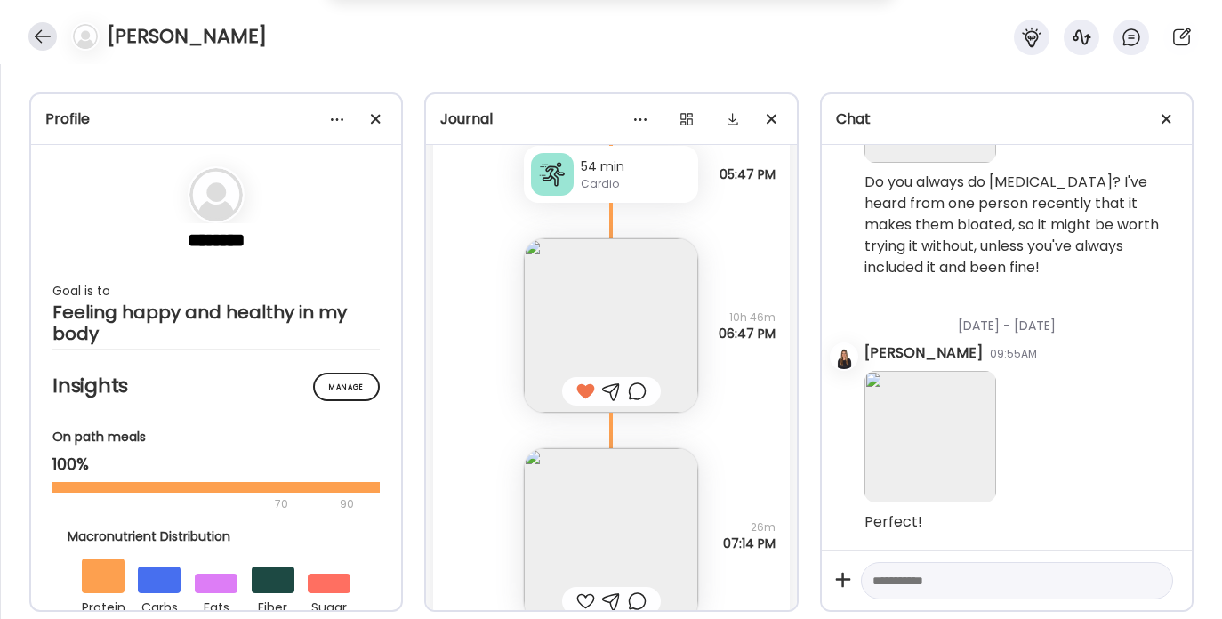
click at [42, 34] on div at bounding box center [42, 36] width 28 height 28
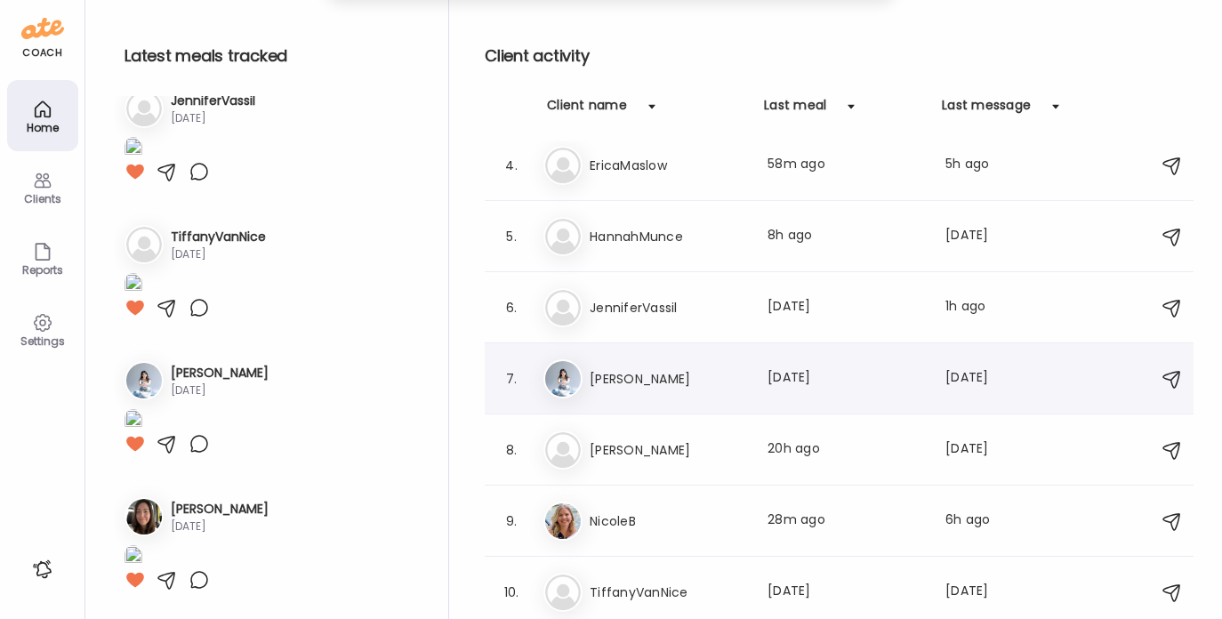
click at [616, 513] on h3 "NicoleB" at bounding box center [668, 521] width 157 height 21
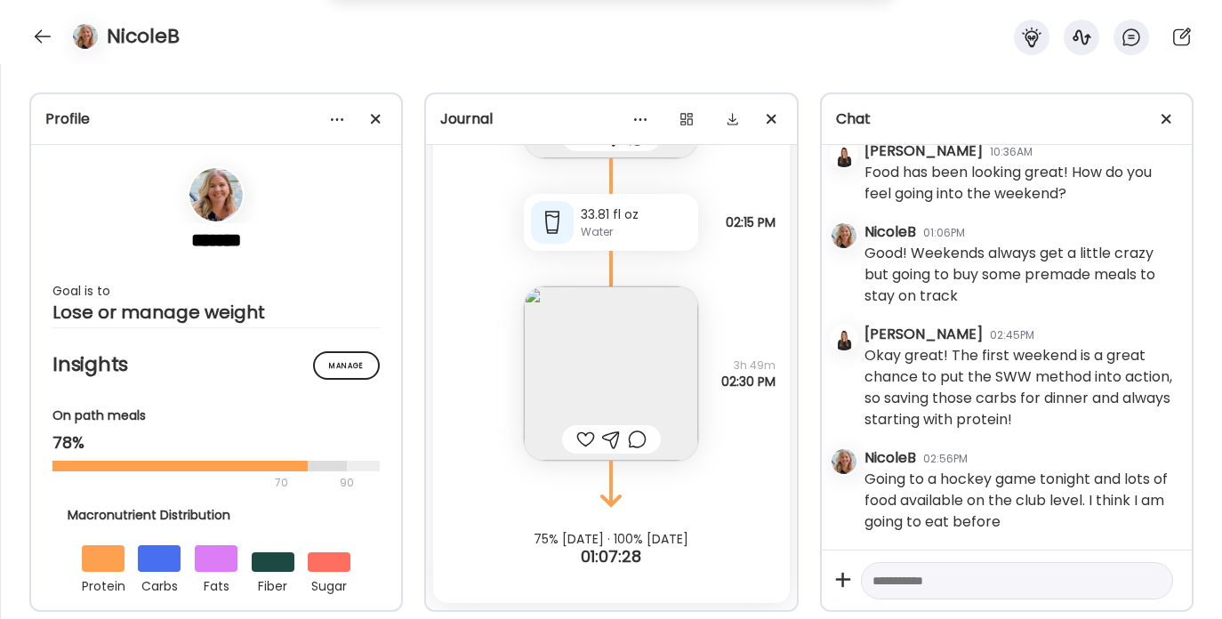
click at [950, 586] on textarea at bounding box center [1001, 580] width 257 height 21
type textarea "**********"
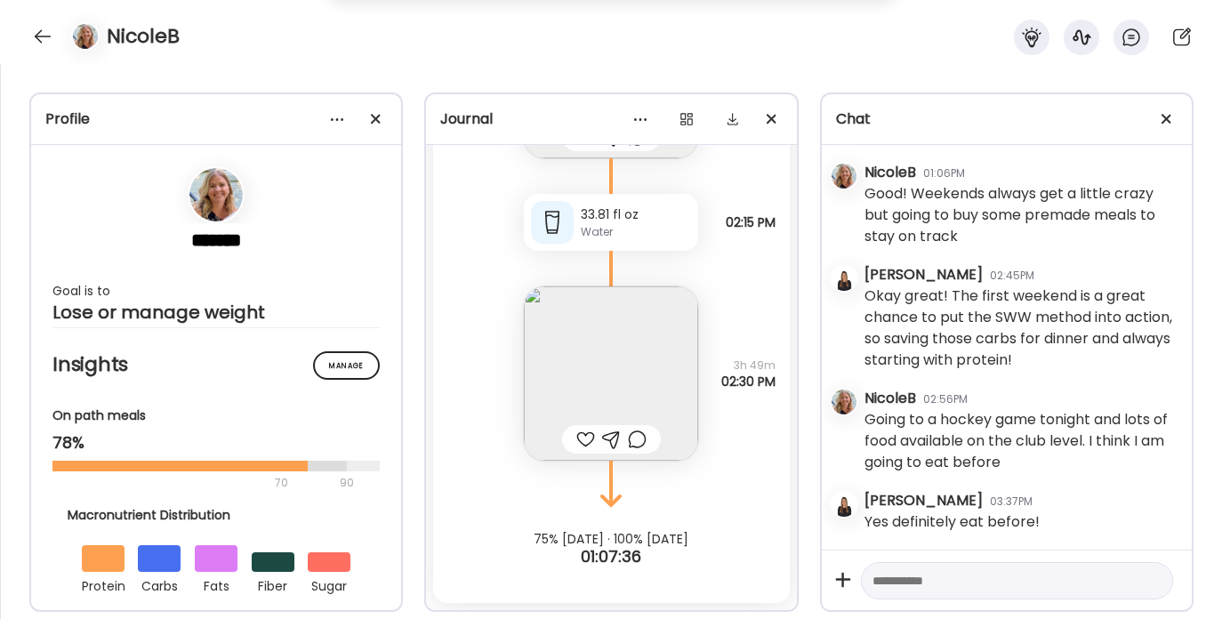
click at [603, 378] on img at bounding box center [611, 373] width 174 height 174
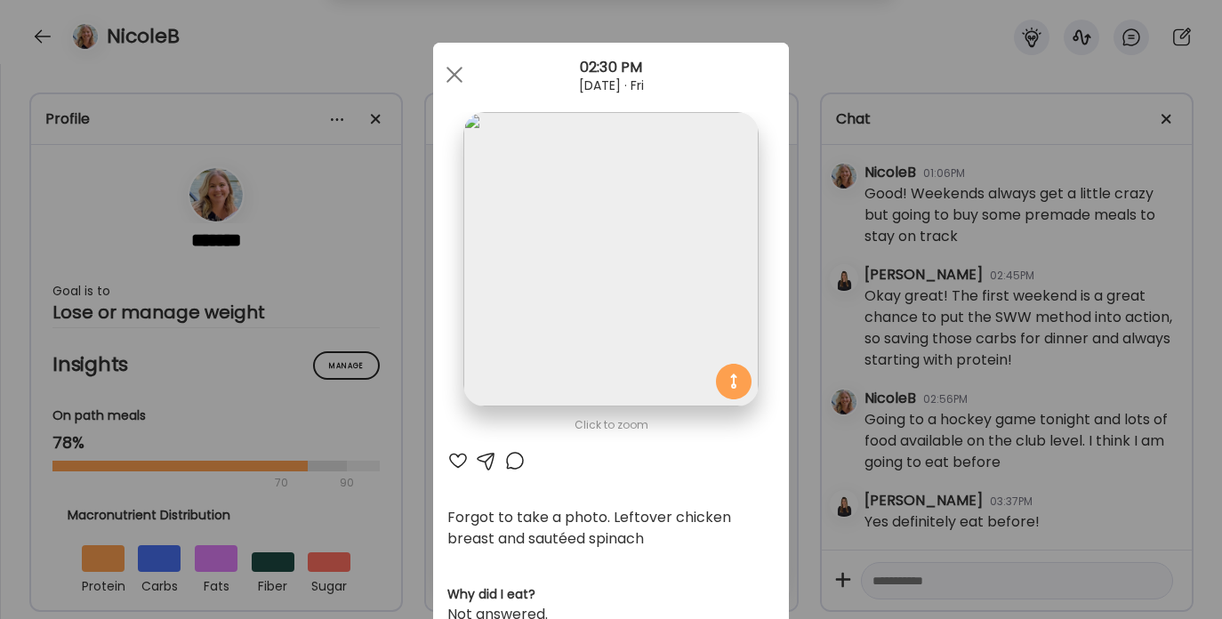
click at [454, 455] on div at bounding box center [457, 460] width 21 height 21
click at [452, 74] on span at bounding box center [455, 75] width 16 height 16
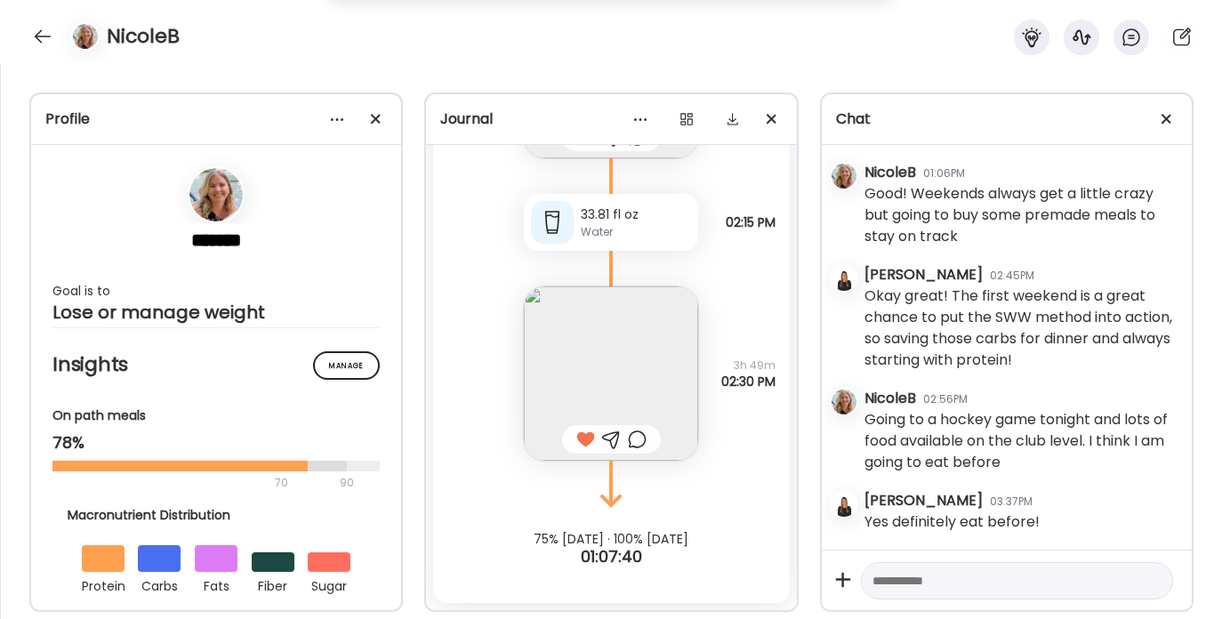
click at [898, 580] on textarea at bounding box center [1001, 580] width 257 height 21
type textarea "**********"
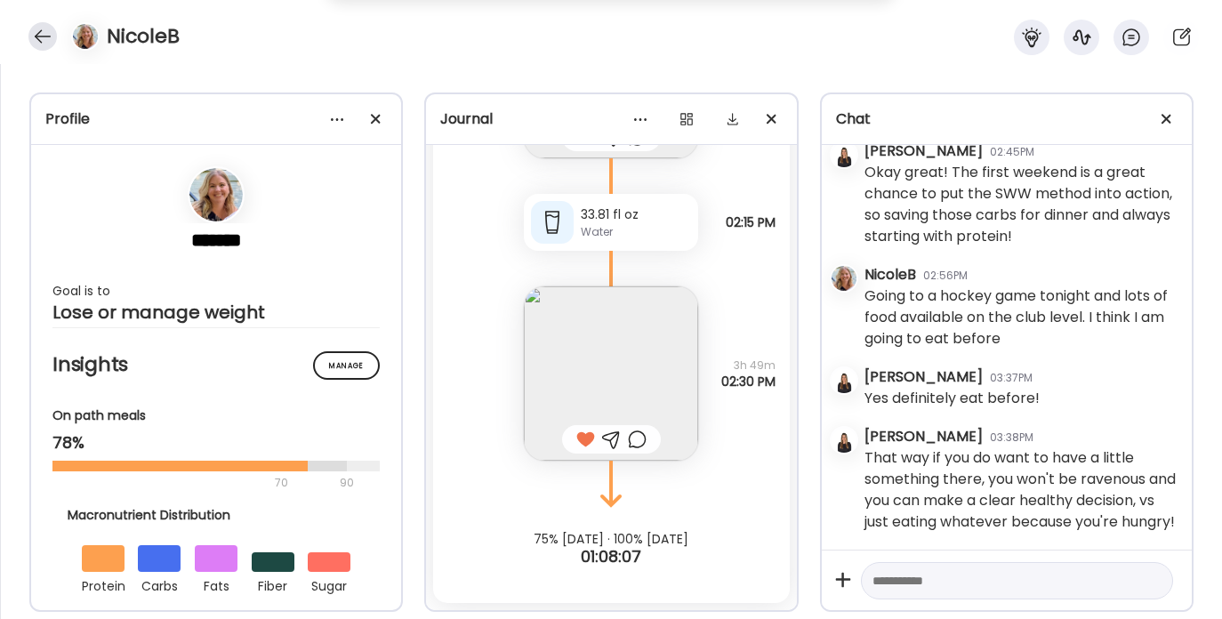
click at [45, 36] on div at bounding box center [42, 36] width 28 height 28
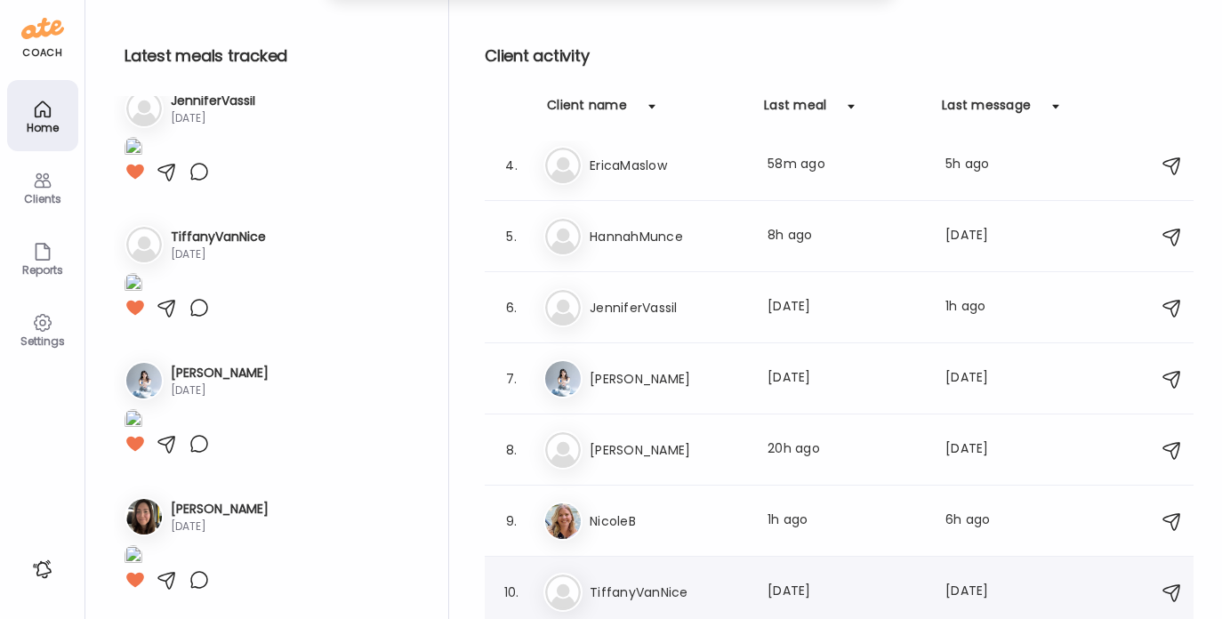
click at [644, 590] on h3 "TiffanyVanNice" at bounding box center [668, 592] width 157 height 21
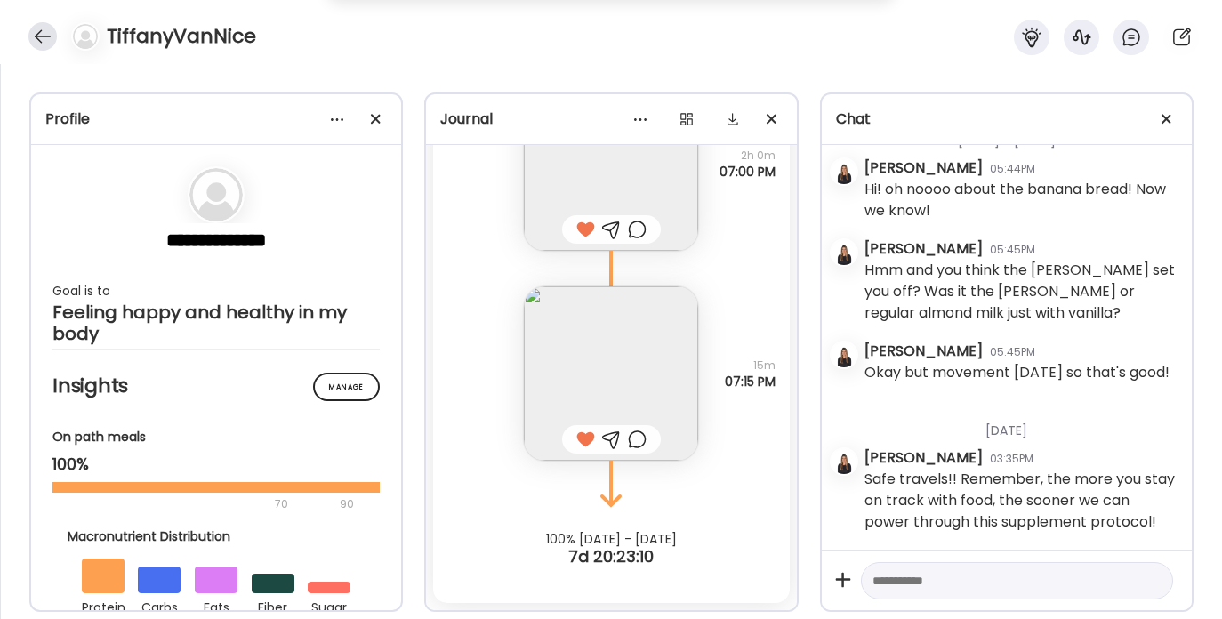
click at [40, 36] on div at bounding box center [42, 36] width 28 height 28
